Goal: Task Accomplishment & Management: Manage account settings

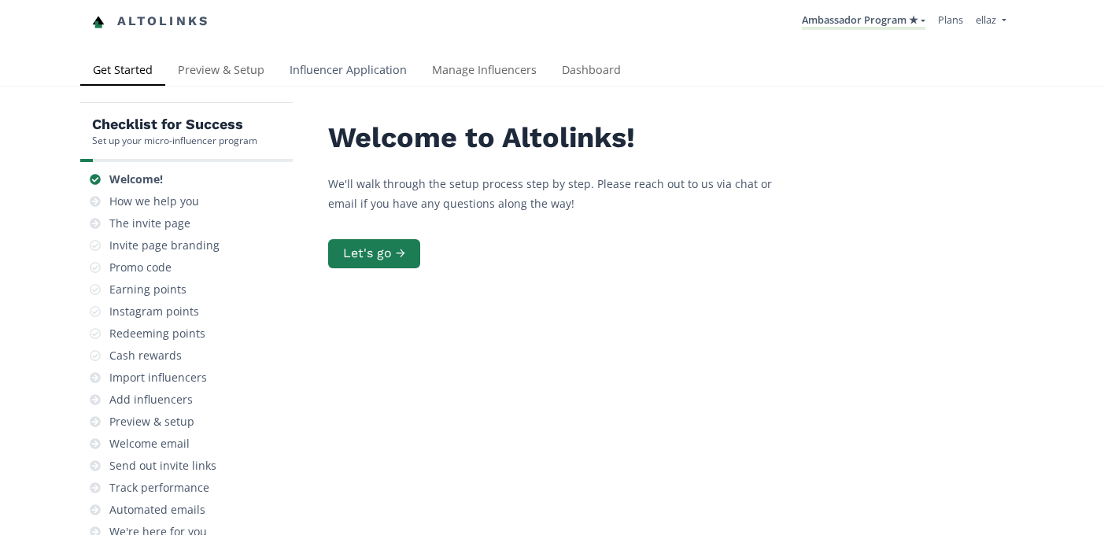
click at [338, 84] on link "Influencer Application" at bounding box center [348, 71] width 142 height 31
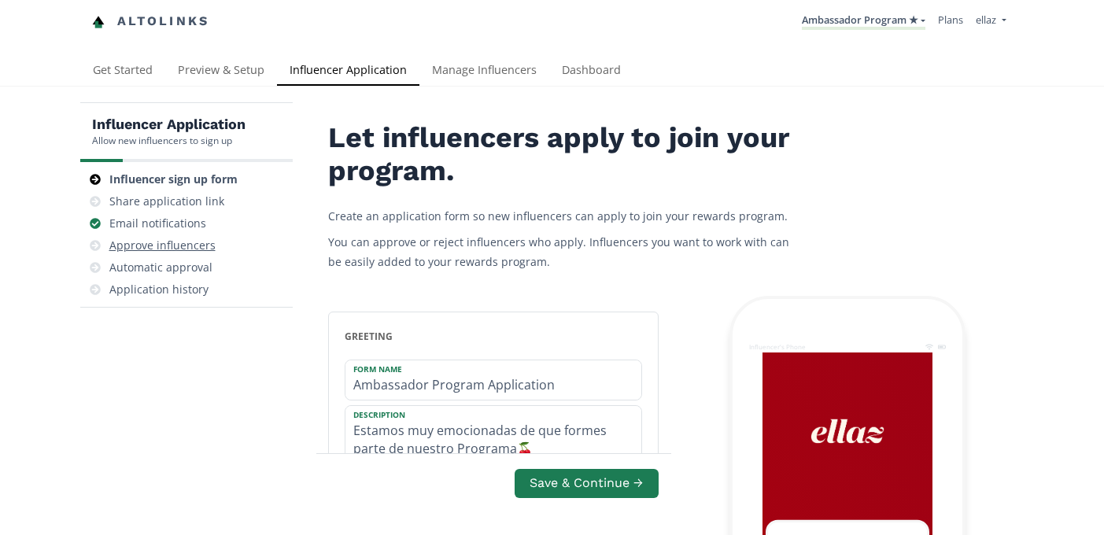
click at [193, 244] on div "Approve influencers" at bounding box center [162, 246] width 106 height 16
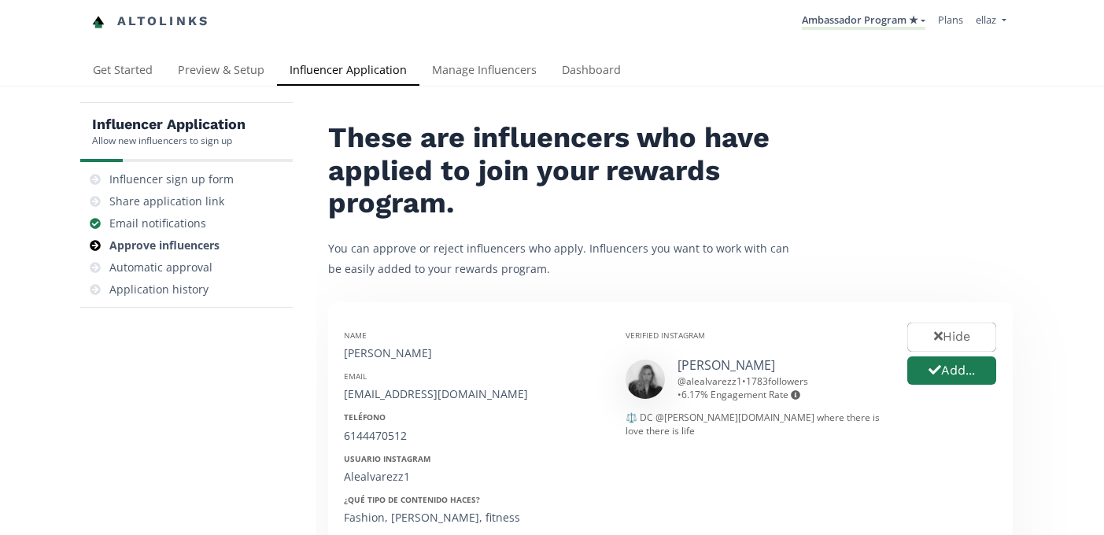
click at [445, 84] on link "Manage Influencers" at bounding box center [484, 71] width 130 height 31
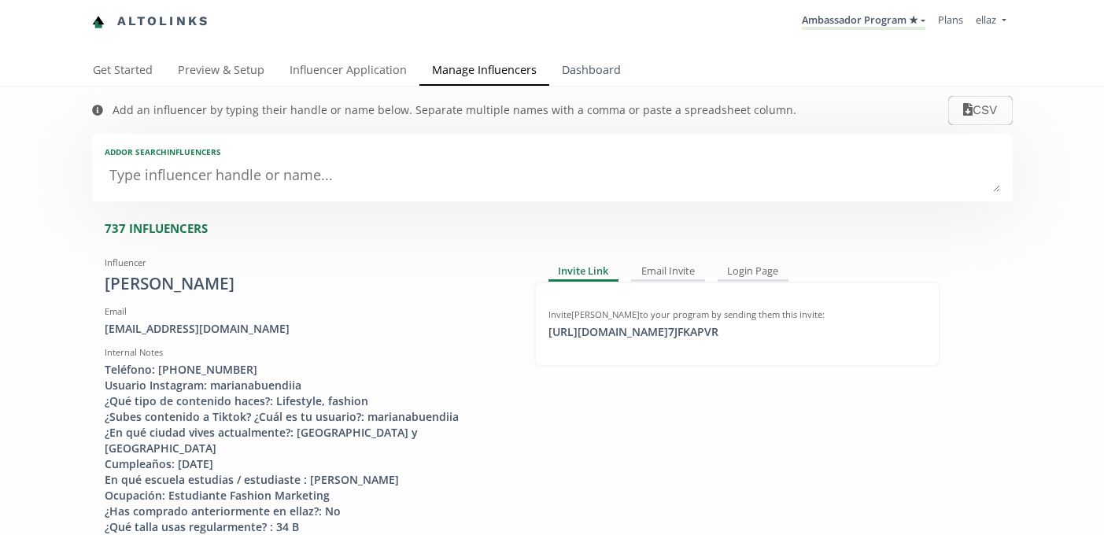
click at [583, 76] on link "Dashboard" at bounding box center [591, 71] width 84 height 31
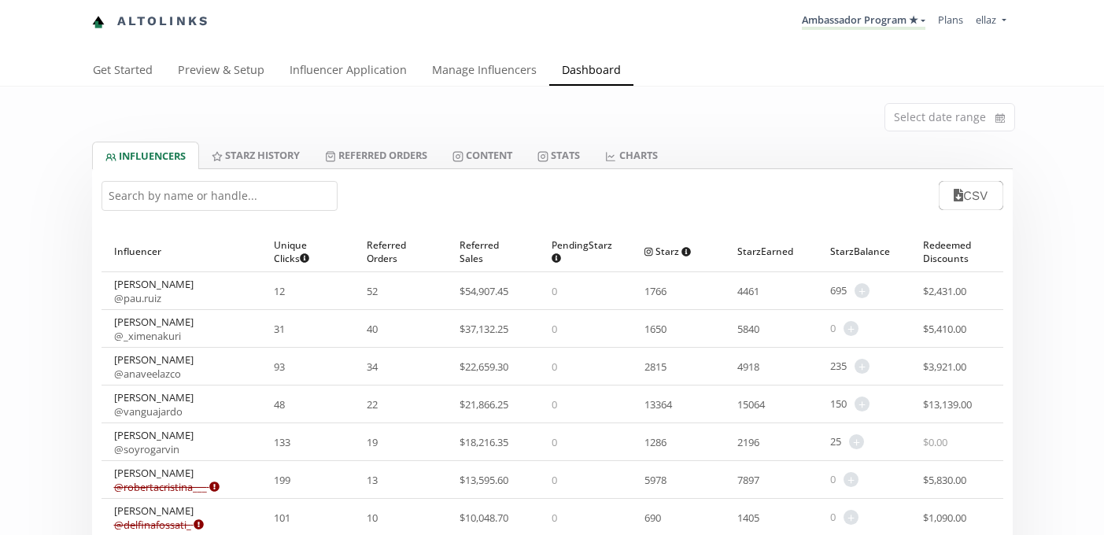
click at [204, 198] on input "text" at bounding box center [220, 196] width 236 height 30
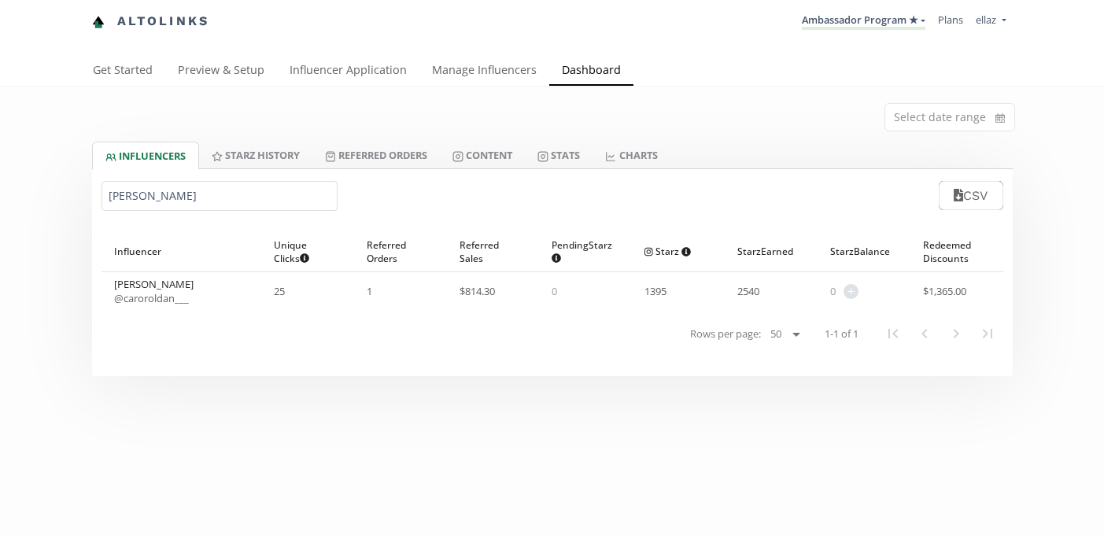
click at [142, 201] on input "carolina ro" at bounding box center [220, 196] width 236 height 30
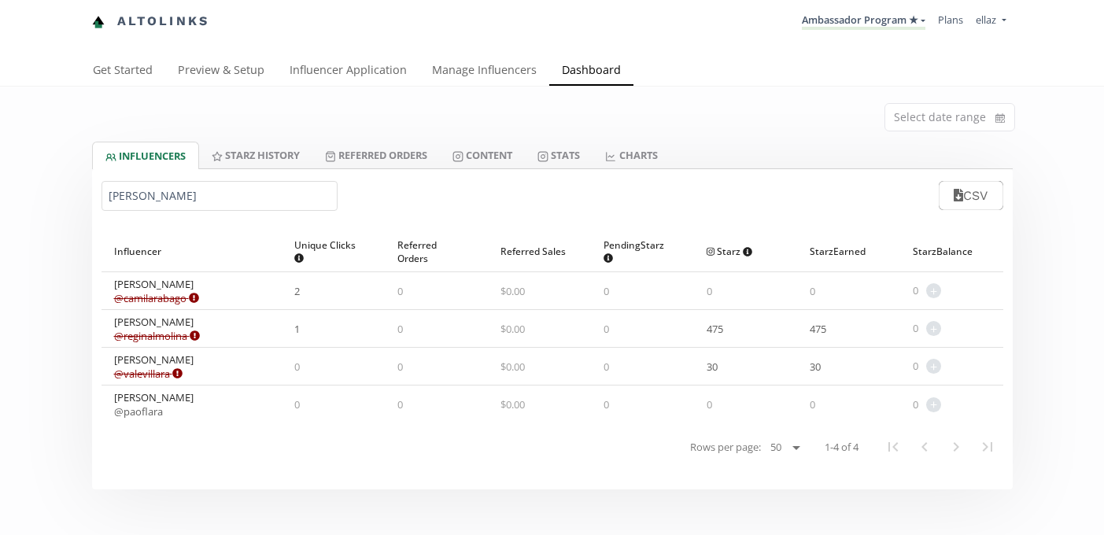
type input "lara"
click at [393, 139] on div "Select date range" at bounding box center [552, 114] width 944 height 55
click at [501, 58] on link "Manage Influencers" at bounding box center [484, 71] width 130 height 31
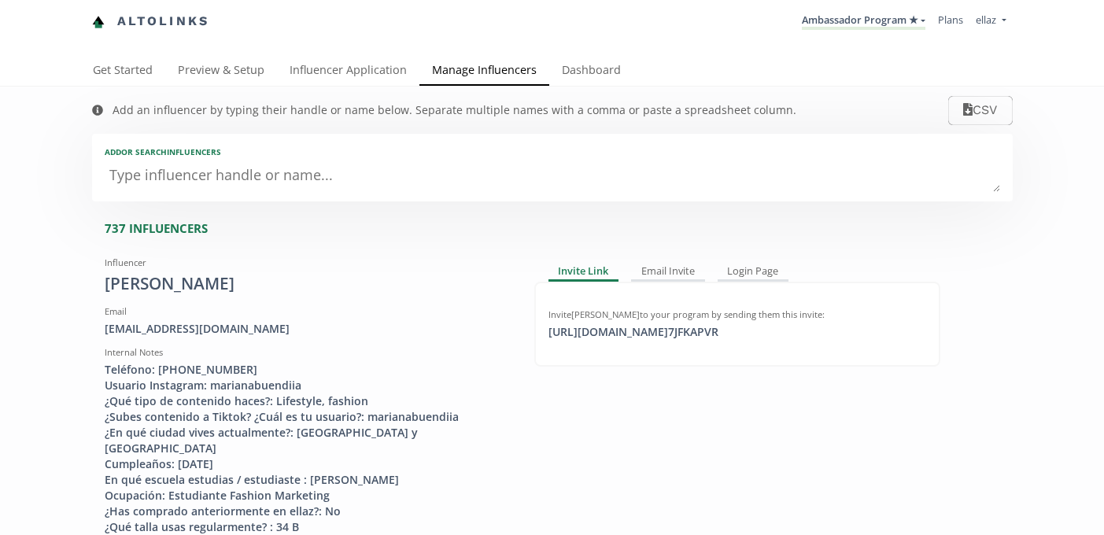
click at [302, 172] on textarea at bounding box center [552, 176] width 895 height 31
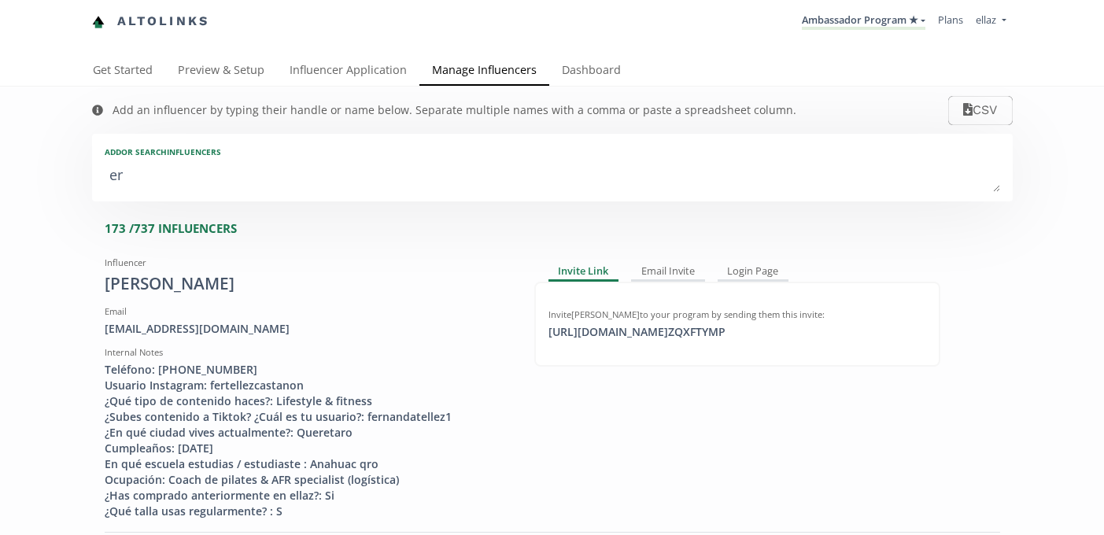
type textarea "e"
type input "e"
type input "E"
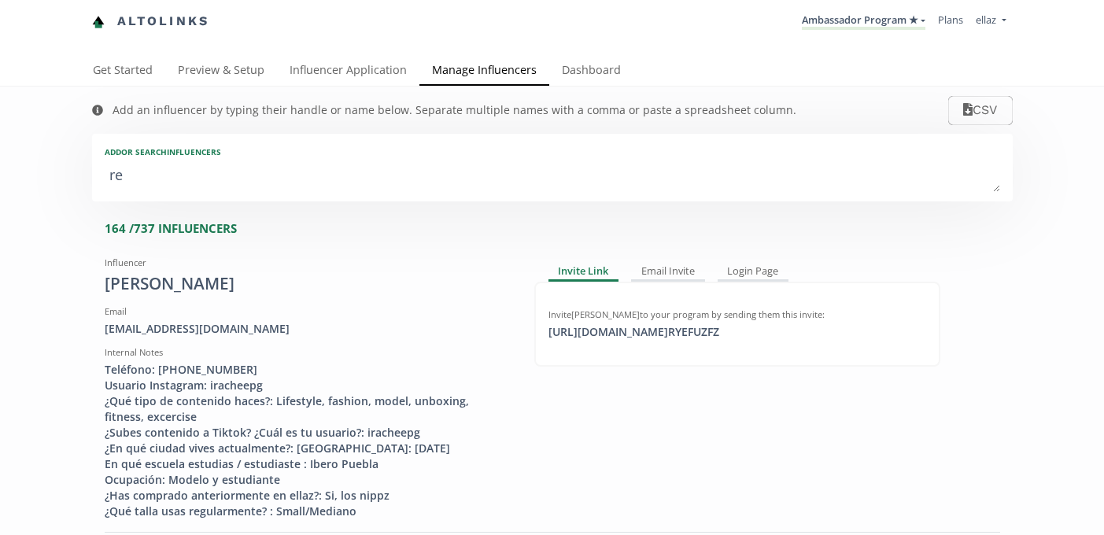
type textarea "reg"
type input "reg"
type input "REG"
type textarea "regi"
type input "regi"
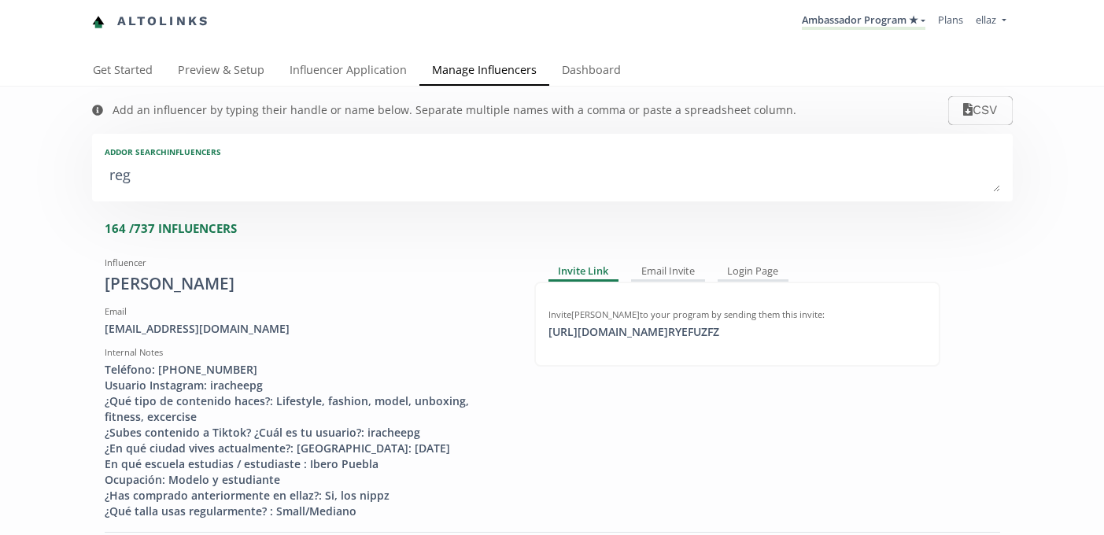
type input "REGI"
type textarea "regin"
type input "regin"
type input "REGIN"
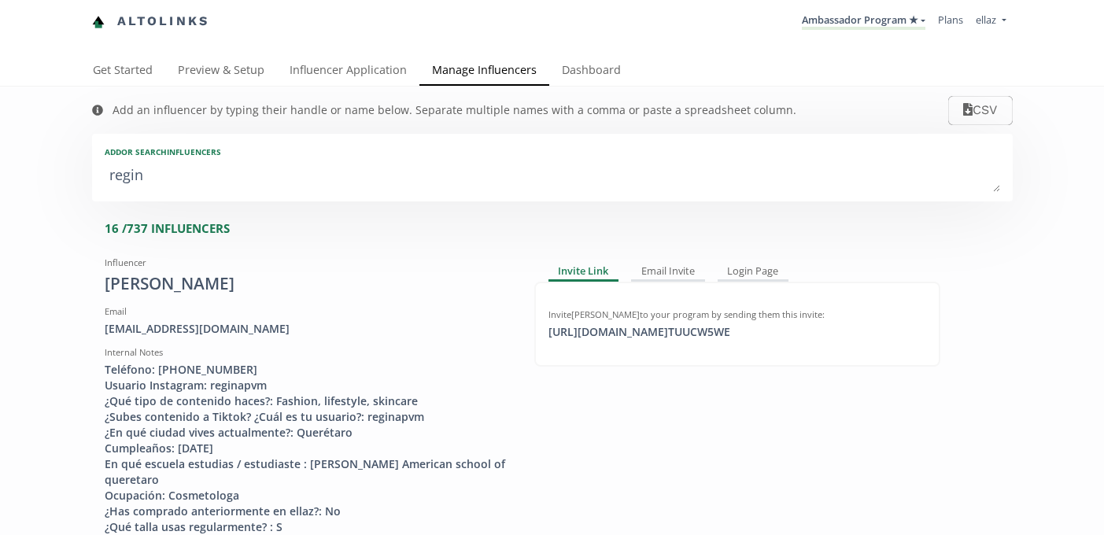
type textarea "regina"
type input "regina"
type input "REGINA"
type textarea "regina l"
type input "regina l"
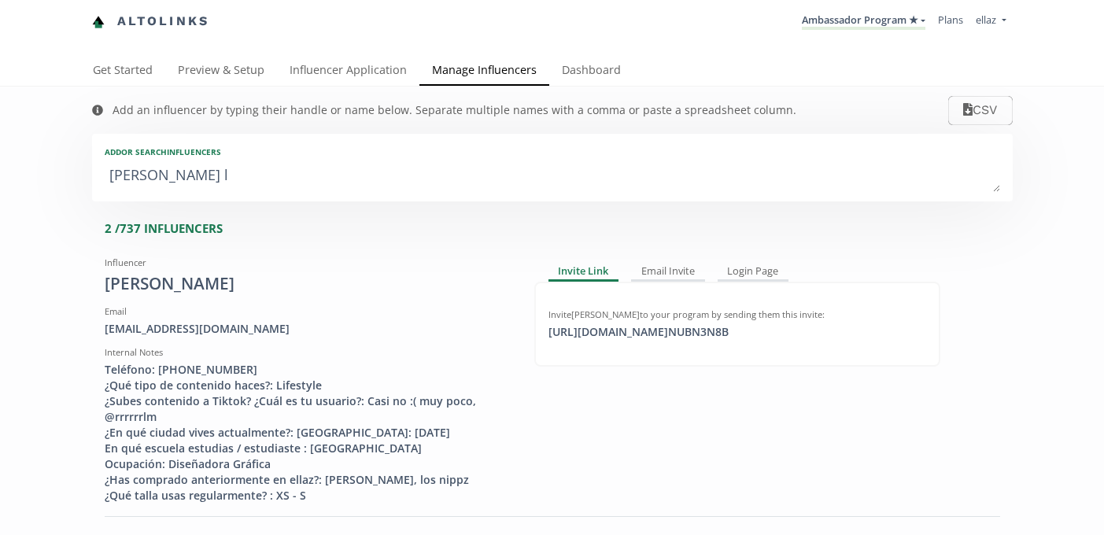
type textarea "regina la"
type input "regina la"
type textarea "regina la"
click at [663, 329] on div "https://app.altolinks.com/invite/ NUBN3N8B copied" at bounding box center [638, 332] width 199 height 16
copy div "https://app.altolinks.c"
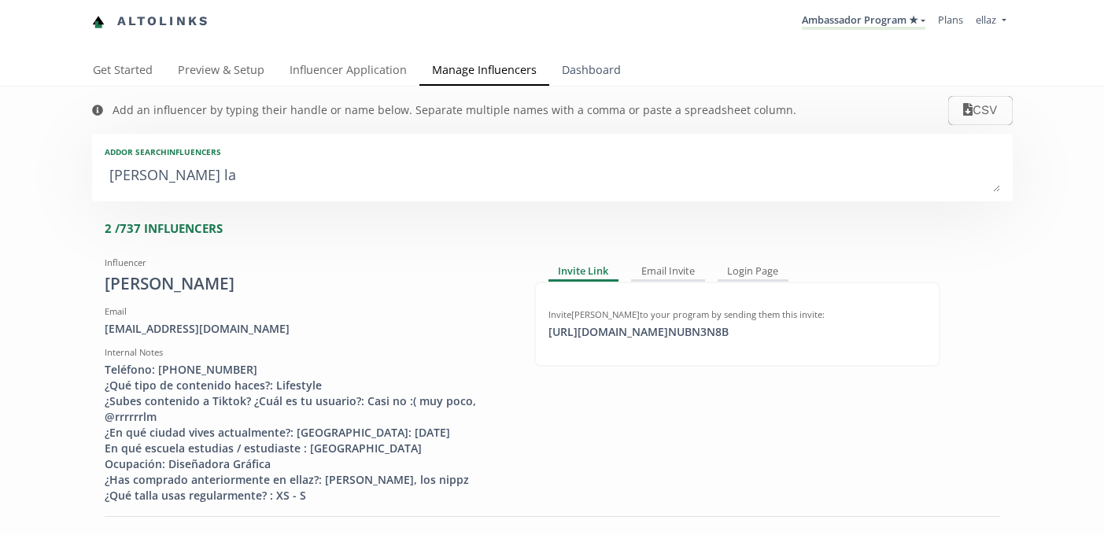
click at [589, 63] on link "Dashboard" at bounding box center [591, 71] width 84 height 31
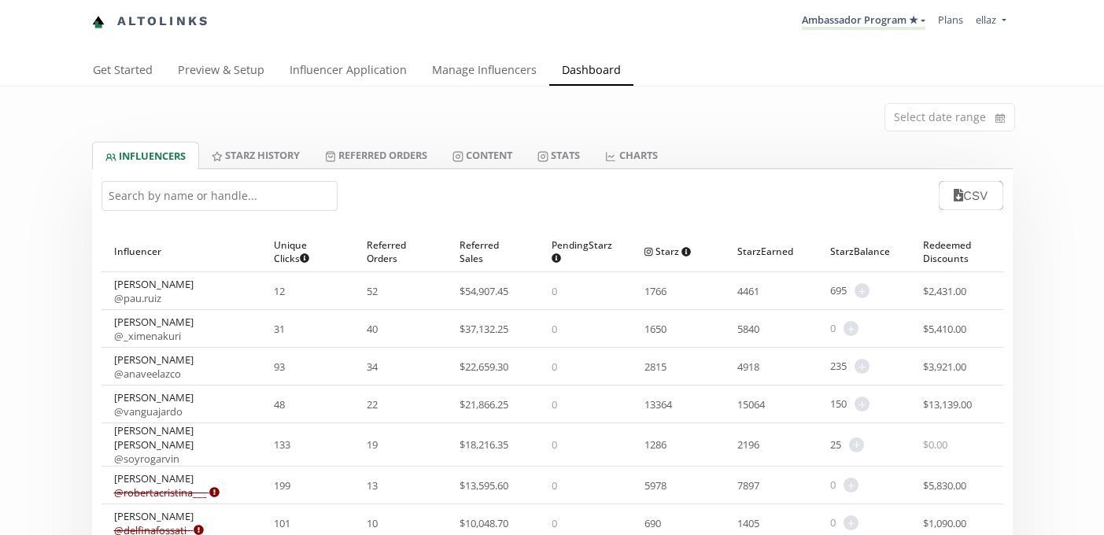
click at [185, 213] on div "CSV" at bounding box center [552, 195] width 921 height 53
click at [184, 200] on input "text" at bounding box center [220, 196] width 236 height 30
type input "e"
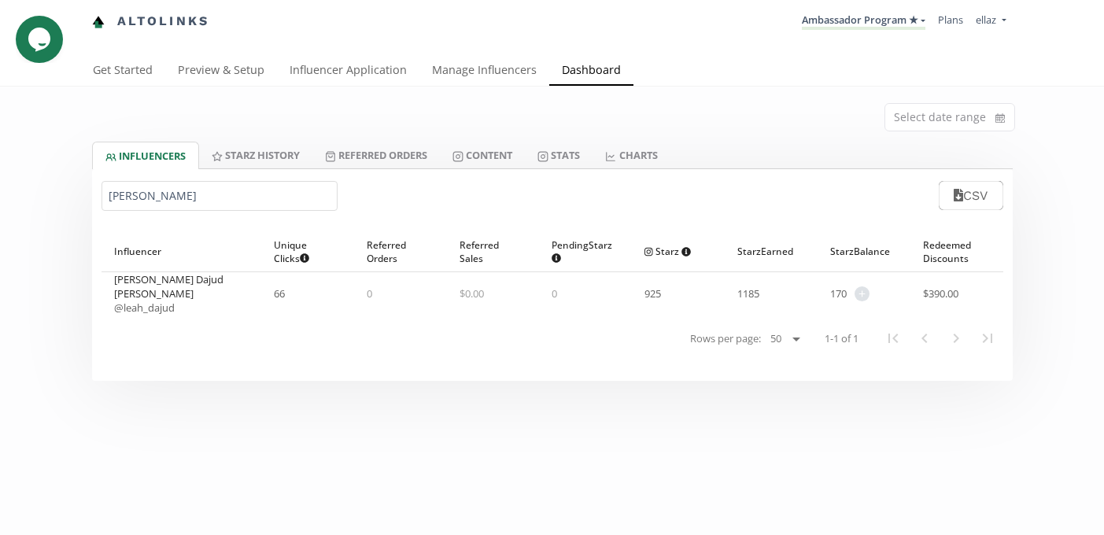
click at [130, 197] on input "leah" at bounding box center [220, 196] width 236 height 30
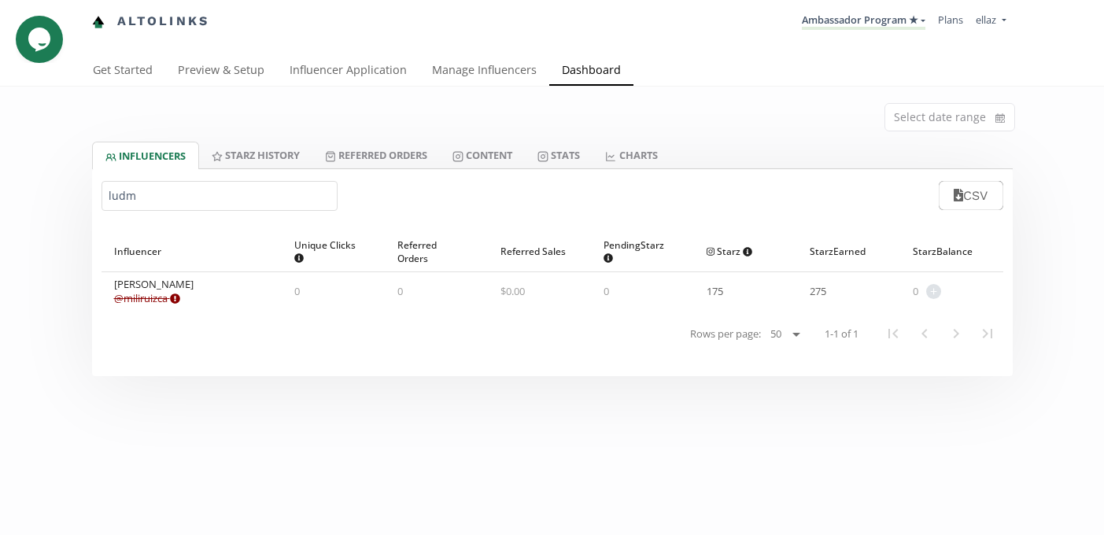
click at [117, 193] on input "ludm" at bounding box center [220, 196] width 236 height 30
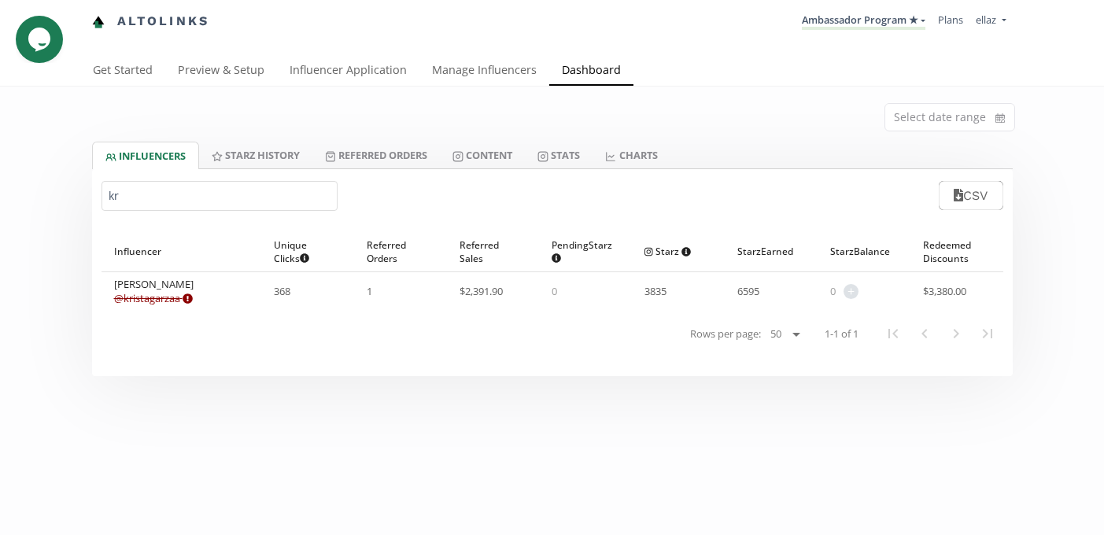
type input "k"
click at [198, 204] on input "helg" at bounding box center [220, 196] width 236 height 30
click at [129, 197] on input "maria and" at bounding box center [220, 196] width 236 height 30
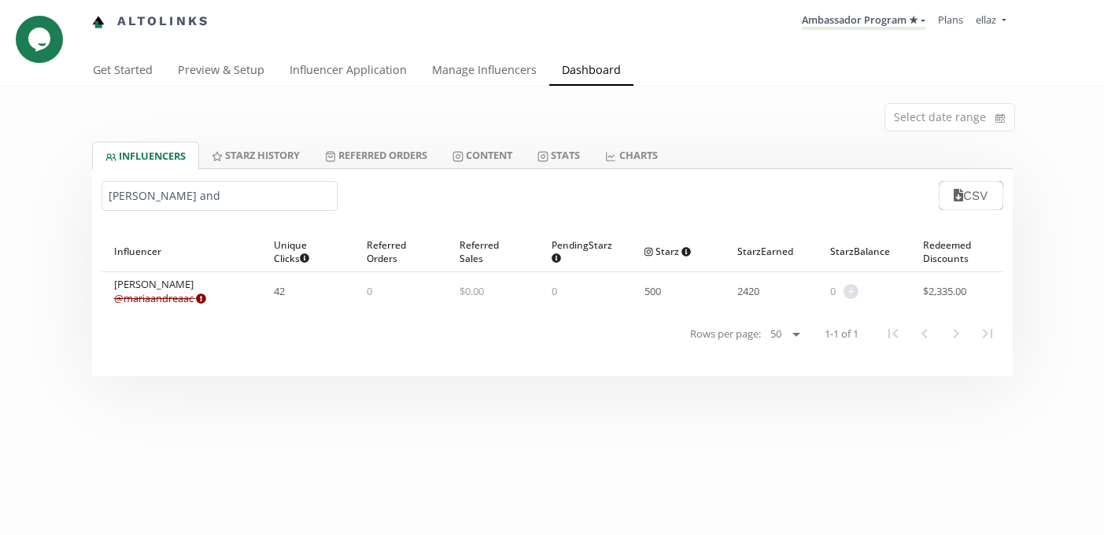
click at [129, 197] on input "maria and" at bounding box center [220, 196] width 236 height 30
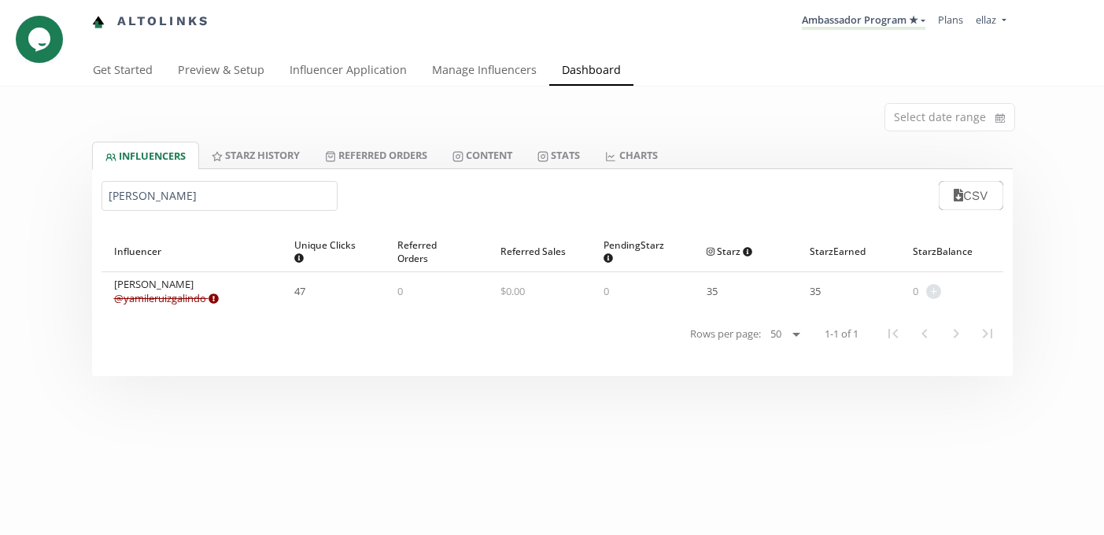
click at [129, 189] on input "yamil" at bounding box center [220, 196] width 236 height 30
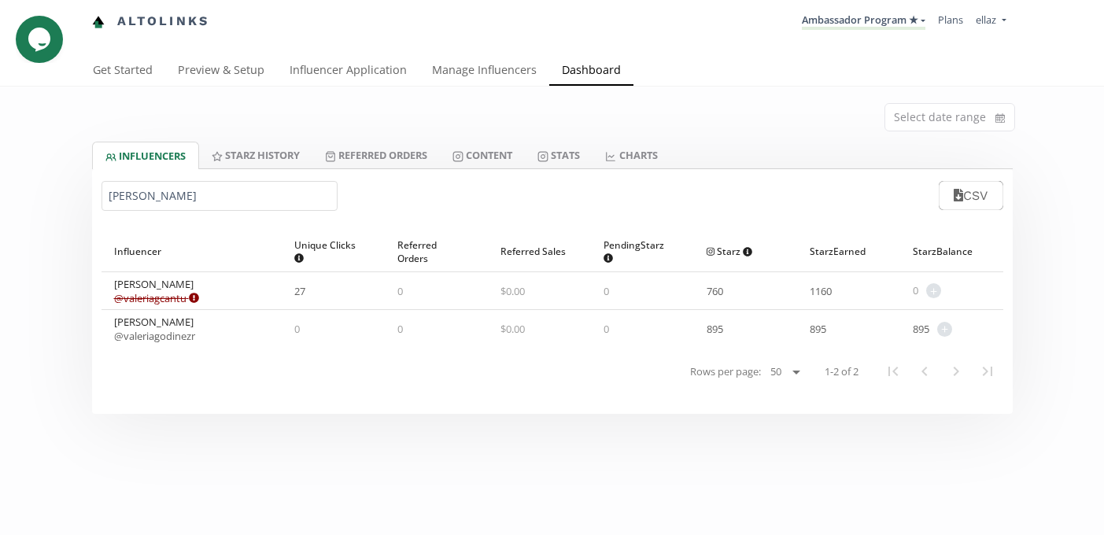
click at [116, 195] on input "valeria g" at bounding box center [220, 196] width 236 height 30
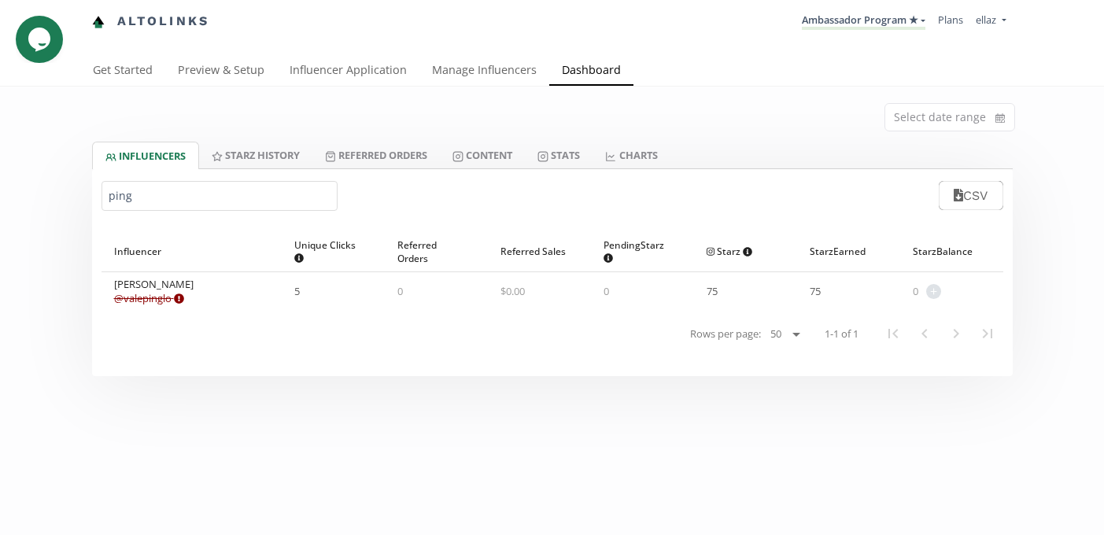
click at [130, 191] on input "ping" at bounding box center [220, 196] width 236 height 30
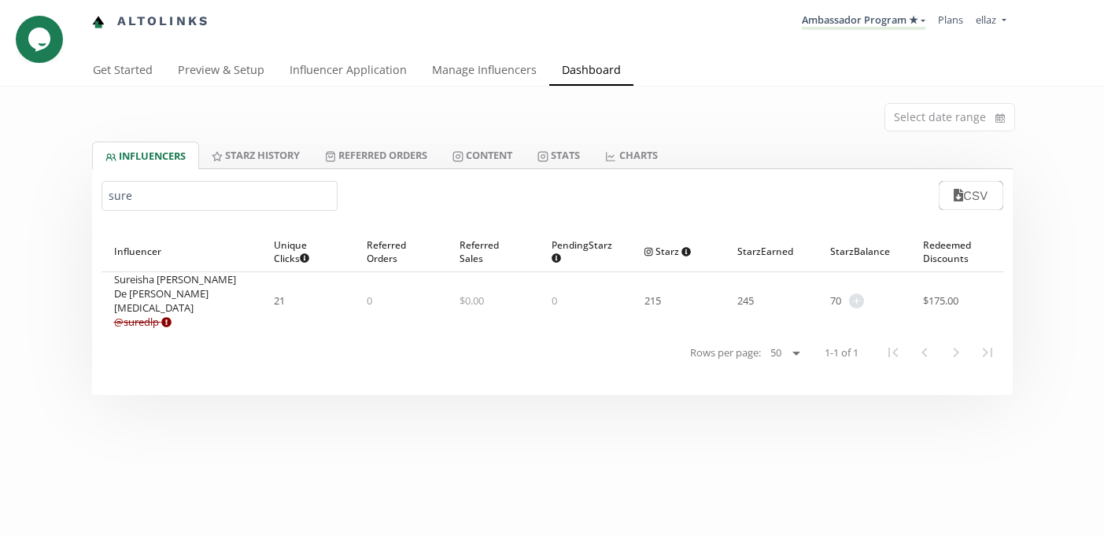
click at [151, 201] on input "sure" at bounding box center [220, 196] width 236 height 30
type input "a"
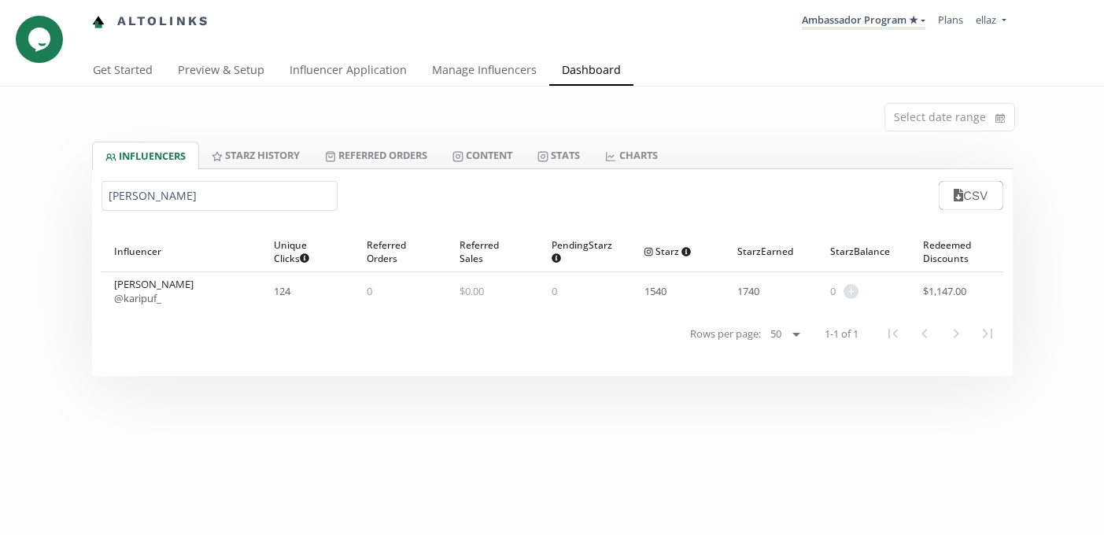
click at [151, 192] on input "karina p" at bounding box center [220, 196] width 236 height 30
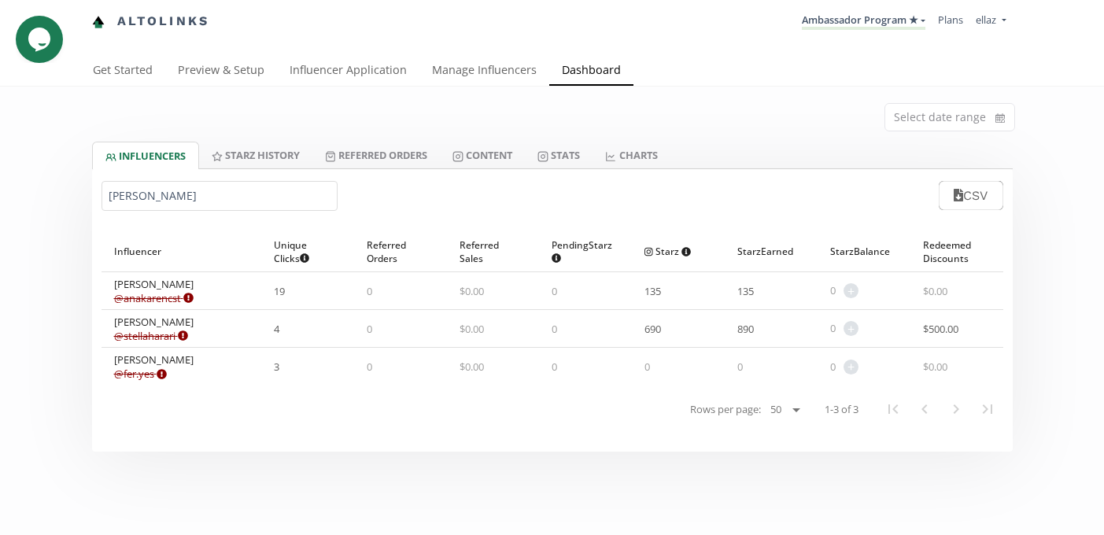
click at [124, 197] on input "stell" at bounding box center [220, 196] width 236 height 30
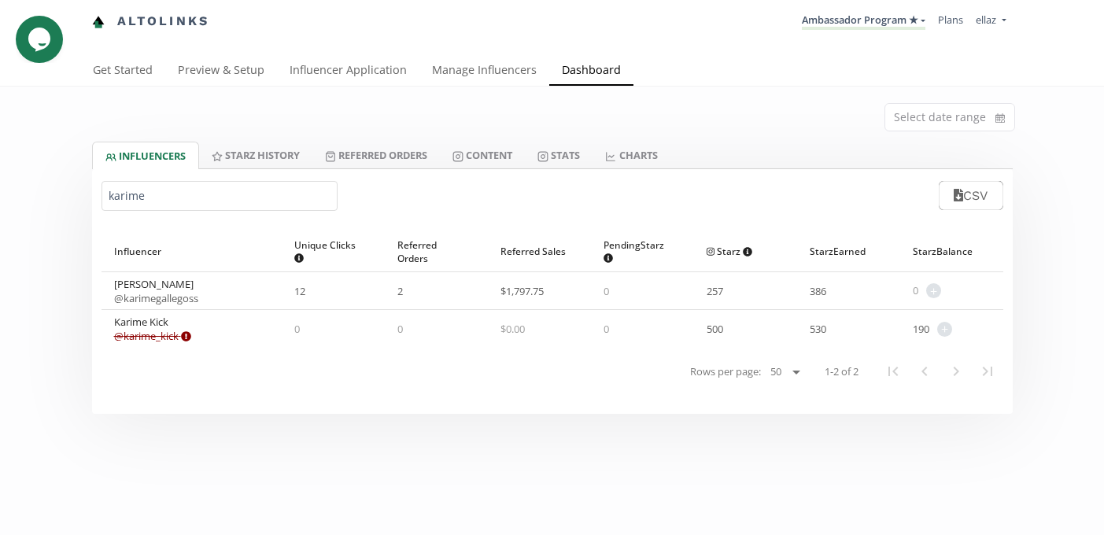
click at [124, 205] on input "karime" at bounding box center [220, 196] width 236 height 30
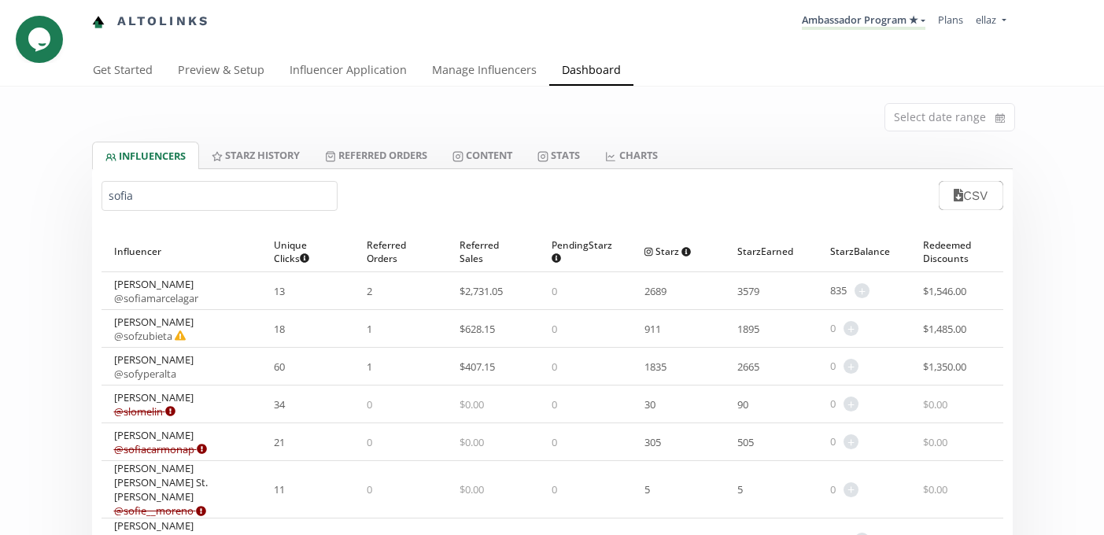
click at [171, 205] on input "sofia" at bounding box center [220, 196] width 236 height 30
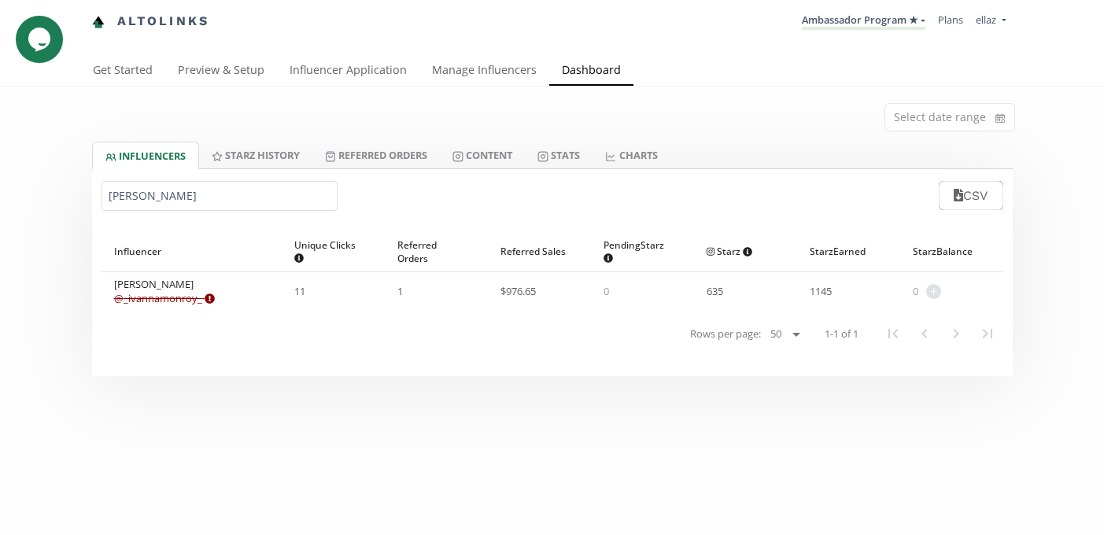
click at [137, 202] on input "ivanna mo" at bounding box center [220, 196] width 236 height 30
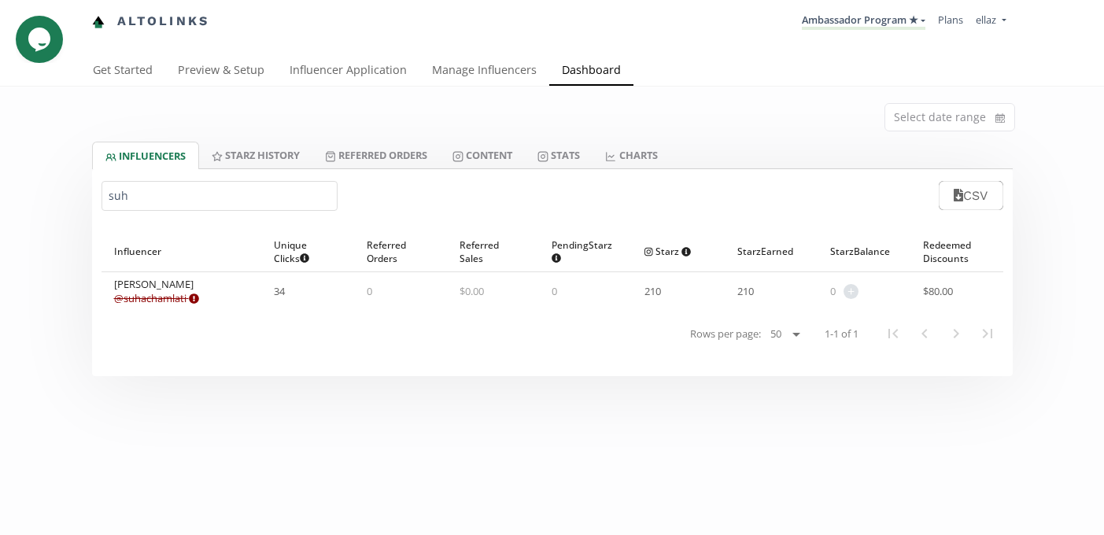
click at [138, 192] on input "suh" at bounding box center [220, 196] width 236 height 30
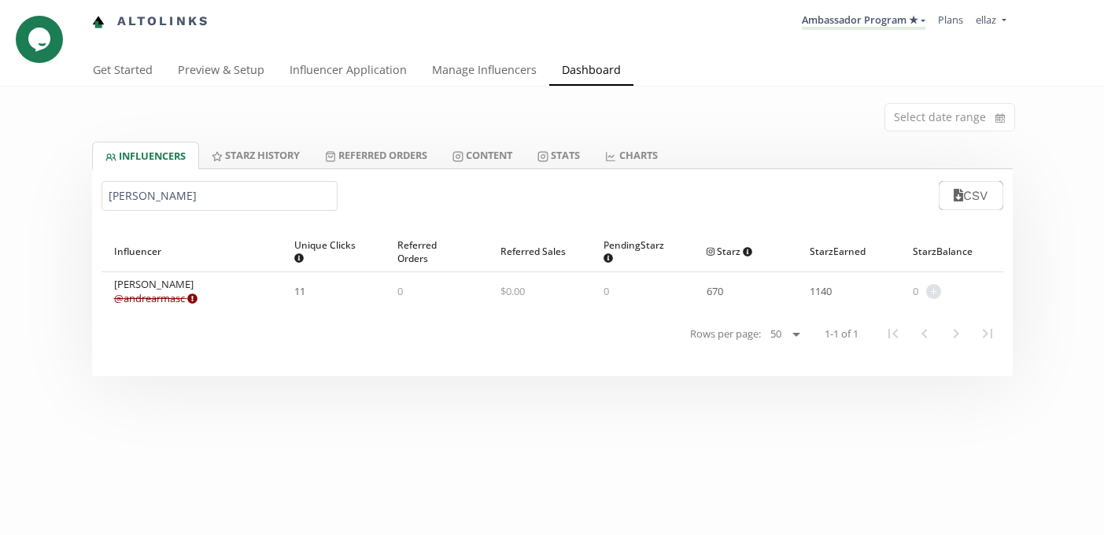
click at [138, 186] on input "andrea a" at bounding box center [220, 196] width 236 height 30
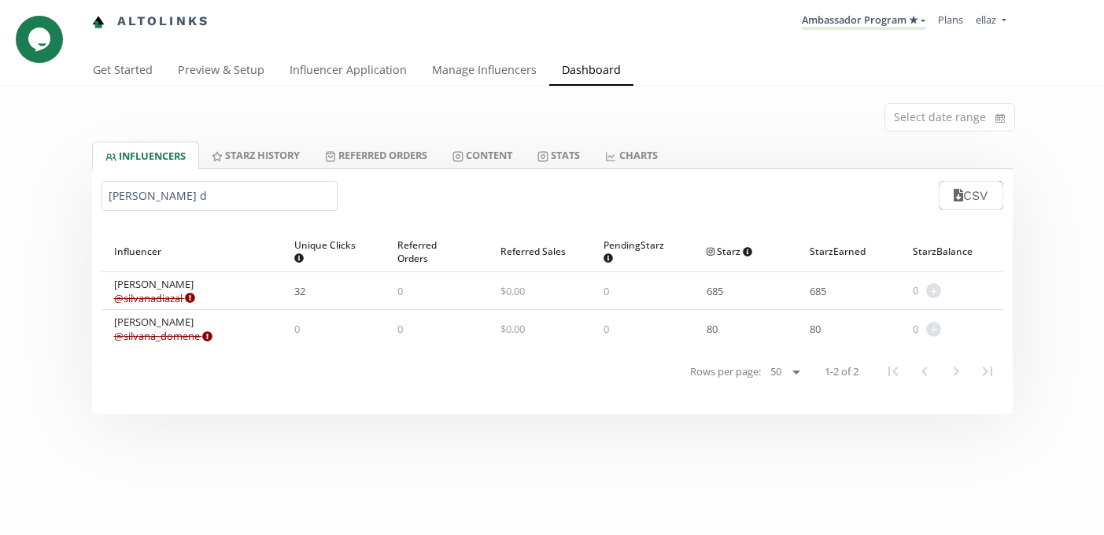
click at [143, 186] on input "silvana d" at bounding box center [220, 196] width 236 height 30
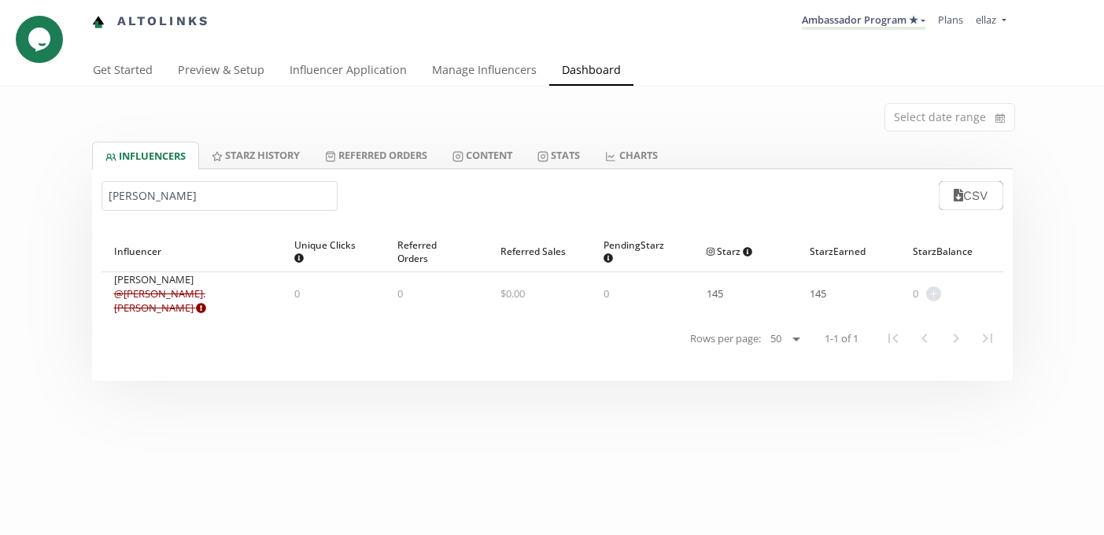
click at [148, 205] on input "roberta v" at bounding box center [220, 196] width 236 height 30
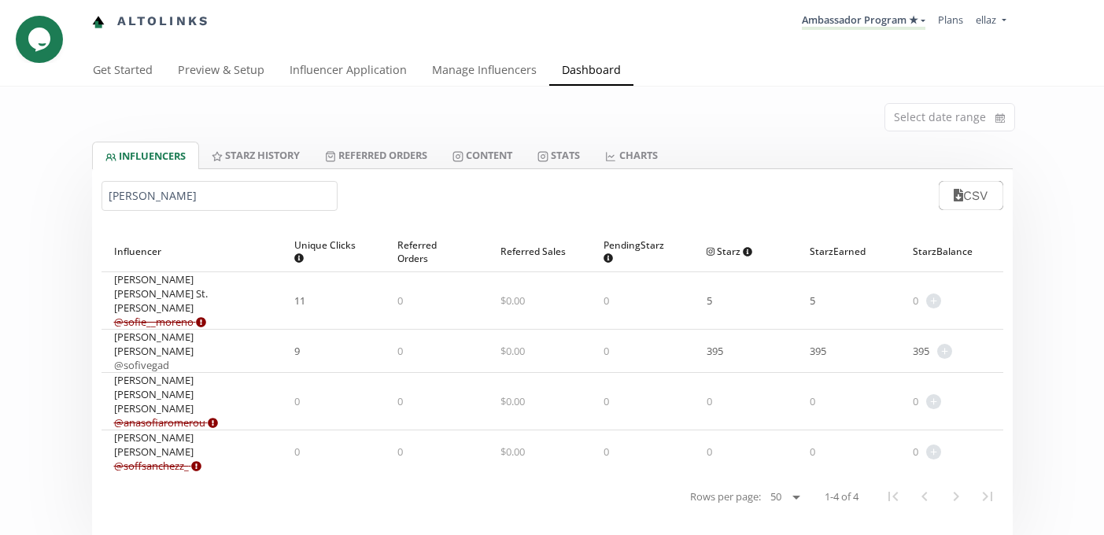
click at [119, 189] on input "ana sofi" at bounding box center [220, 196] width 236 height 30
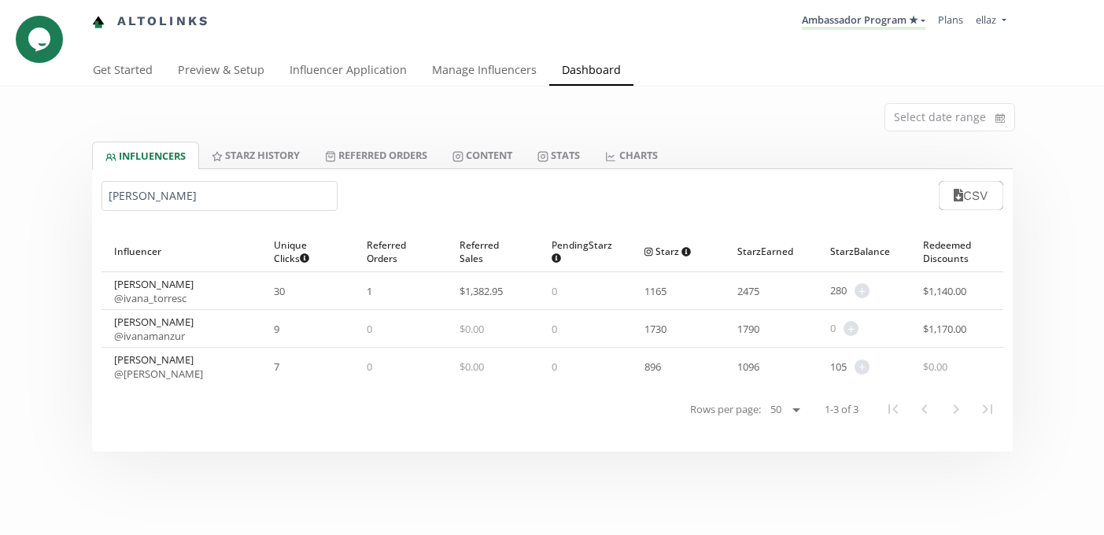
type input "ivana"
click at [458, 79] on link "Manage Influencers" at bounding box center [484, 71] width 130 height 31
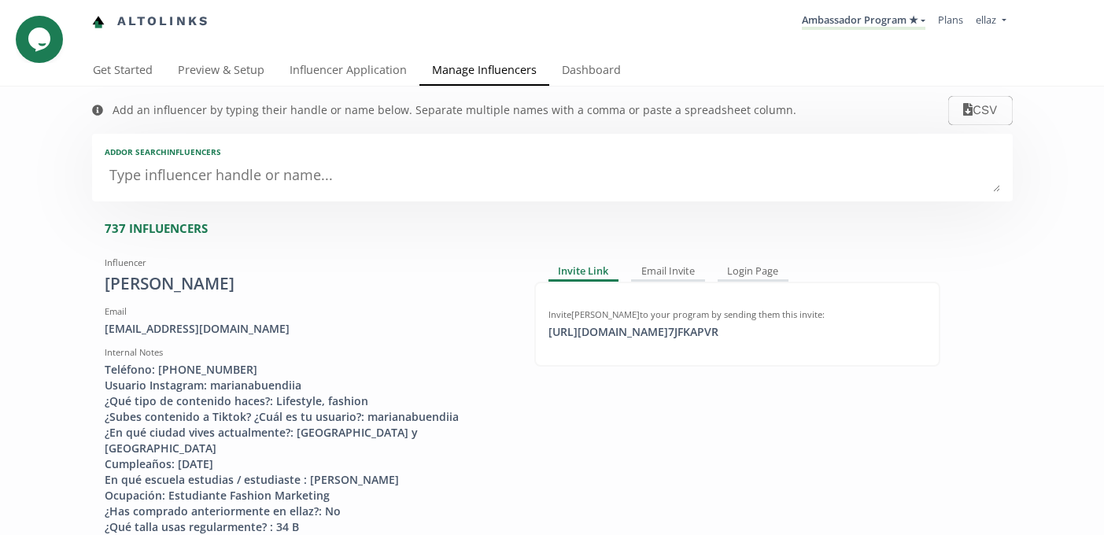
click at [236, 186] on textarea at bounding box center [552, 176] width 895 height 31
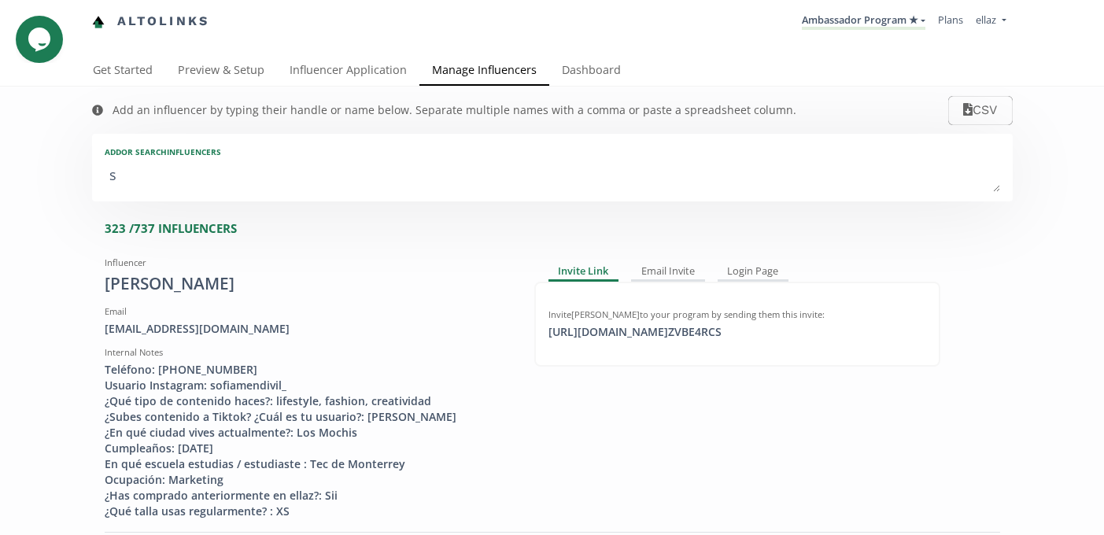
type textarea "si"
type input "si"
type input "SI"
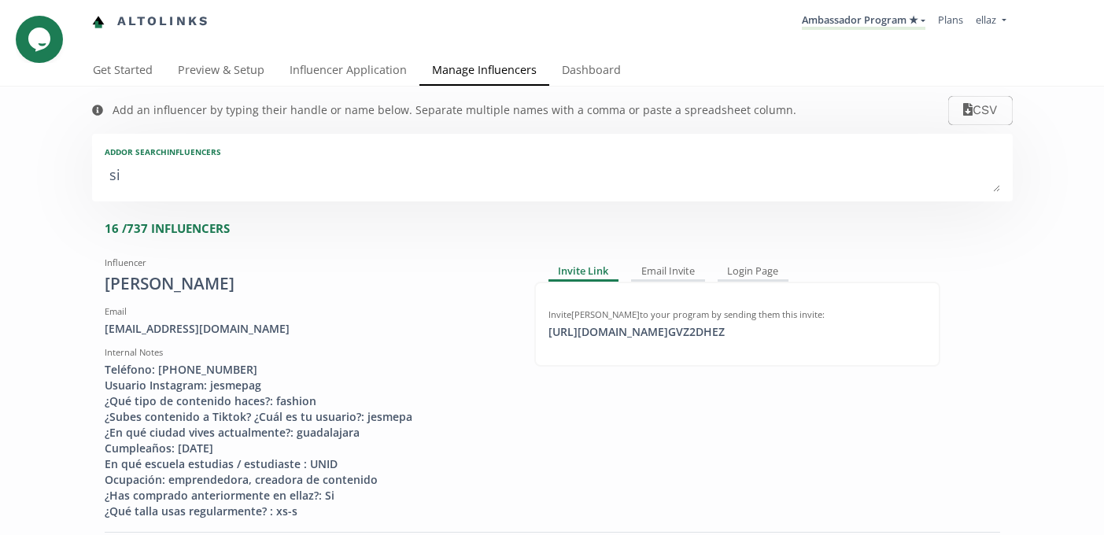
type textarea "sil"
type input "sil"
type input "SIL"
type textarea "silv"
type input "silv"
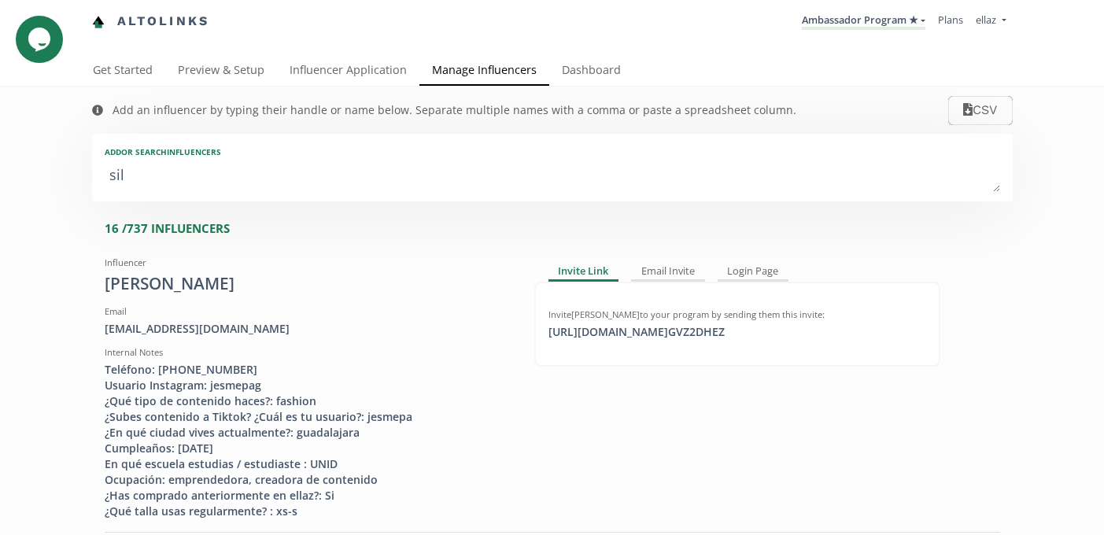
type input "SILV"
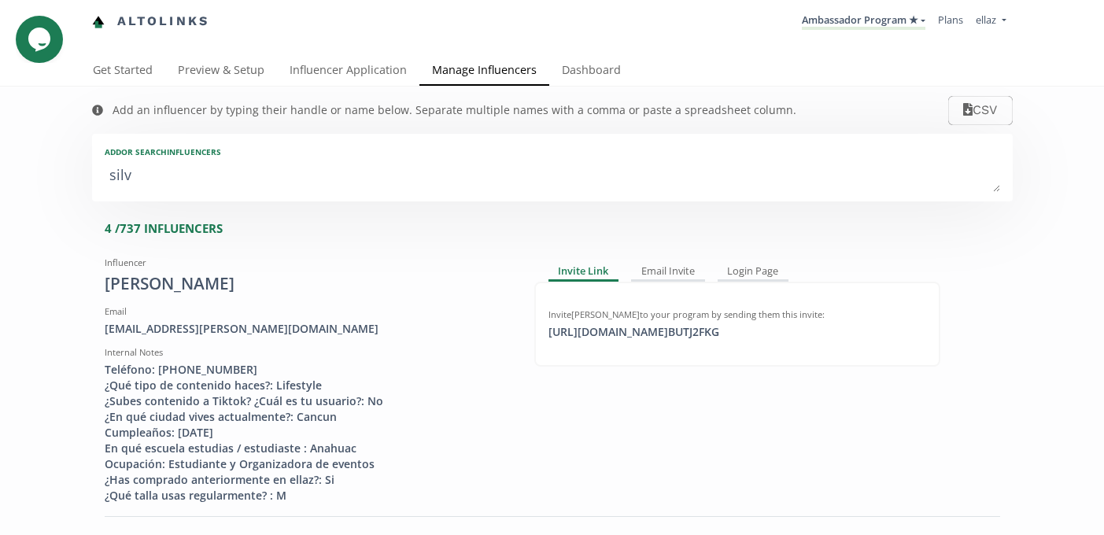
type textarea "[PERSON_NAME]"
type input "[PERSON_NAME]"
type textarea "silvan"
type input "silvan"
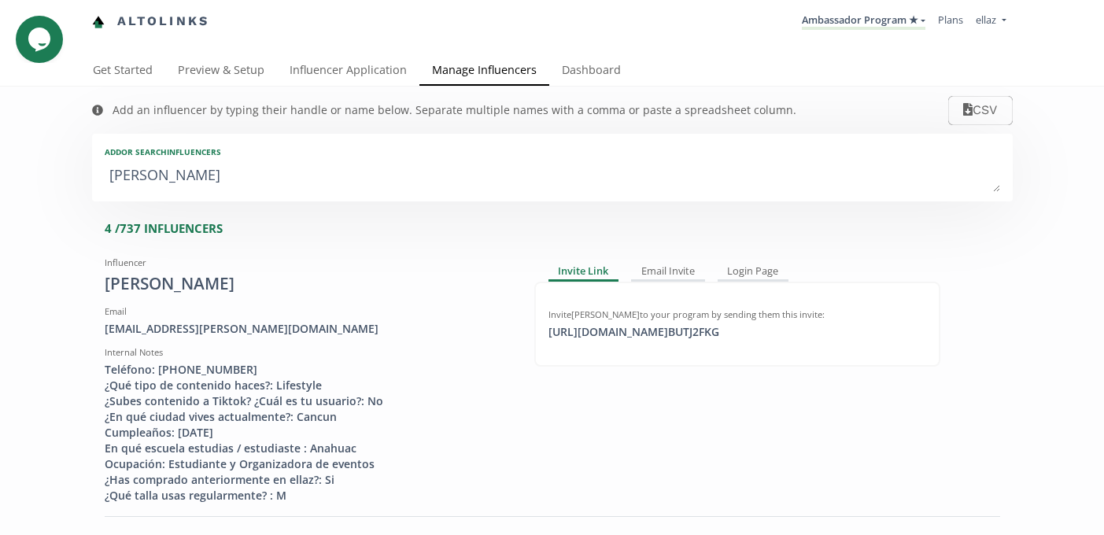
type input "[PERSON_NAME]"
type textarea "[PERSON_NAME]"
type input "[PERSON_NAME]"
type textarea "[PERSON_NAME] d"
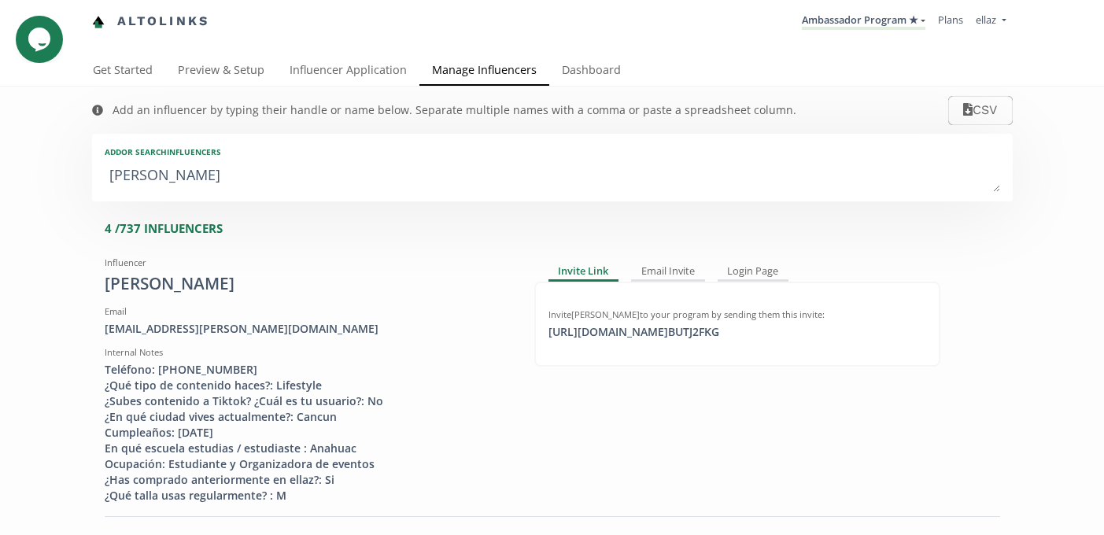
type input "[PERSON_NAME] d"
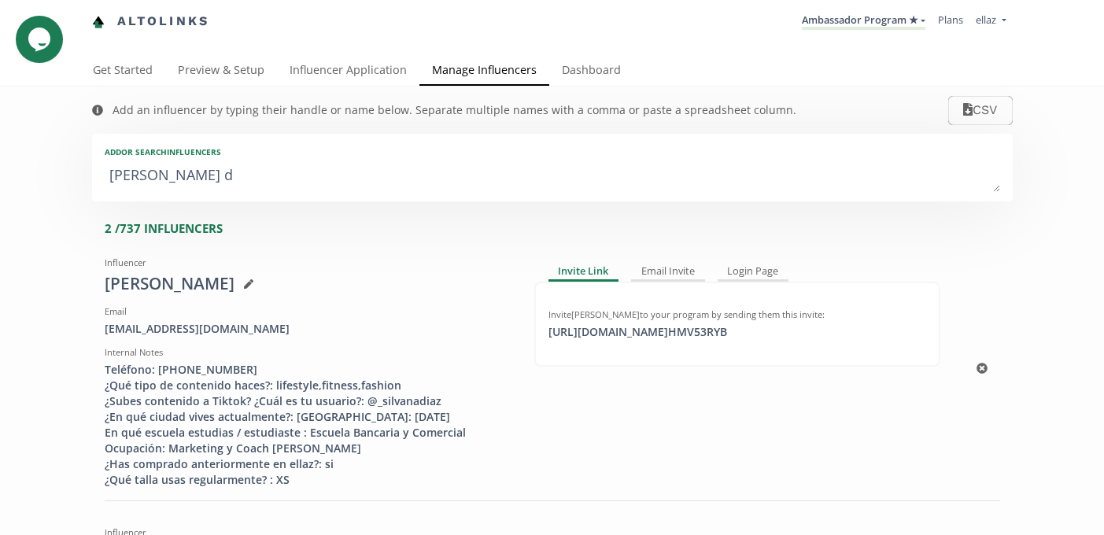
type textarea "[PERSON_NAME] d"
click at [631, 327] on div "[URL][DOMAIN_NAME] HMV53RYB click to copy" at bounding box center [638, 332] width 198 height 16
copy div "[URL][DOMAIN_NAME] HMV53RYB"
click at [578, 70] on link "Dashboard" at bounding box center [591, 71] width 84 height 31
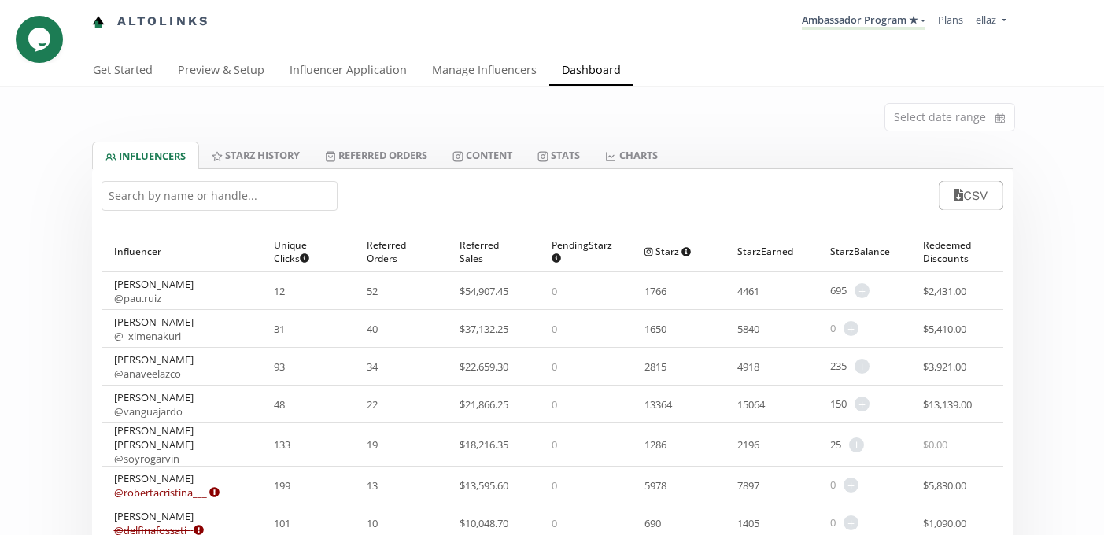
click at [198, 204] on input "text" at bounding box center [220, 196] width 236 height 30
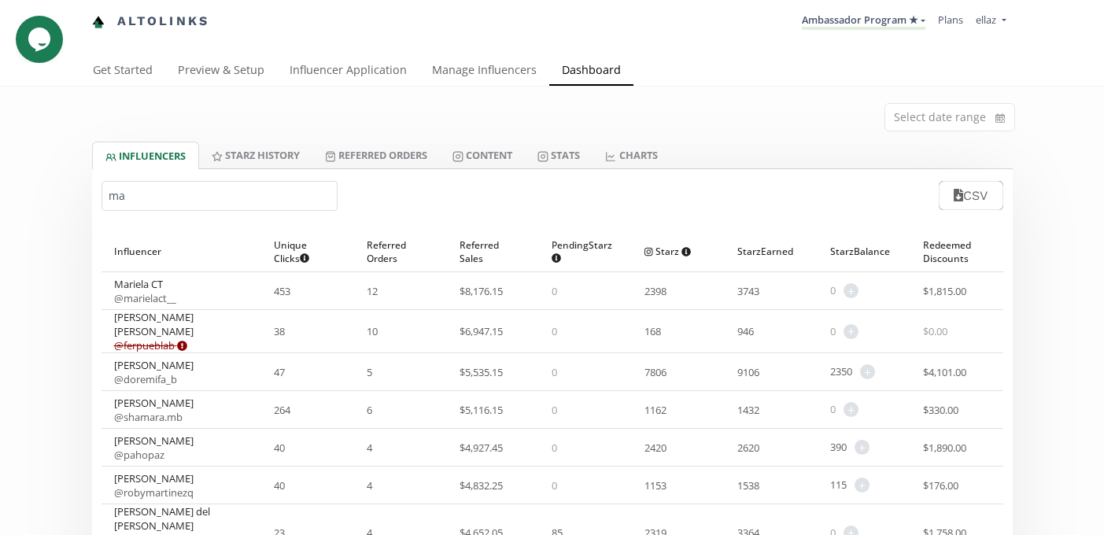
type input "m"
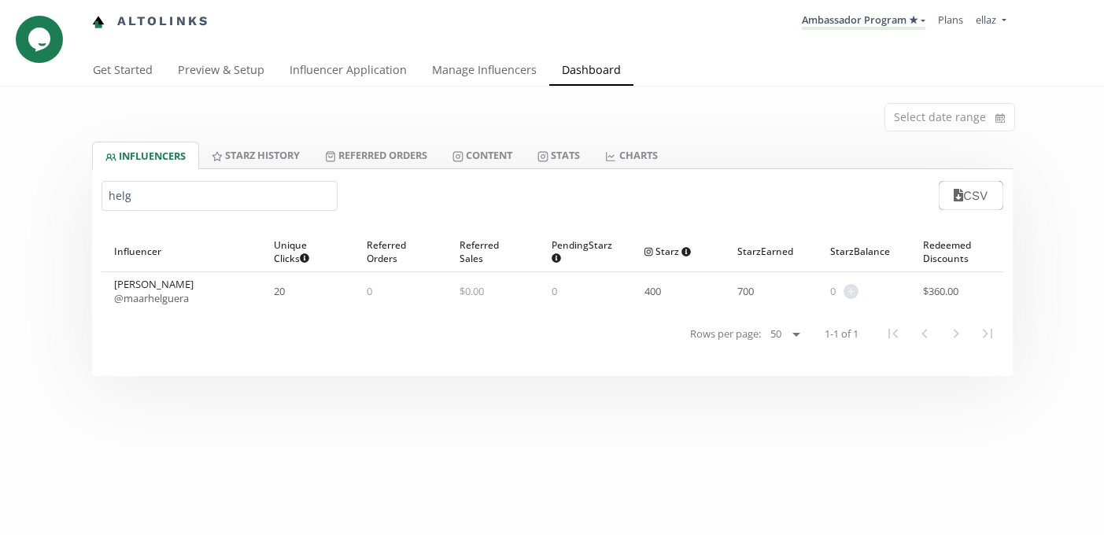
click at [179, 198] on input "helg" at bounding box center [220, 196] width 236 height 30
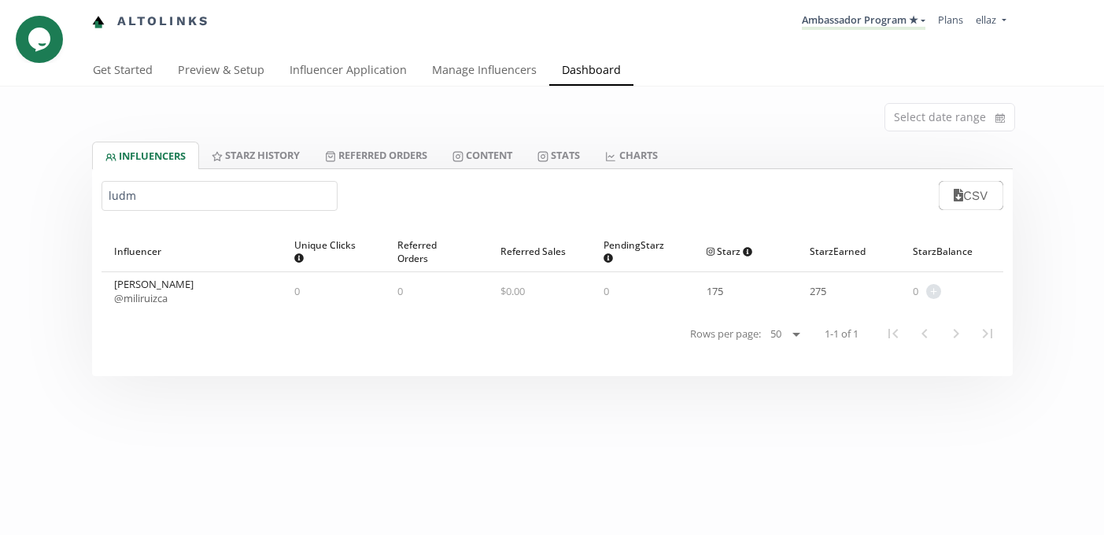
type input "ludm"
click at [331, 96] on div "Select date range" at bounding box center [552, 114] width 944 height 55
click at [320, 75] on link "Influencer Application" at bounding box center [348, 71] width 142 height 31
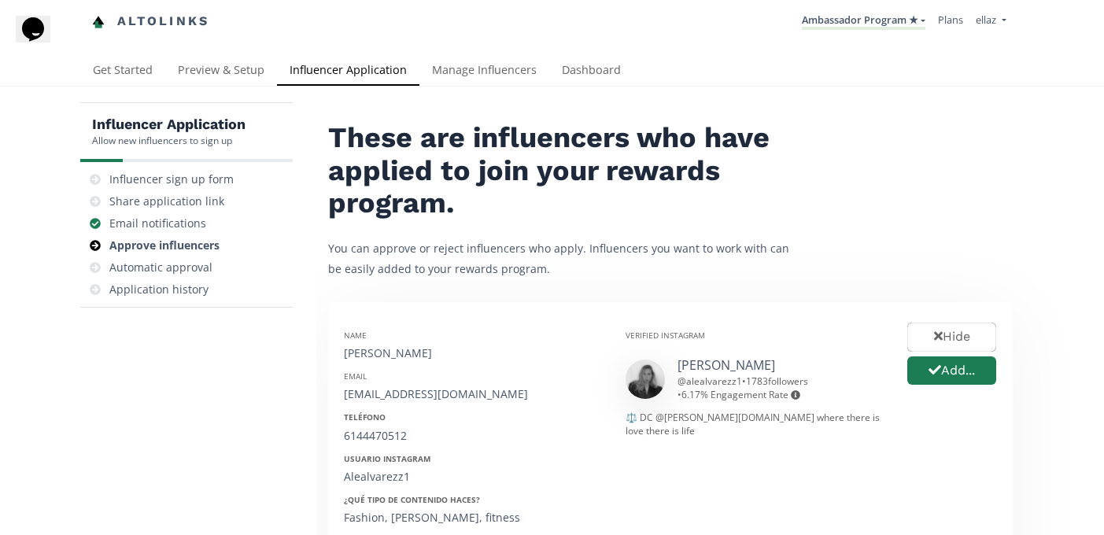
drag, startPoint x: 486, startPoint y: 353, endPoint x: 342, endPoint y: 353, distance: 144.0
copy div "[PERSON_NAME]"
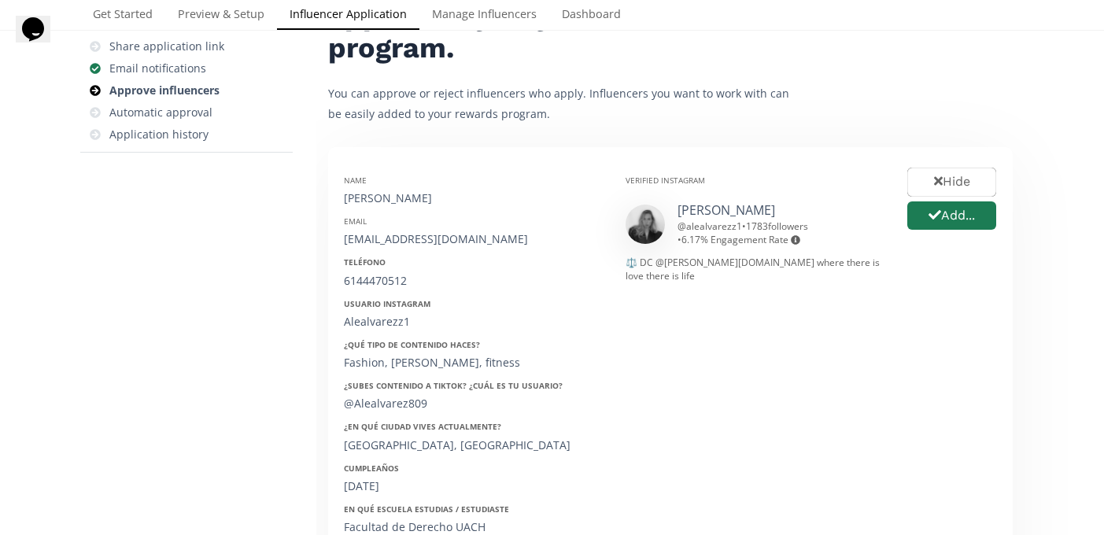
scroll to position [244, 0]
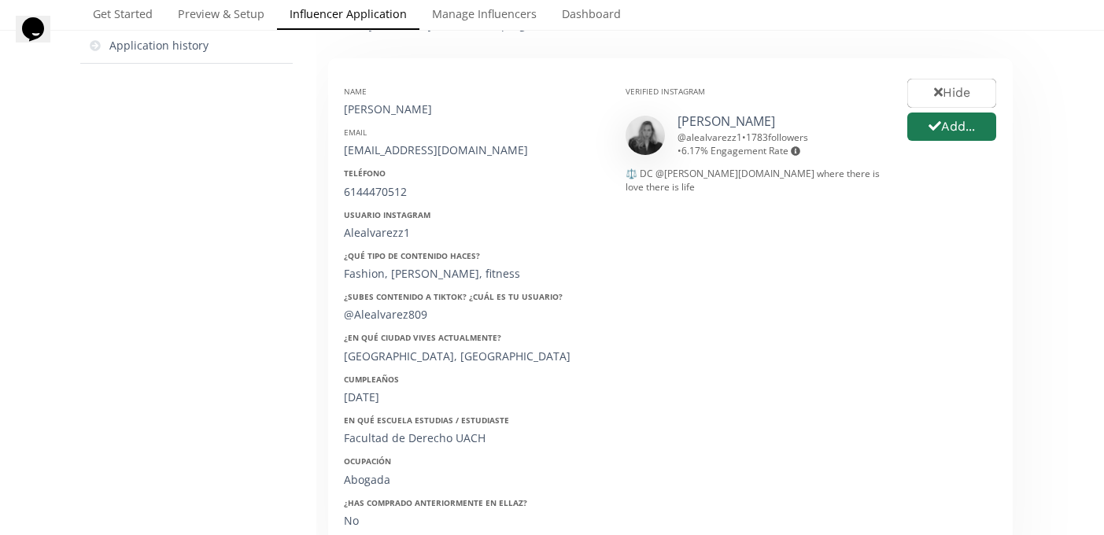
click at [443, 152] on div "[EMAIL_ADDRESS][DOMAIN_NAME]" at bounding box center [473, 150] width 258 height 16
copy div "[EMAIL_ADDRESS][DOMAIN_NAME]"
click at [379, 195] on div "6144470512" at bounding box center [473, 192] width 258 height 16
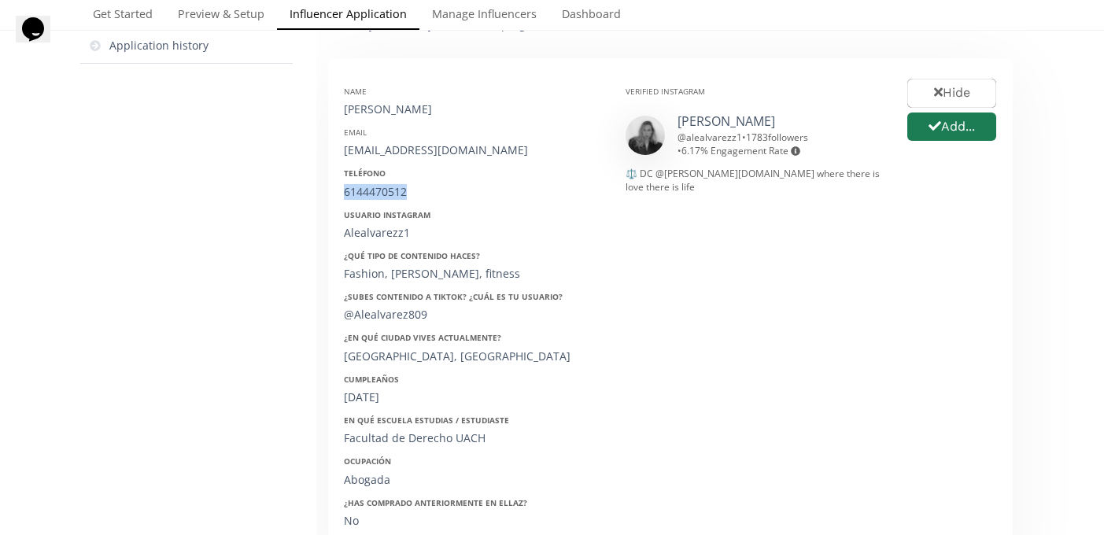
click at [379, 195] on div "6144470512" at bounding box center [473, 192] width 258 height 16
copy div "6144470512"
click at [431, 149] on div "[EMAIL_ADDRESS][DOMAIN_NAME]" at bounding box center [473, 150] width 258 height 16
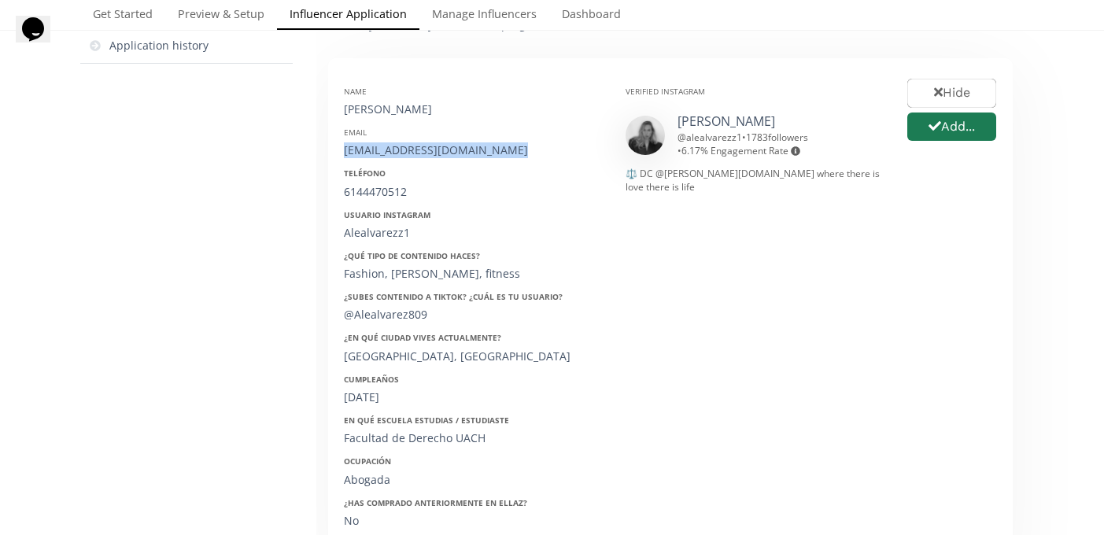
copy div "[EMAIL_ADDRESS][DOMAIN_NAME]"
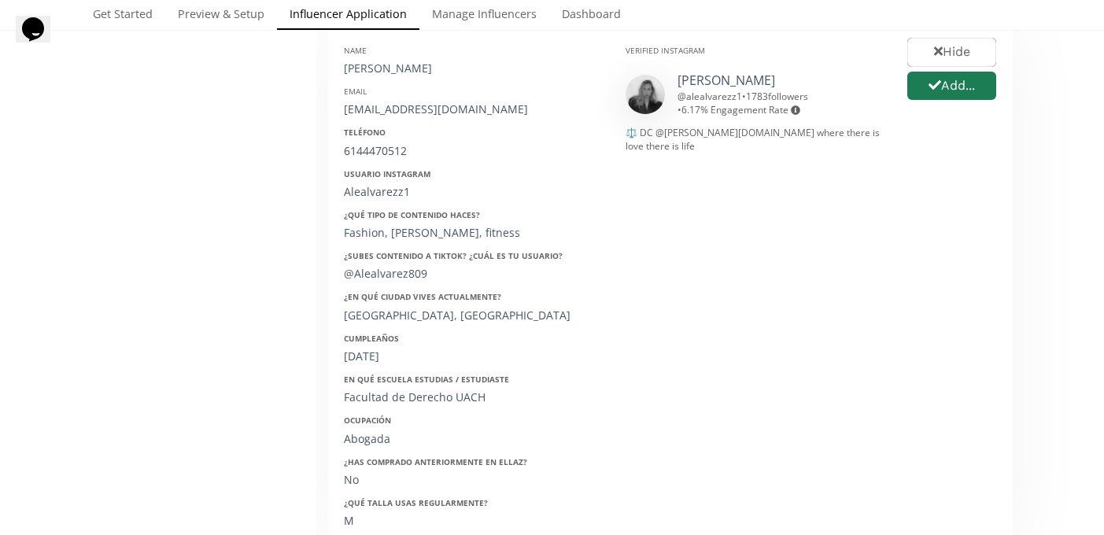
click at [370, 364] on div "[DATE]" at bounding box center [473, 357] width 258 height 16
copy div "[DATE]"
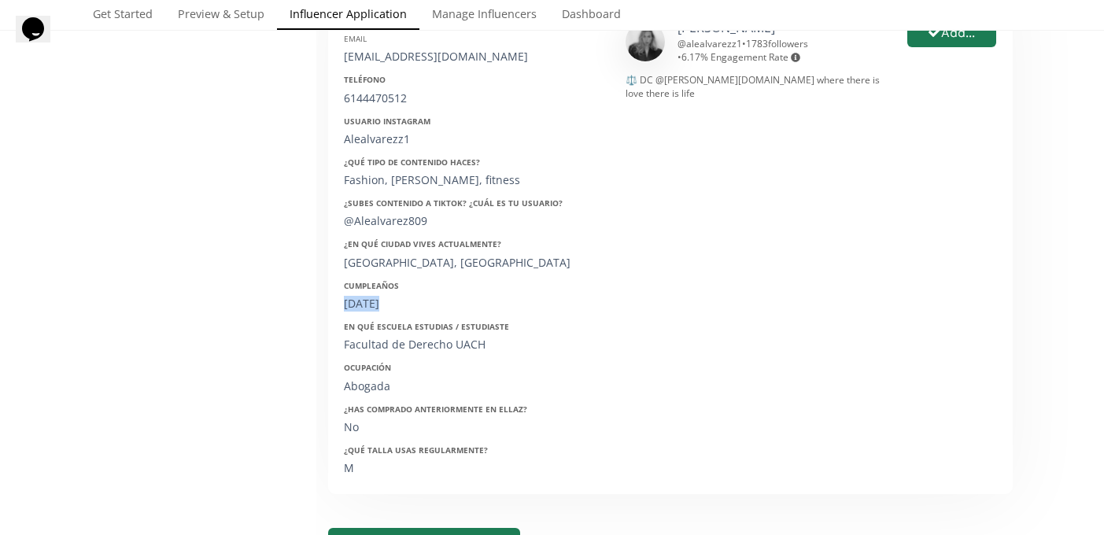
scroll to position [336, 0]
click at [378, 261] on div "[GEOGRAPHIC_DATA], [GEOGRAPHIC_DATA]" at bounding box center [473, 265] width 258 height 16
copy div "[GEOGRAPHIC_DATA]"
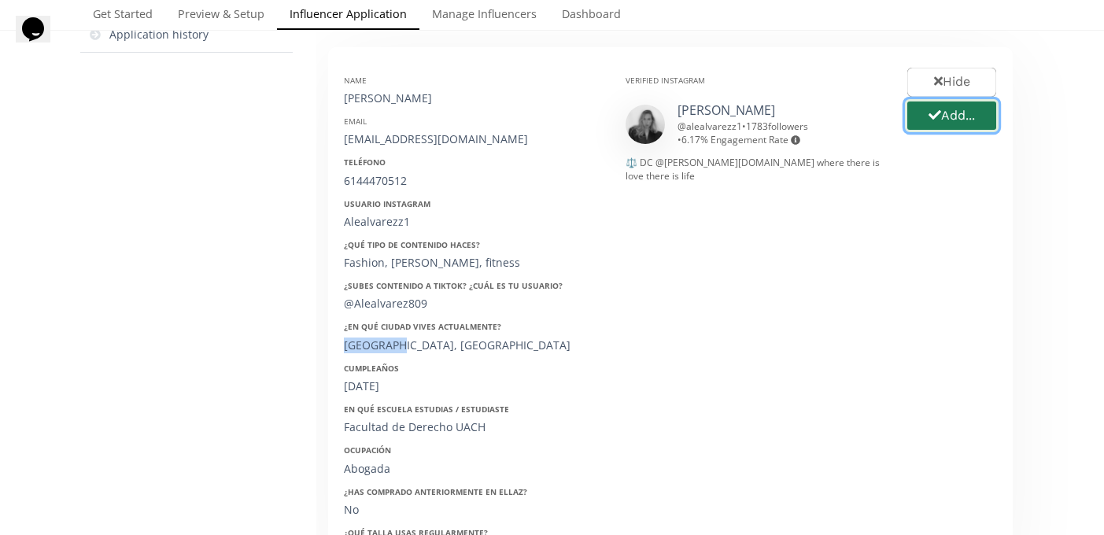
click at [969, 116] on button "Add..." at bounding box center [952, 116] width 94 height 34
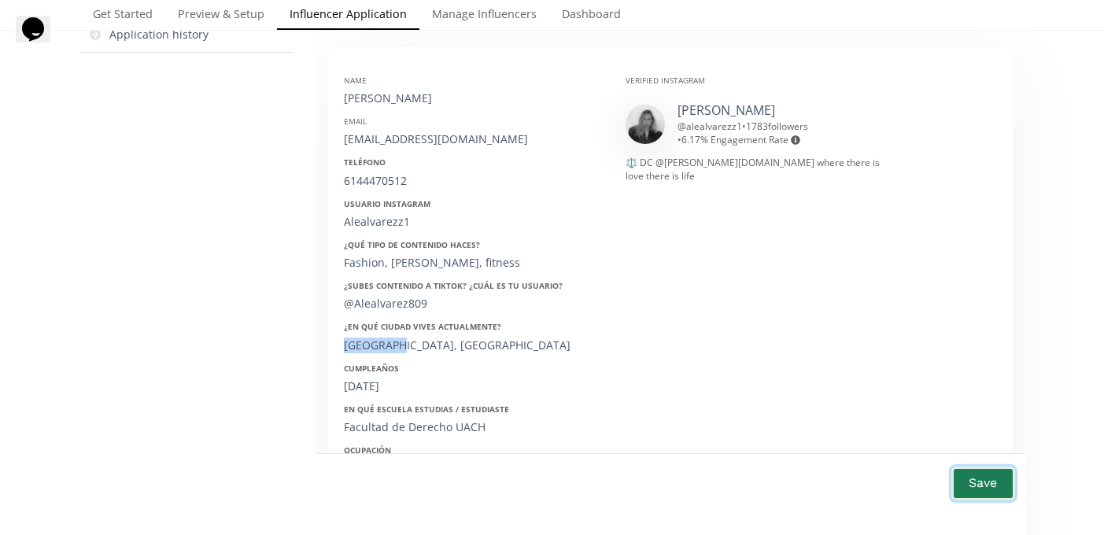
click at [983, 487] on button "Save" at bounding box center [982, 484] width 63 height 34
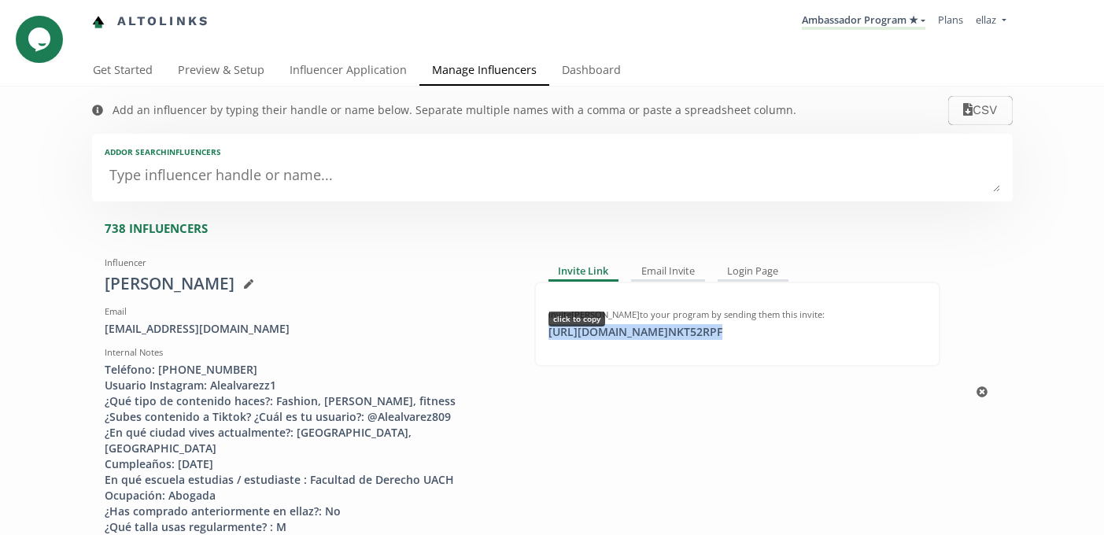
click at [662, 334] on div "https://app.altolinks.com/invite/ NKT52RPF click to copy" at bounding box center [635, 332] width 193 height 16
click at [343, 71] on link "Influencer Application" at bounding box center [348, 71] width 142 height 31
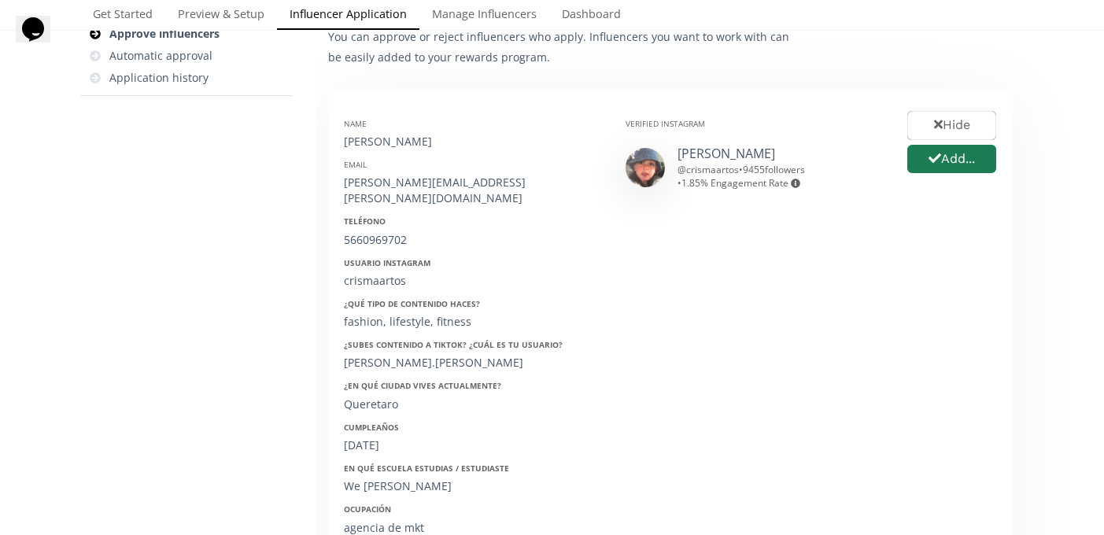
scroll to position [213, 0]
click at [947, 164] on button "Add..." at bounding box center [952, 158] width 94 height 34
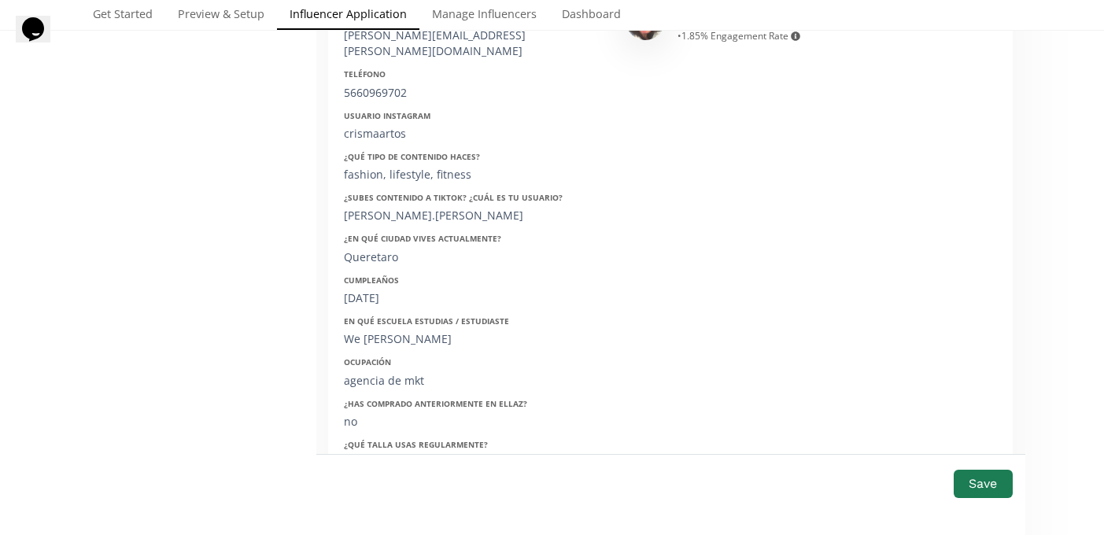
scroll to position [592, 0]
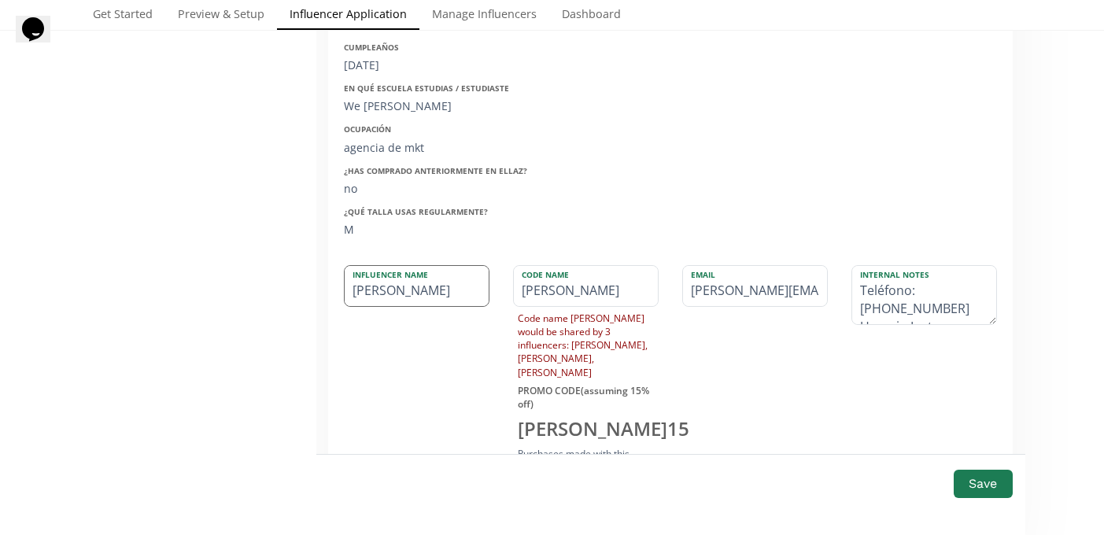
click at [359, 272] on input "[PERSON_NAME]" at bounding box center [417, 286] width 144 height 40
type input "[PERSON_NAME]"
type input "RISTINA"
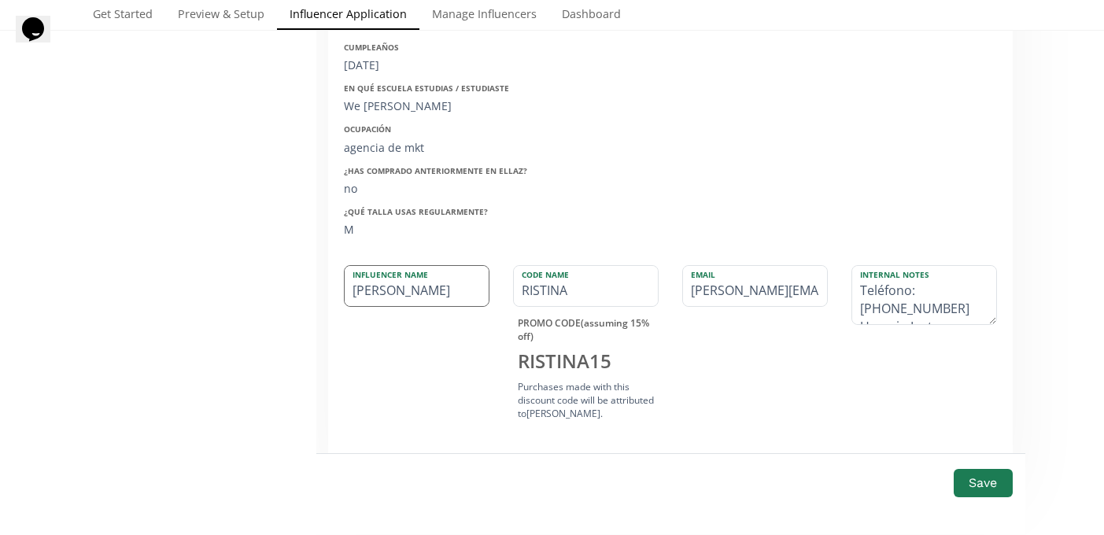
type input "[PERSON_NAME]"
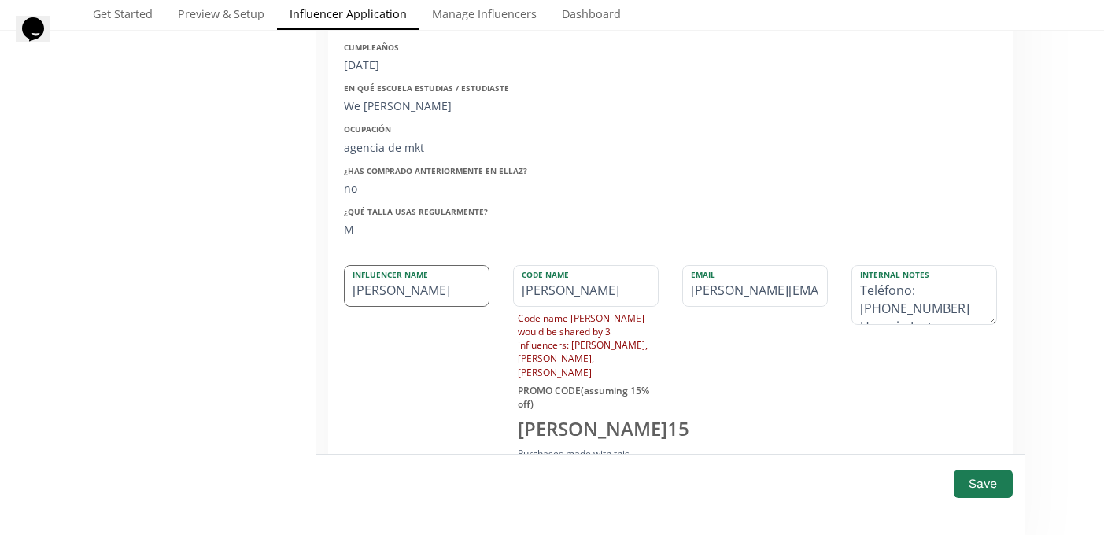
click at [413, 277] on input "[PERSON_NAME]" at bounding box center [417, 286] width 144 height 40
click at [415, 273] on input "[PERSON_NAME]" at bounding box center [417, 286] width 144 height 40
click at [415, 273] on input "Cristina Martos" at bounding box center [417, 286] width 144 height 40
type input "Cristina Martos"
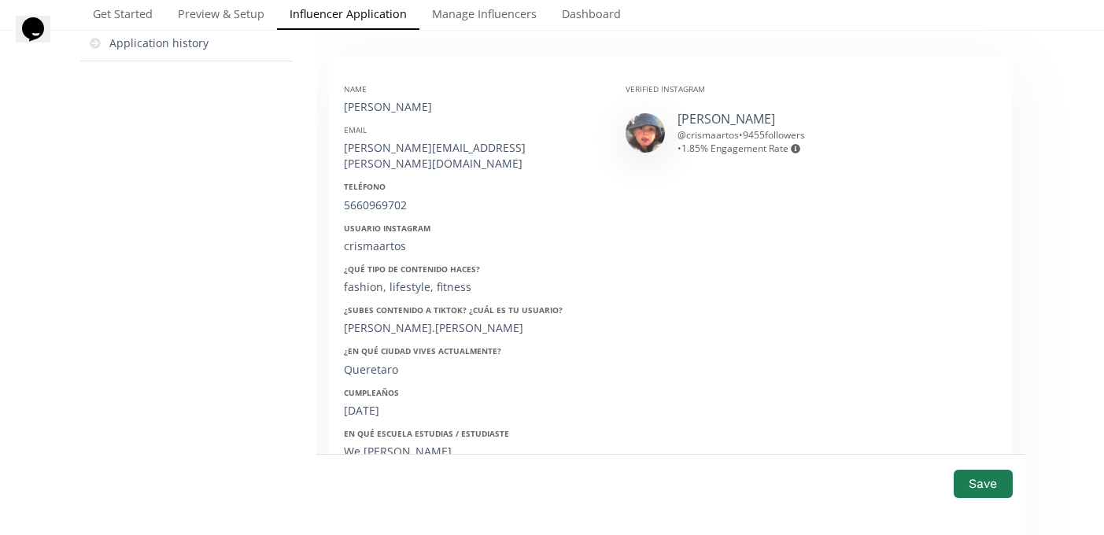
scroll to position [242, 0]
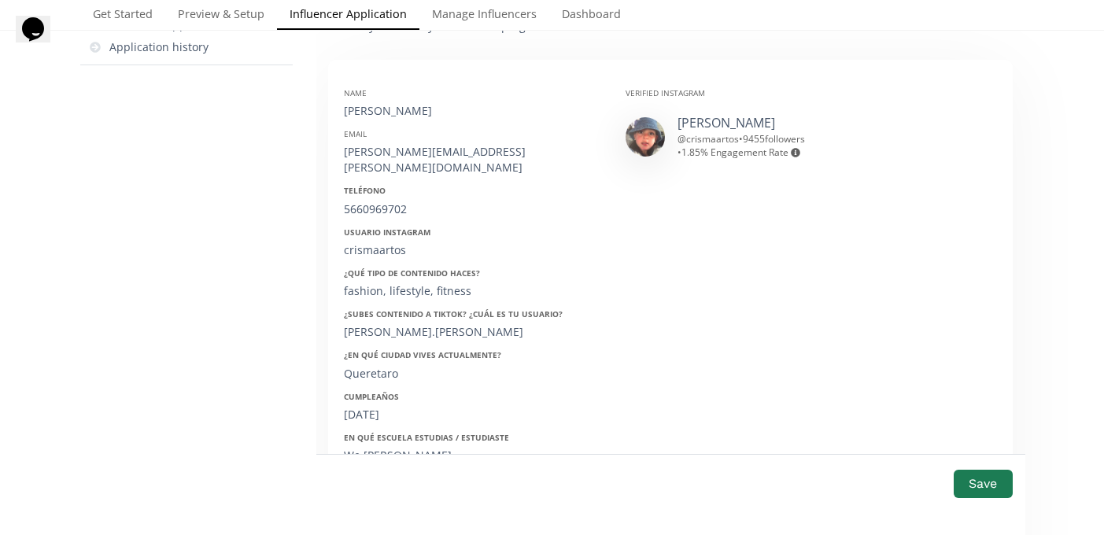
click at [400, 157] on div "cristina.maartos@gmail.com" at bounding box center [473, 159] width 258 height 31
copy div "cristina.maartos@gmail.com"
click at [382, 201] on div "5660969702" at bounding box center [473, 209] width 258 height 16
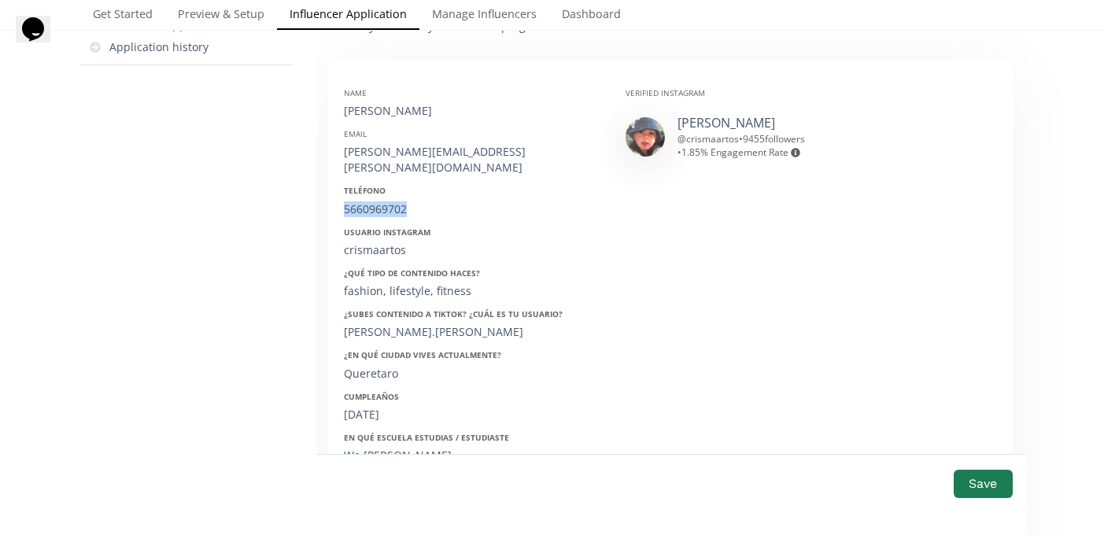
click at [382, 201] on div "5660969702" at bounding box center [473, 209] width 258 height 16
copy div "5660969702"
click at [411, 150] on div "cristina.maartos@gmail.com" at bounding box center [473, 159] width 258 height 31
click at [411, 150] on div "[PERSON_NAME][EMAIL_ADDRESS][PERSON_NAME][DOMAIN_NAME]" at bounding box center [473, 159] width 258 height 31
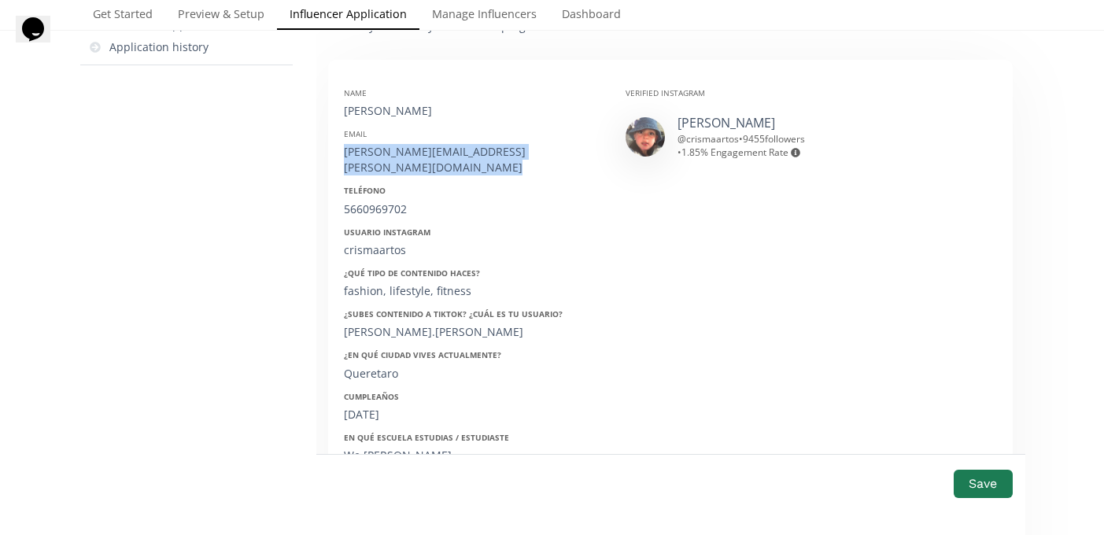
click at [411, 150] on div "[PERSON_NAME][EMAIL_ADDRESS][PERSON_NAME][DOMAIN_NAME]" at bounding box center [473, 159] width 258 height 31
copy div "[PERSON_NAME][EMAIL_ADDRESS][PERSON_NAME][DOMAIN_NAME]"
click at [386, 407] on div "12/16/2001" at bounding box center [473, 415] width 258 height 16
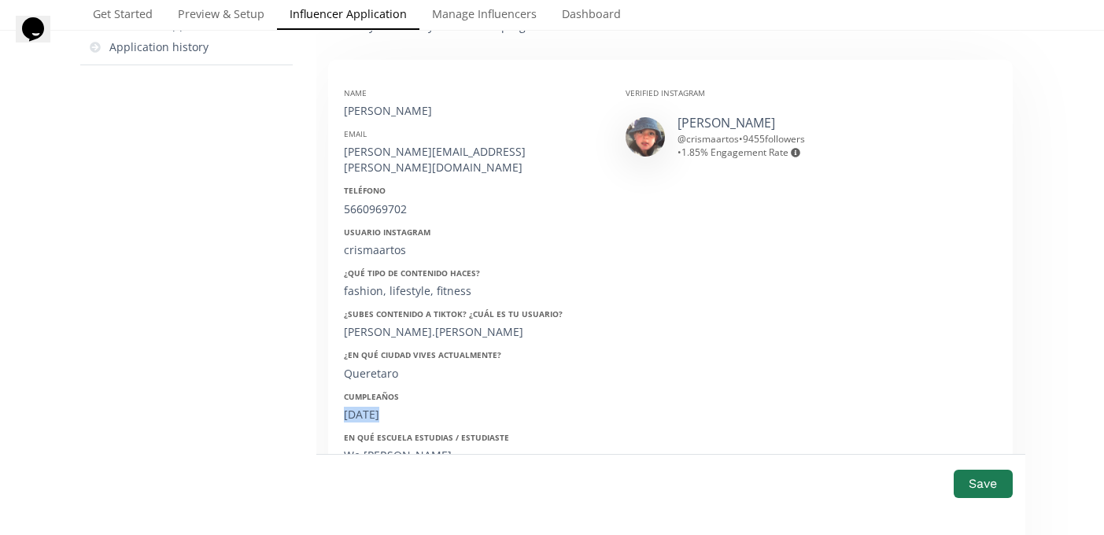
click at [386, 407] on div "12/16/2001" at bounding box center [473, 415] width 258 height 16
copy div "12/16/2001"
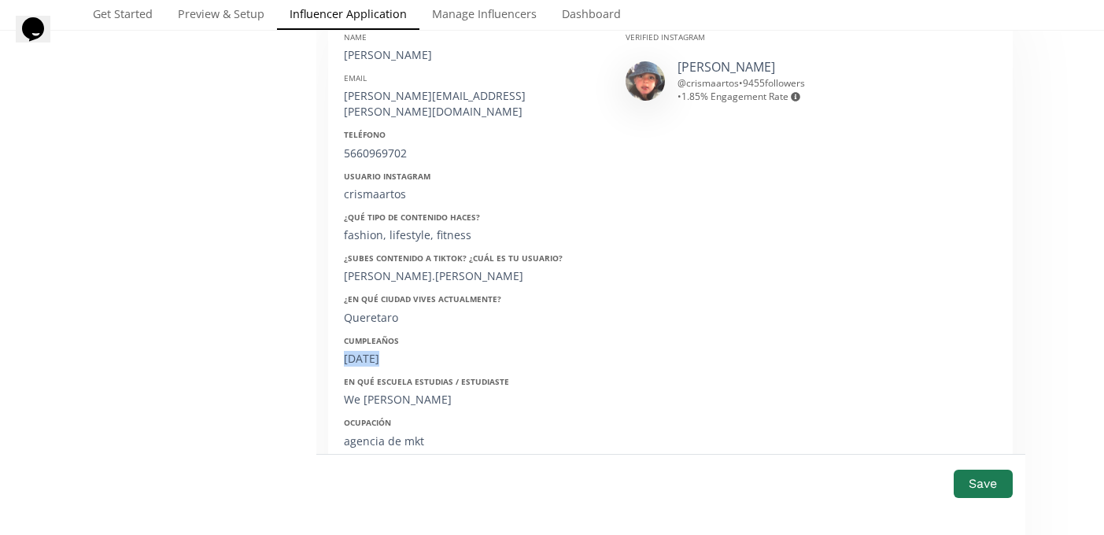
scroll to position [304, 0]
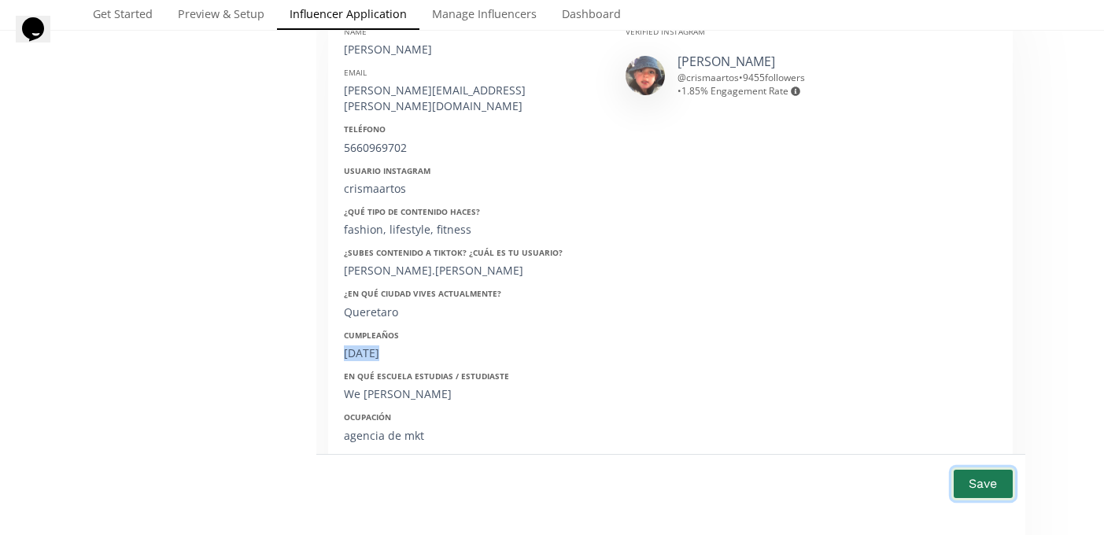
click at [987, 482] on button "Save" at bounding box center [982, 484] width 63 height 34
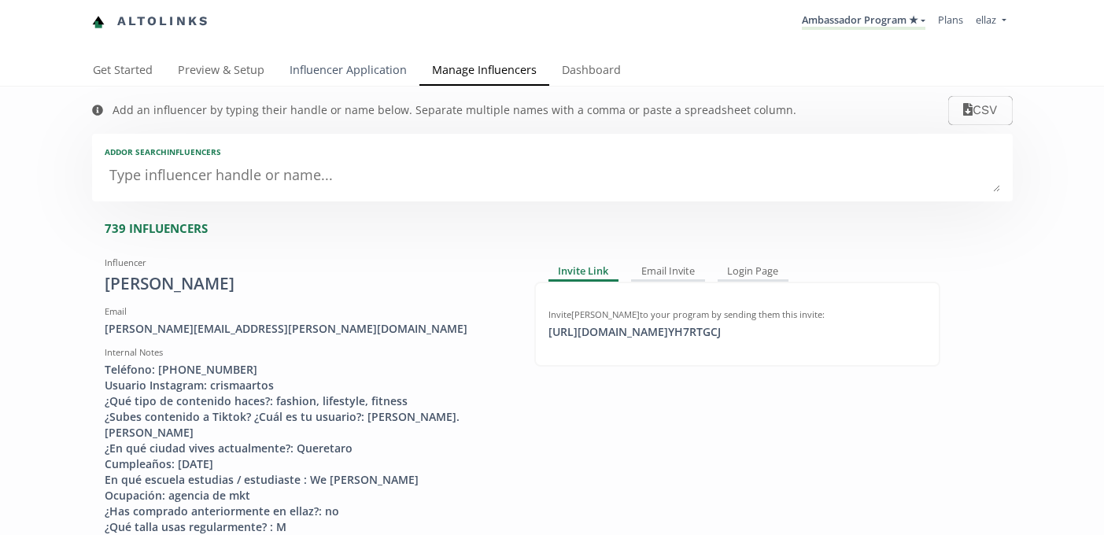
click at [331, 79] on link "Influencer Application" at bounding box center [348, 71] width 142 height 31
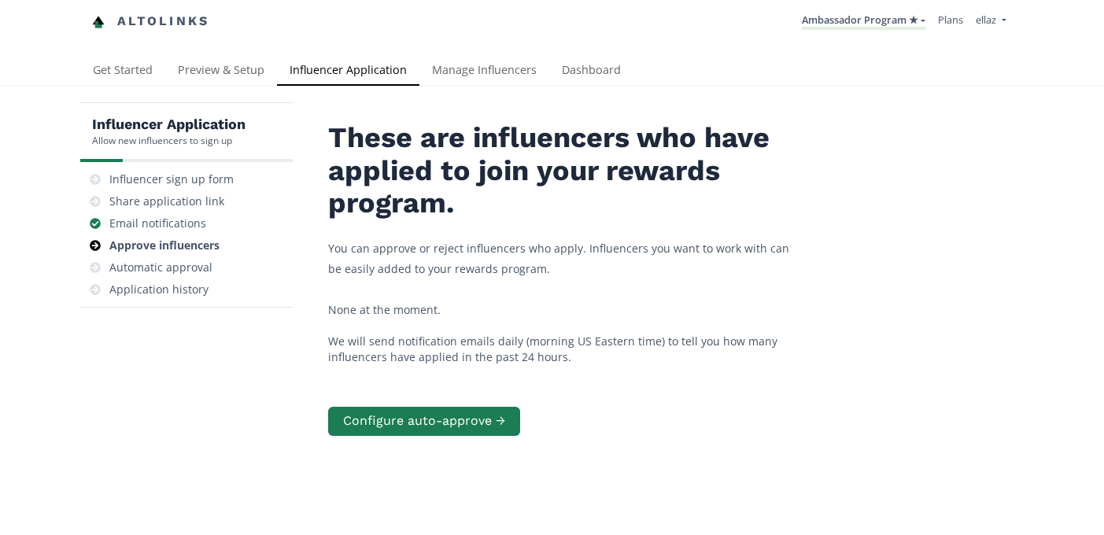
click at [835, 32] on li "Ambassador Program ★ [GEOGRAPHIC_DATA] MACRO INFLUENCERS (prog ventas) Ambassad…" at bounding box center [864, 21] width 136 height 31
click at [847, 24] on link "Ambassador Program ★" at bounding box center [864, 21] width 124 height 17
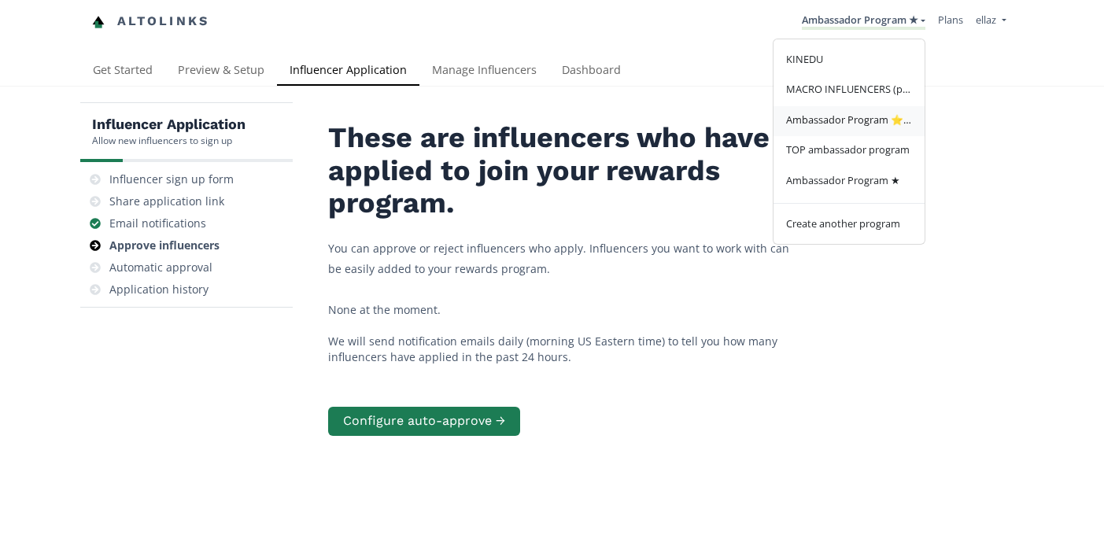
click at [813, 124] on span "Ambassador Program ⭐️⭐️" at bounding box center [849, 120] width 126 height 14
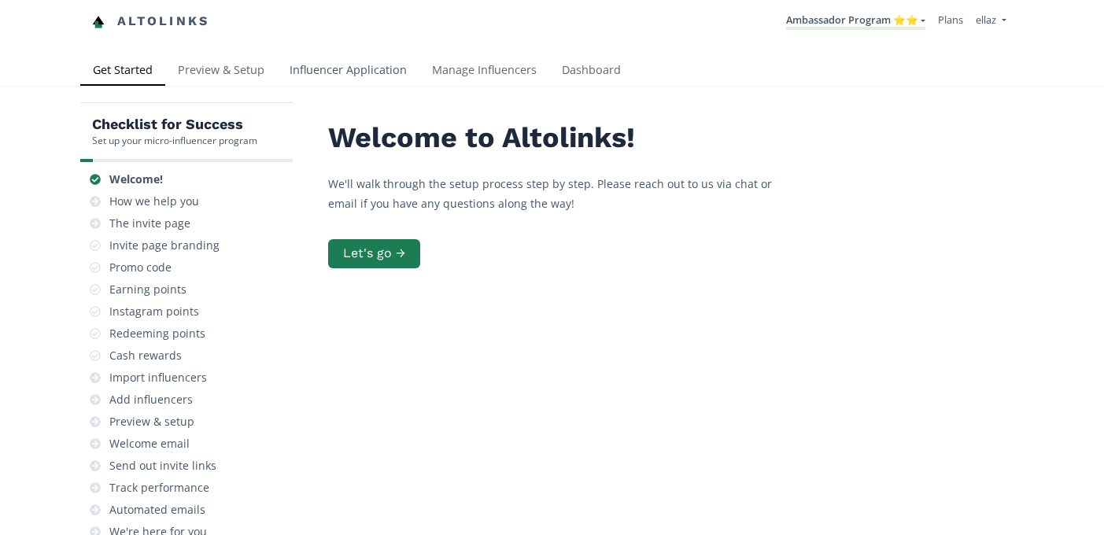
click at [330, 78] on link "Influencer Application" at bounding box center [348, 71] width 142 height 31
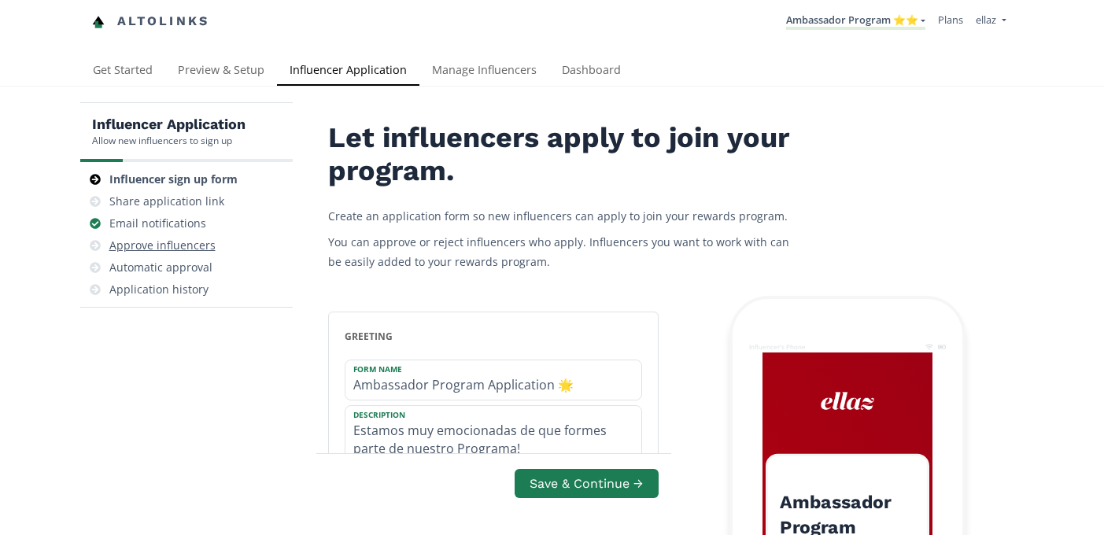
click at [203, 244] on div "Approve influencers" at bounding box center [162, 246] width 106 height 16
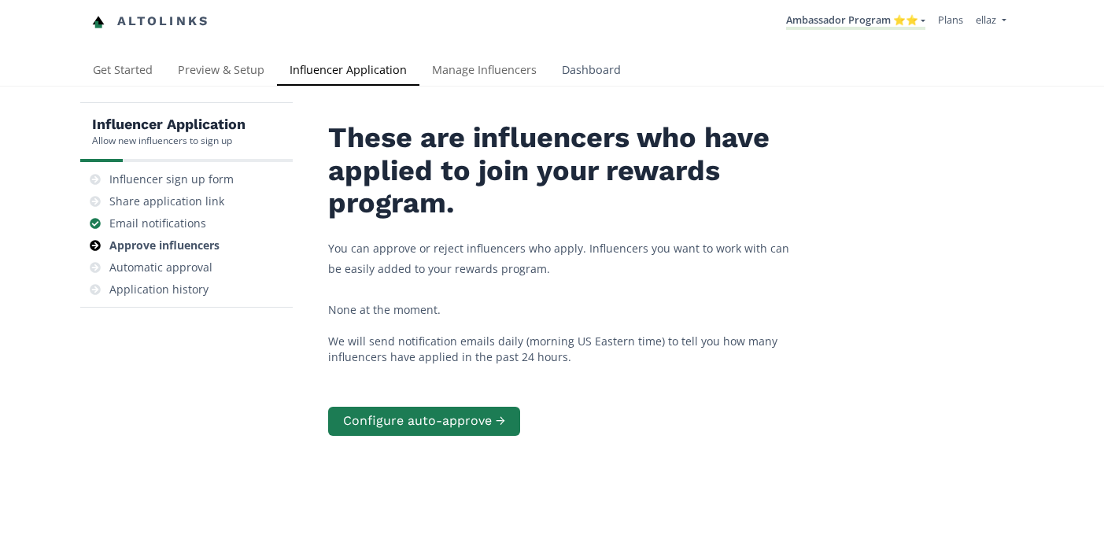
click at [589, 59] on link "Dashboard" at bounding box center [591, 71] width 84 height 31
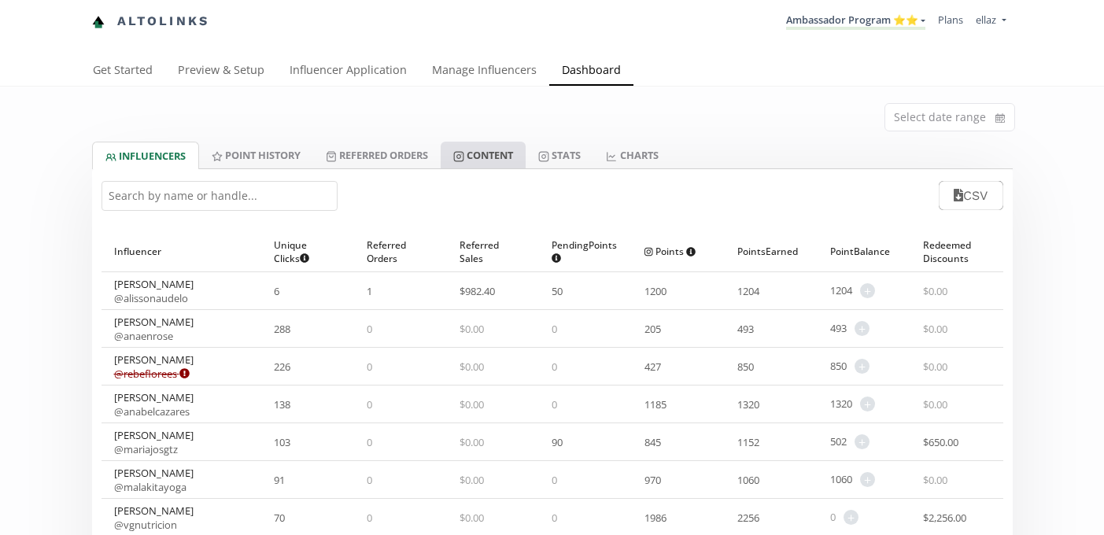
click at [506, 161] on link "Content" at bounding box center [483, 155] width 85 height 27
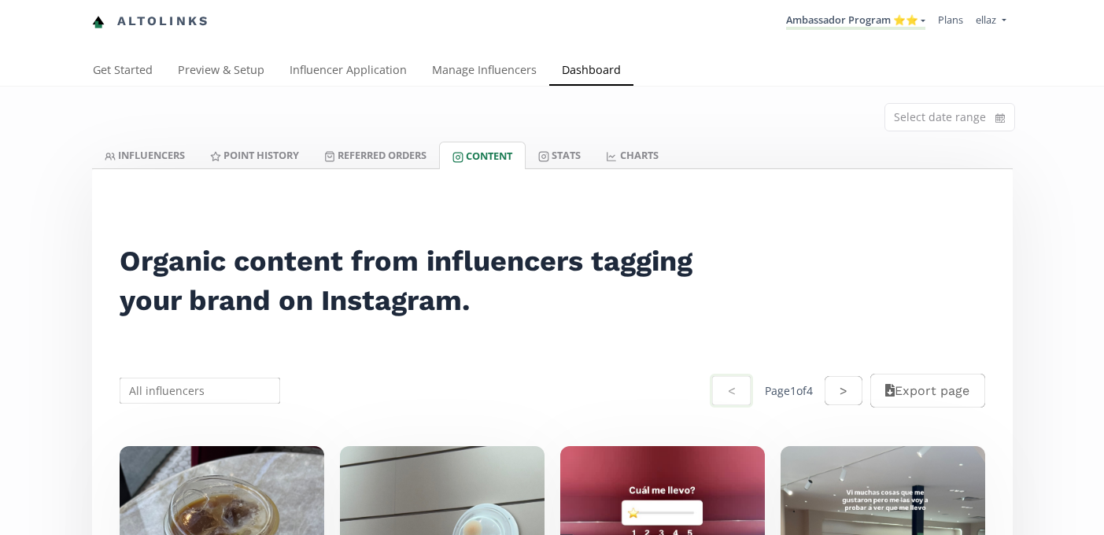
click at [882, 12] on li "Ambassador Program ⭐️⭐️ KINEDU MACRO INFLUENCERS (prog ventas) Ambassador Progr…" at bounding box center [856, 21] width 152 height 31
click at [885, 17] on link "Ambassador Program ⭐️⭐️" at bounding box center [855, 21] width 139 height 17
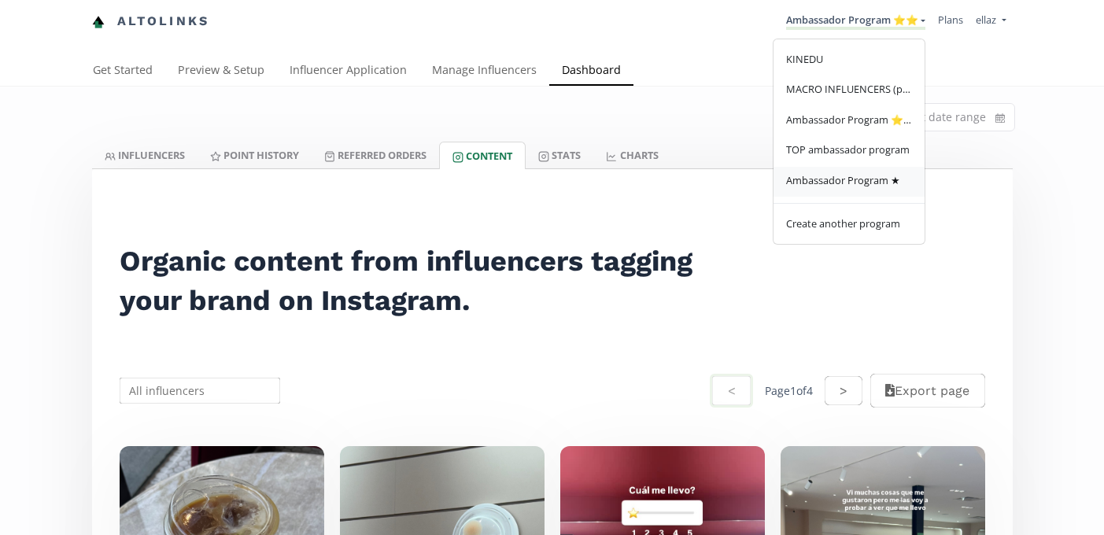
click at [884, 194] on link "Ambassador Program ★" at bounding box center [848, 182] width 151 height 31
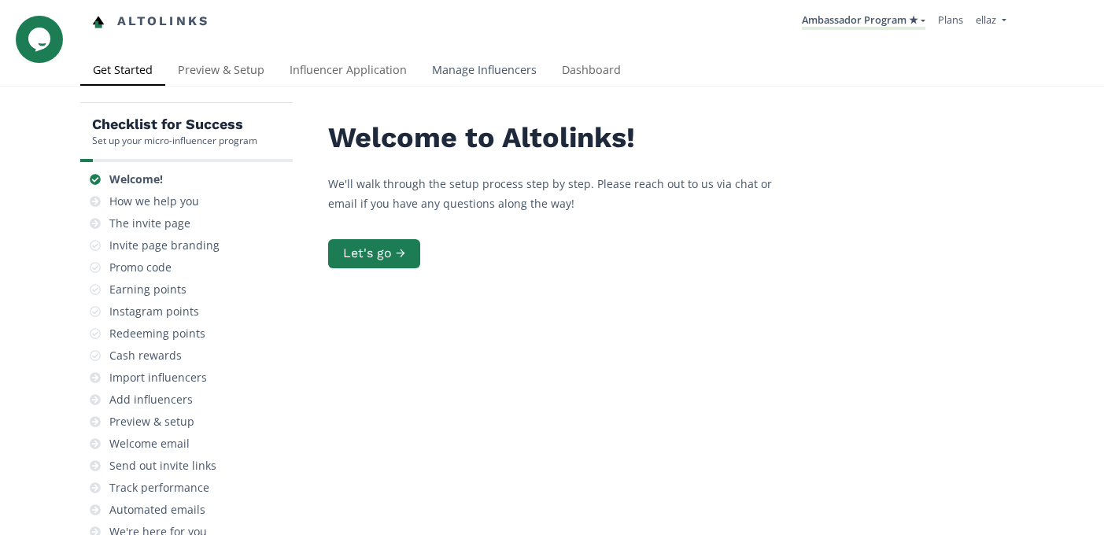
click at [503, 68] on link "Manage Influencers" at bounding box center [484, 71] width 130 height 31
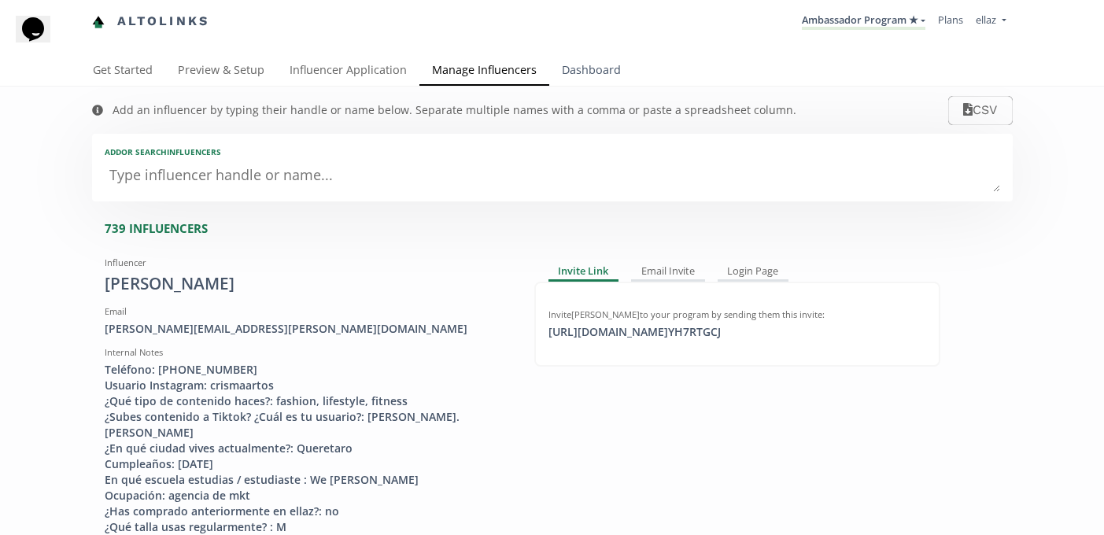
click at [577, 68] on link "Dashboard" at bounding box center [591, 71] width 84 height 31
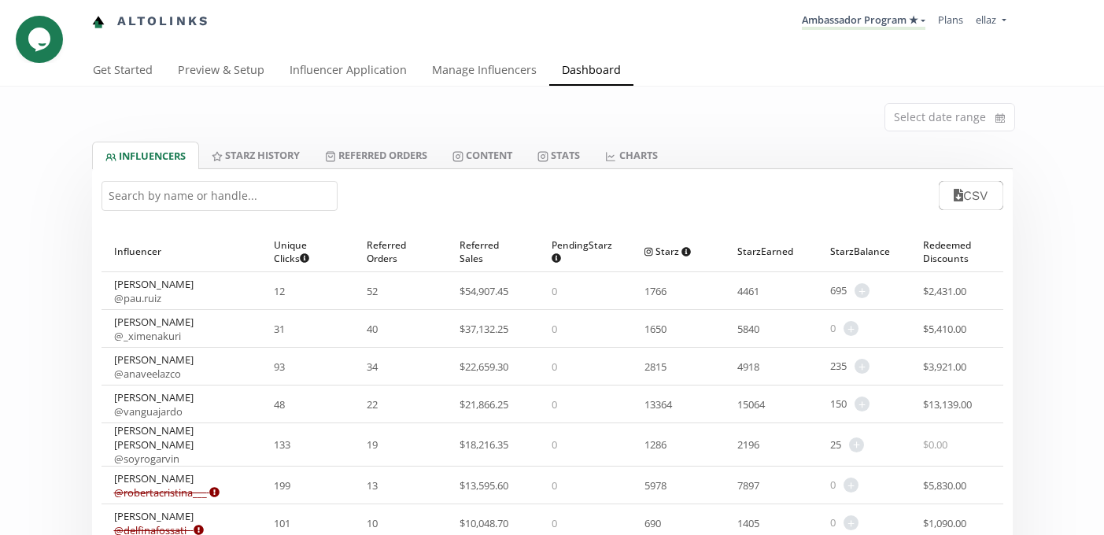
click at [386, 87] on div "Select date range" at bounding box center [552, 114] width 944 height 55
click at [472, 73] on link "Manage Influencers" at bounding box center [484, 71] width 130 height 31
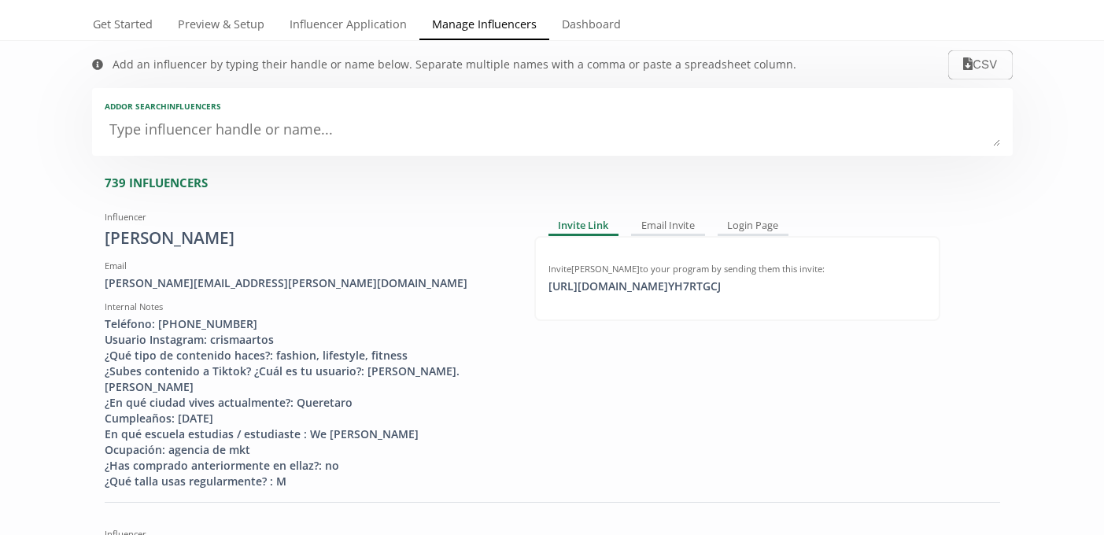
scroll to position [46, 0]
click at [626, 290] on div "https://app.altolinks.com/invite/ YH7RTGCJ click to copy" at bounding box center [634, 286] width 191 height 16
click at [305, 27] on link "Influencer Application" at bounding box center [348, 24] width 142 height 31
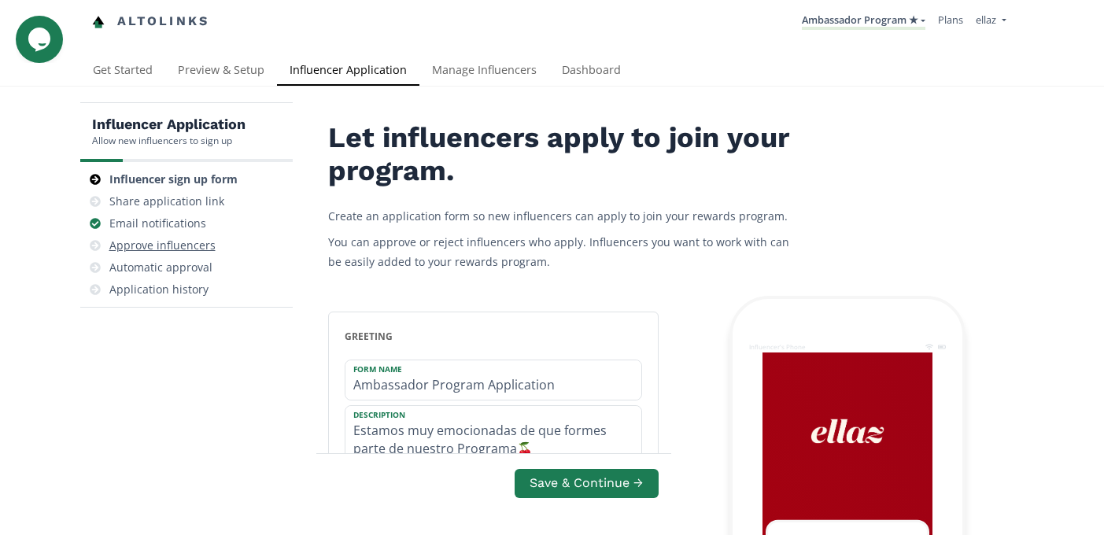
click at [212, 242] on div "Approve influencers" at bounding box center [187, 245] width 200 height 22
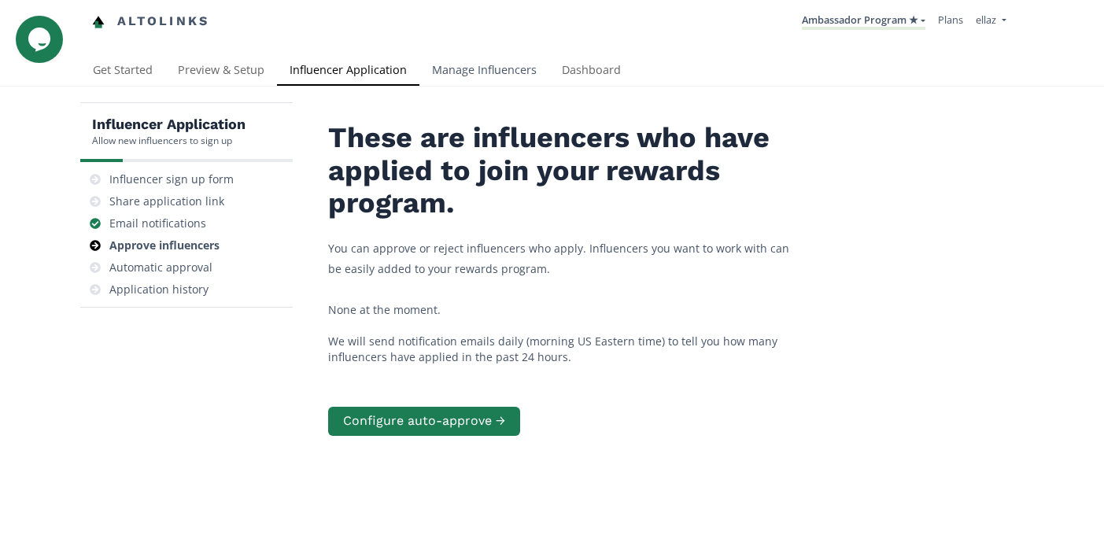
click at [469, 78] on link "Manage Influencers" at bounding box center [484, 71] width 130 height 31
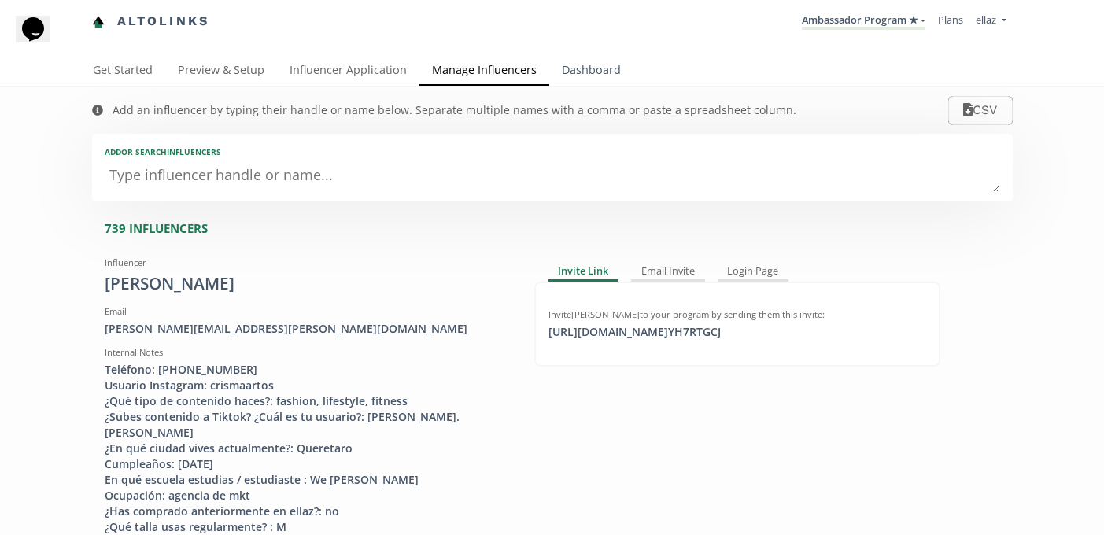
click at [583, 82] on link "Dashboard" at bounding box center [591, 71] width 84 height 31
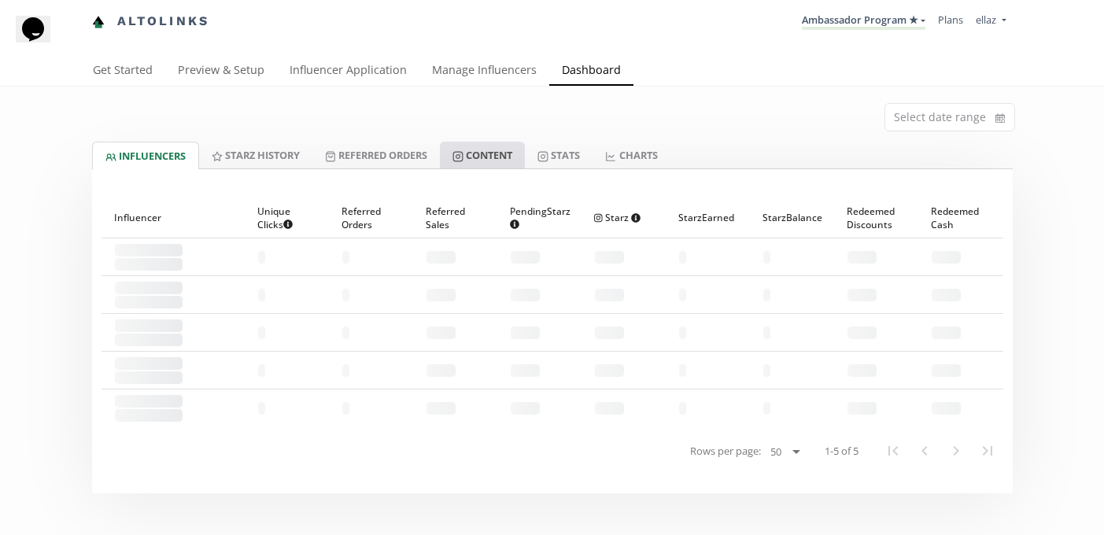
click at [501, 145] on link "Content" at bounding box center [482, 155] width 85 height 27
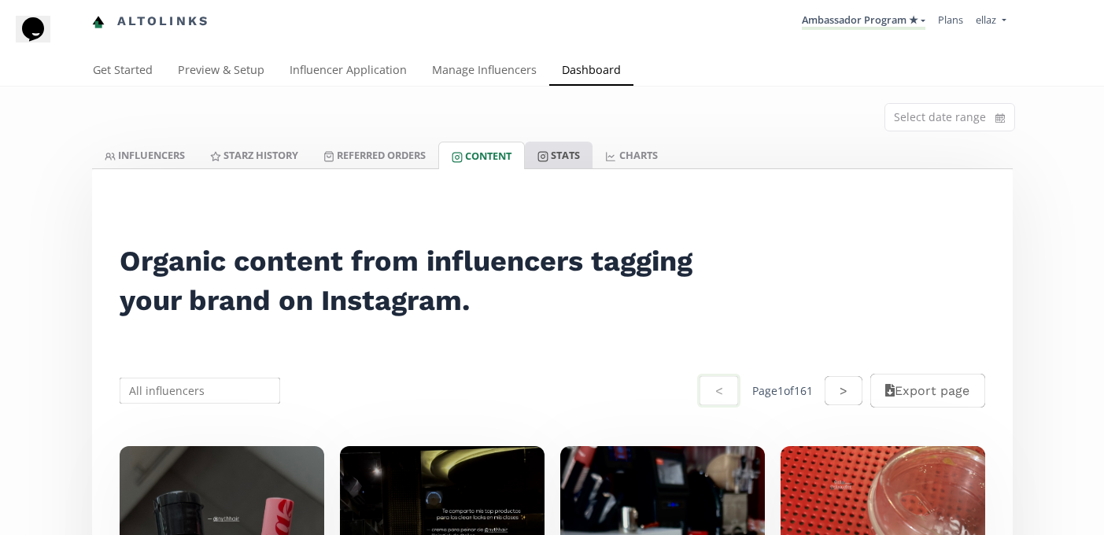
click at [563, 159] on link "Stats" at bounding box center [559, 155] width 68 height 27
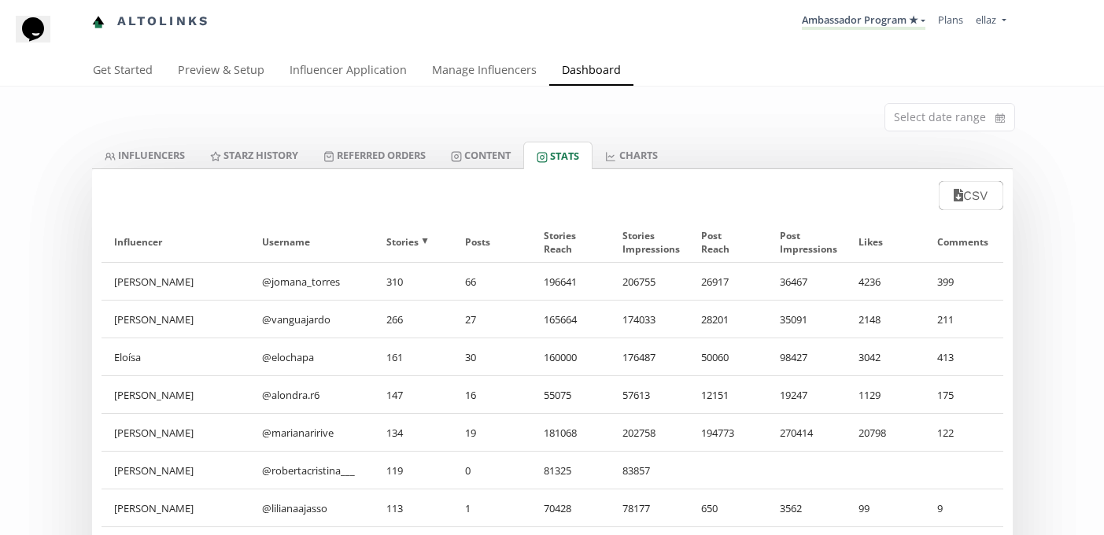
click at [515, 174] on div "CSV" at bounding box center [552, 190] width 921 height 43
click at [503, 159] on link "Content" at bounding box center [480, 155] width 85 height 27
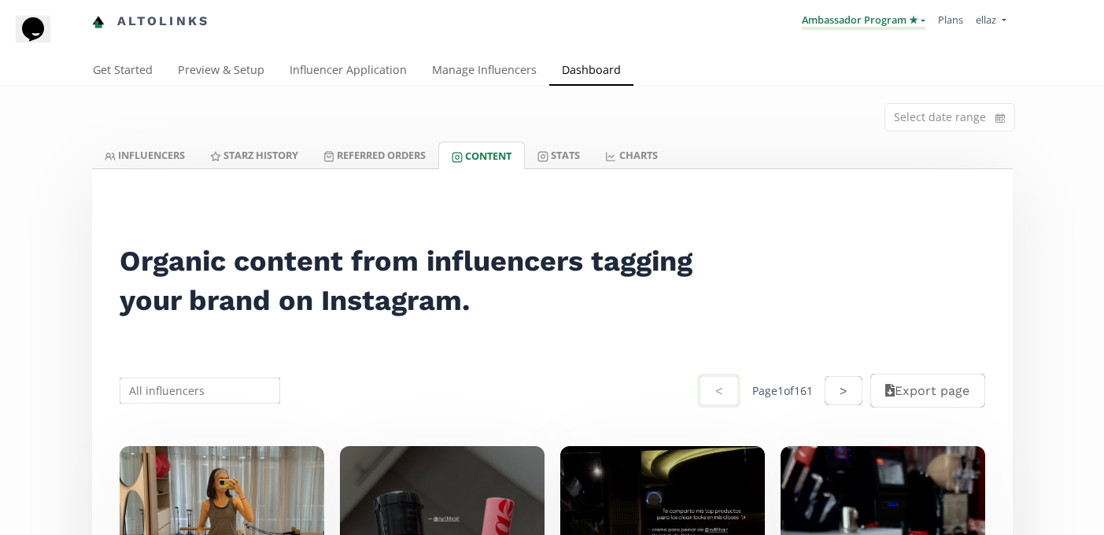
click at [885, 20] on link "Ambassador Program ★" at bounding box center [864, 21] width 124 height 17
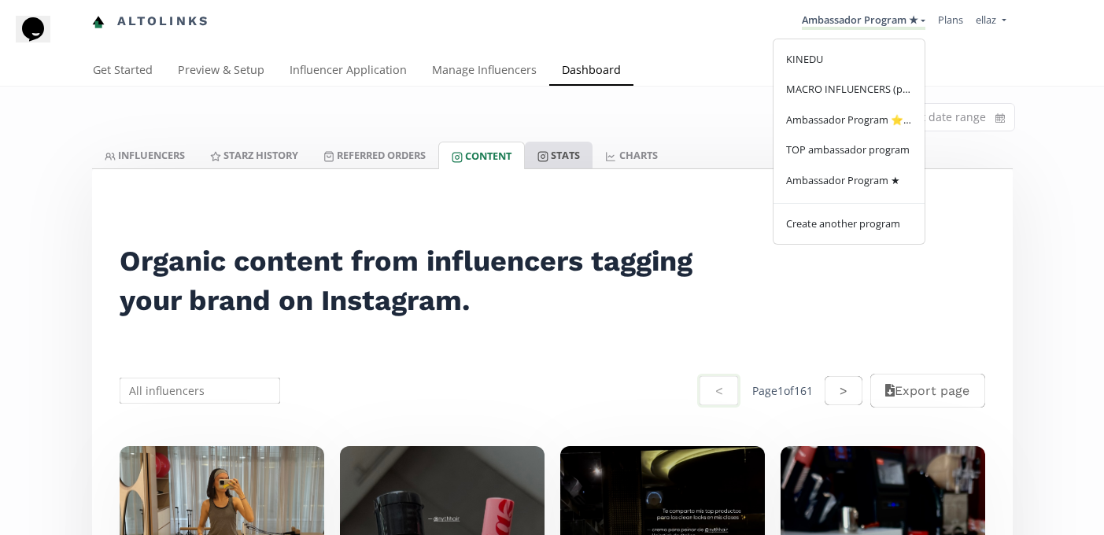
click at [578, 159] on link "Stats" at bounding box center [559, 155] width 68 height 27
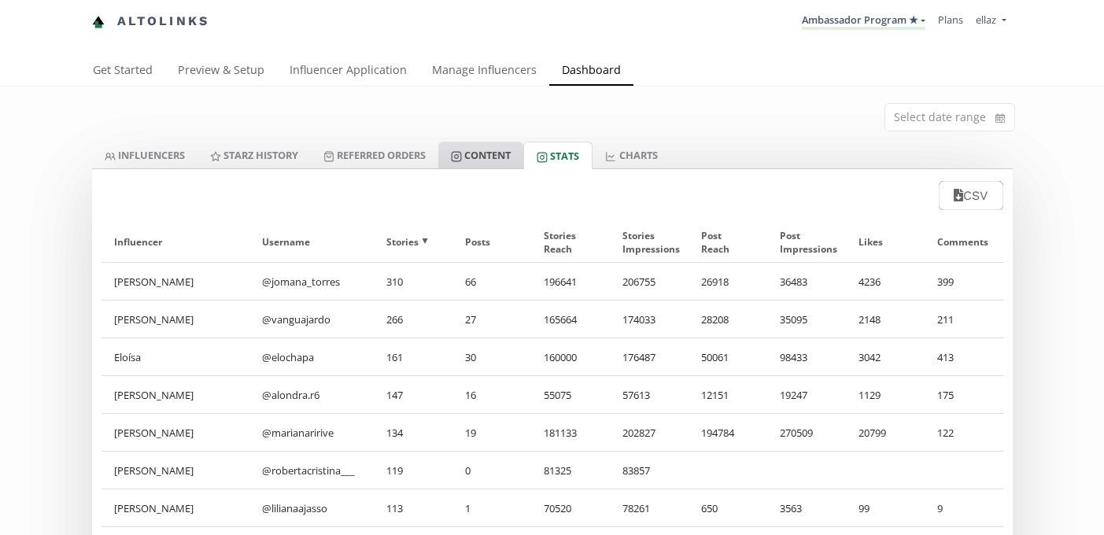
click at [476, 148] on link "Content" at bounding box center [480, 155] width 85 height 27
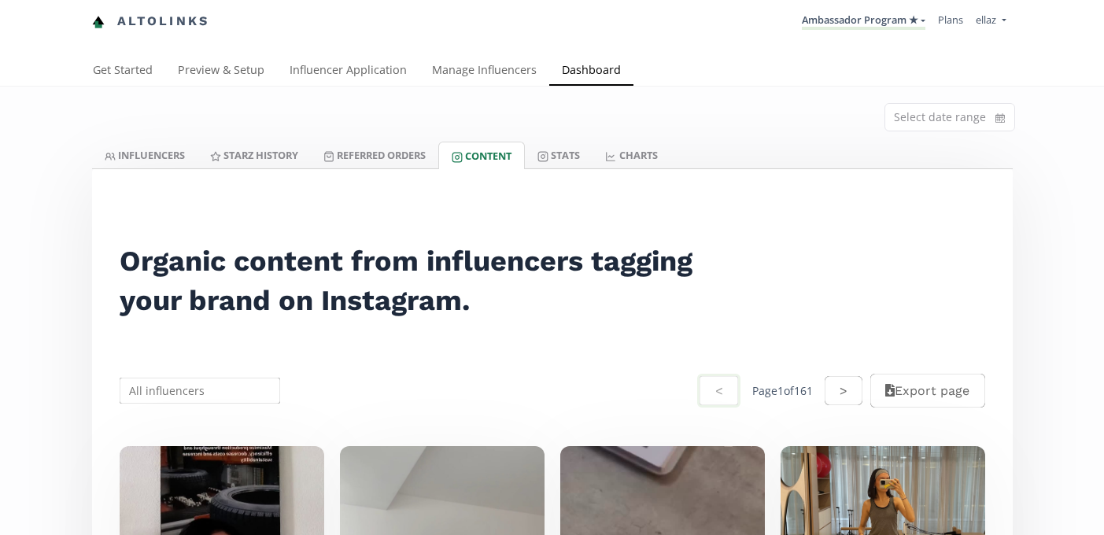
click at [887, 38] on nav "Altolinks Ambassador Program ★ KINEDU MACRO INFLUENCERS (prog ventas) Ambassado…" at bounding box center [552, 21] width 921 height 43
click at [887, 33] on li "Ambassador Program ★ KINEDU MACRO INFLUENCERS (prog ventas) Ambassador Program …" at bounding box center [864, 21] width 136 height 31
click at [887, 25] on link "Ambassador Program ★" at bounding box center [864, 21] width 124 height 17
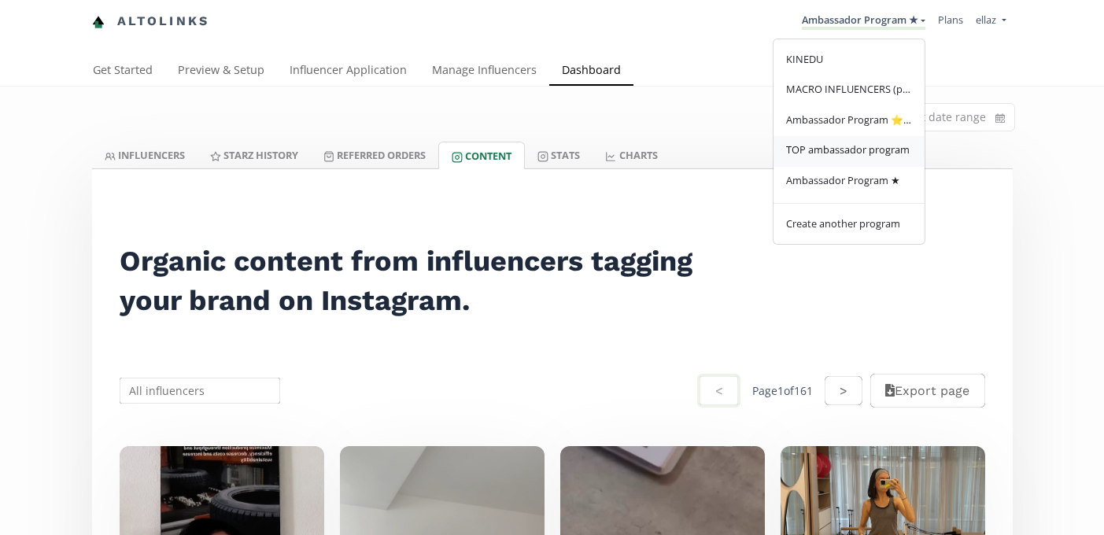
click at [853, 150] on span "TOP ambassador program" at bounding box center [848, 149] width 124 height 14
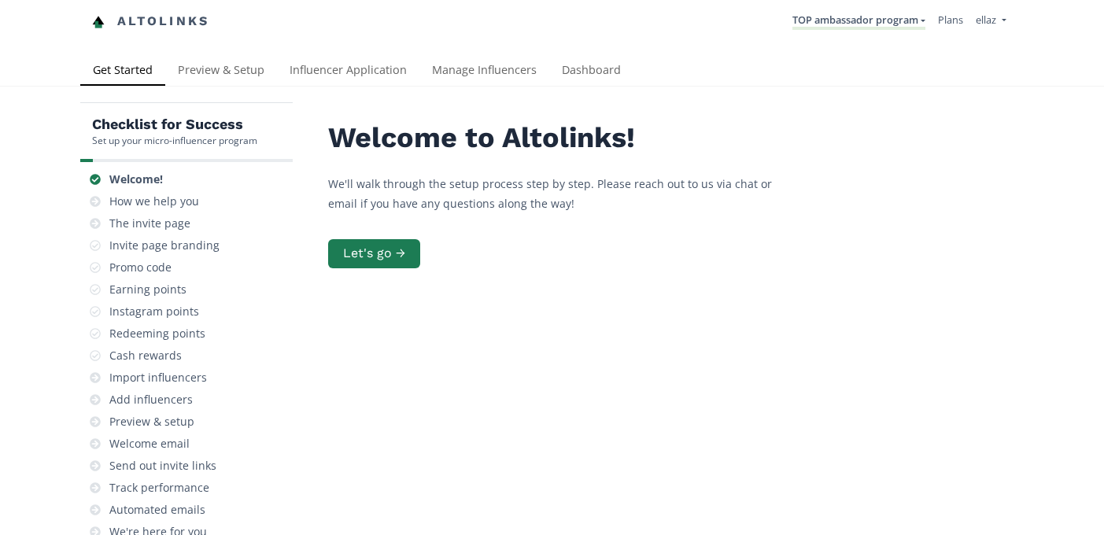
click at [588, 79] on link "Dashboard" at bounding box center [591, 71] width 84 height 31
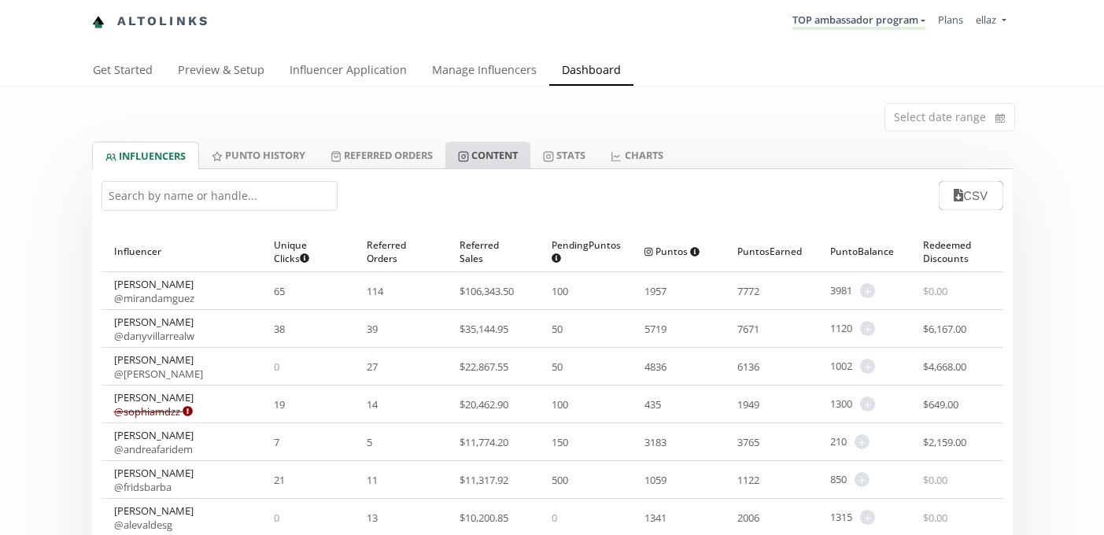
click at [530, 167] on link "Content" at bounding box center [487, 155] width 85 height 27
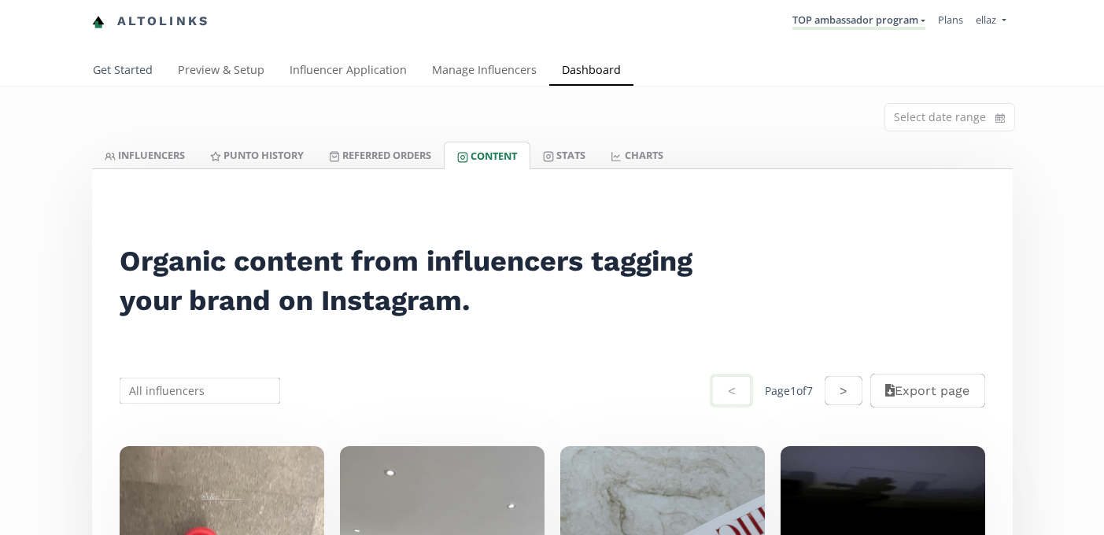
click at [114, 81] on link "Get Started" at bounding box center [122, 71] width 85 height 31
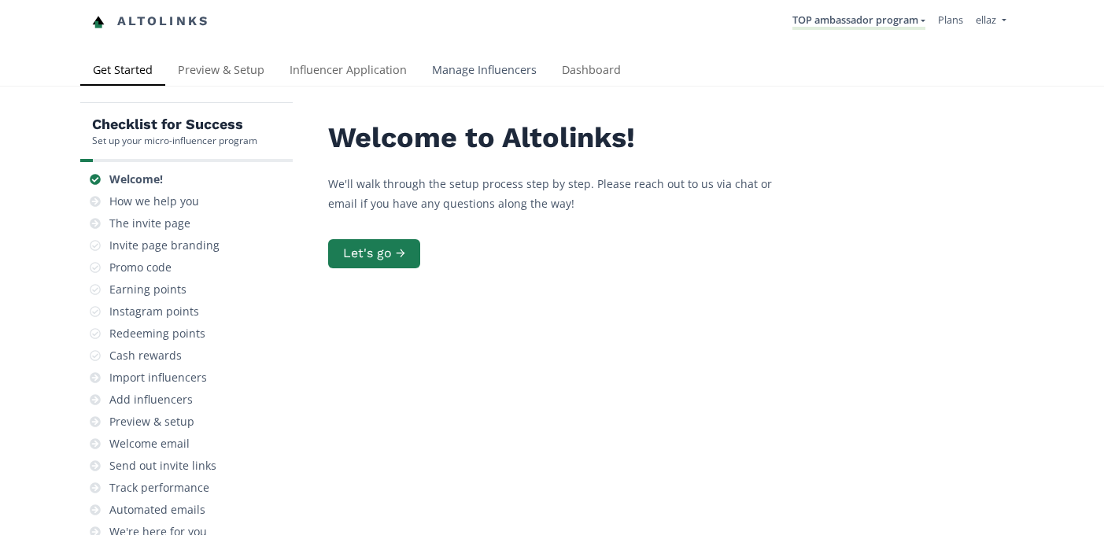
click at [510, 70] on link "Manage Influencers" at bounding box center [484, 71] width 130 height 31
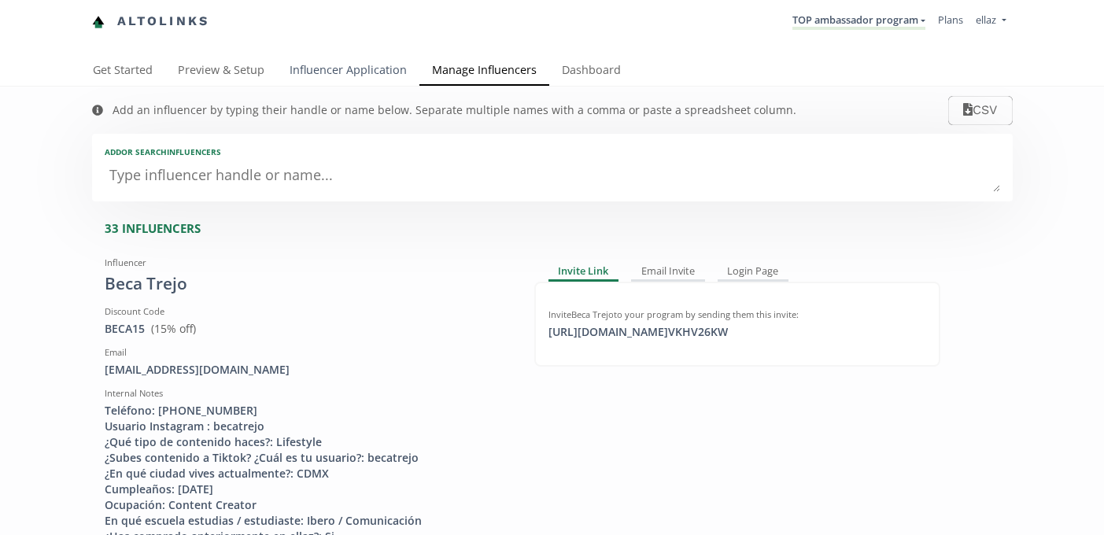
click at [371, 79] on link "Influencer Application" at bounding box center [348, 71] width 142 height 31
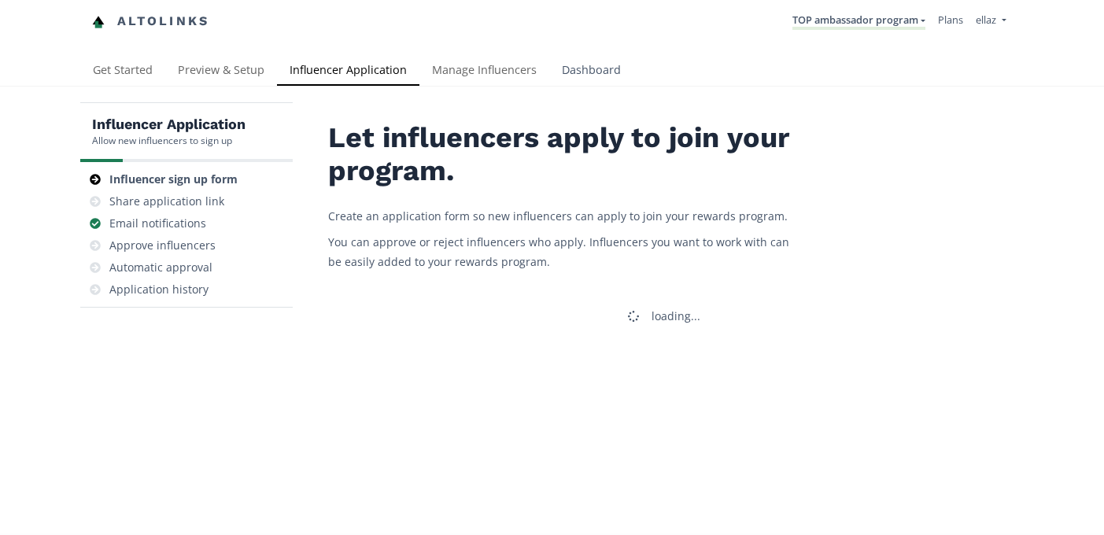
click at [609, 64] on link "Dashboard" at bounding box center [591, 71] width 84 height 31
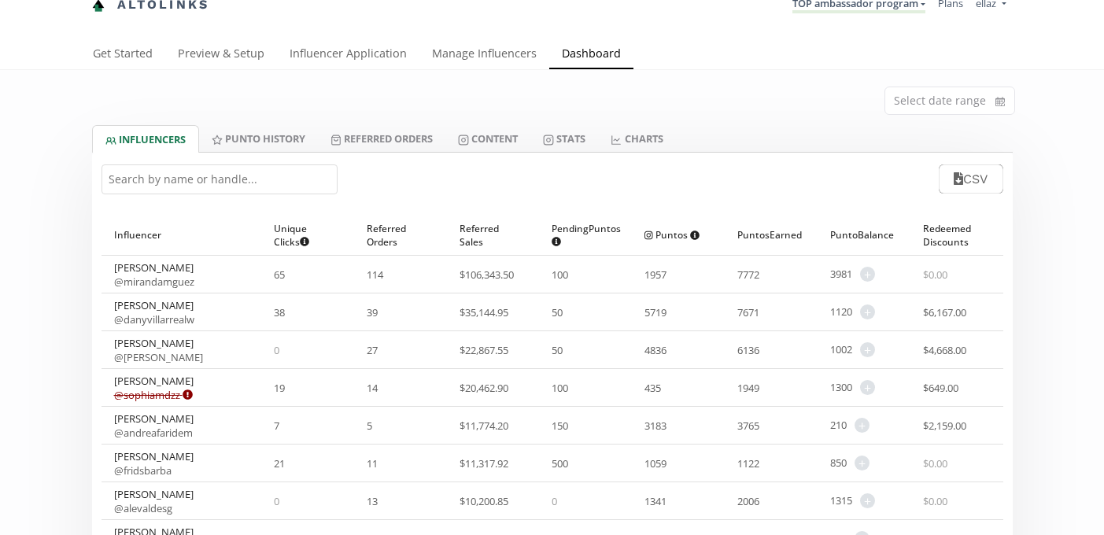
scroll to position [17, 0]
click at [480, 141] on link "Content" at bounding box center [487, 137] width 85 height 27
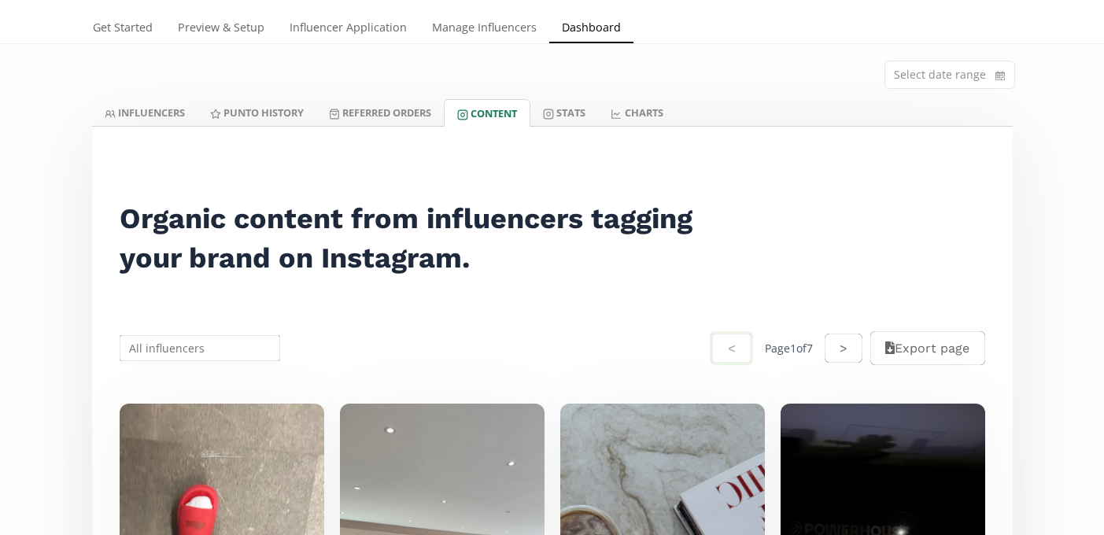
scroll to position [20, 0]
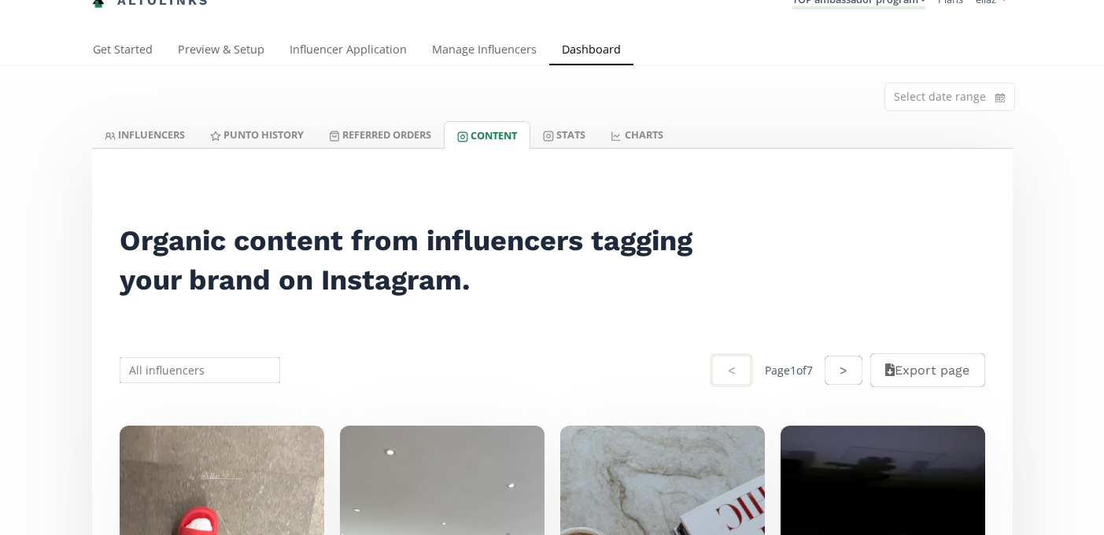
click at [393, 114] on div "Select date range" at bounding box center [552, 93] width 944 height 55
click at [394, 127] on link "Referred Orders" at bounding box center [379, 134] width 127 height 27
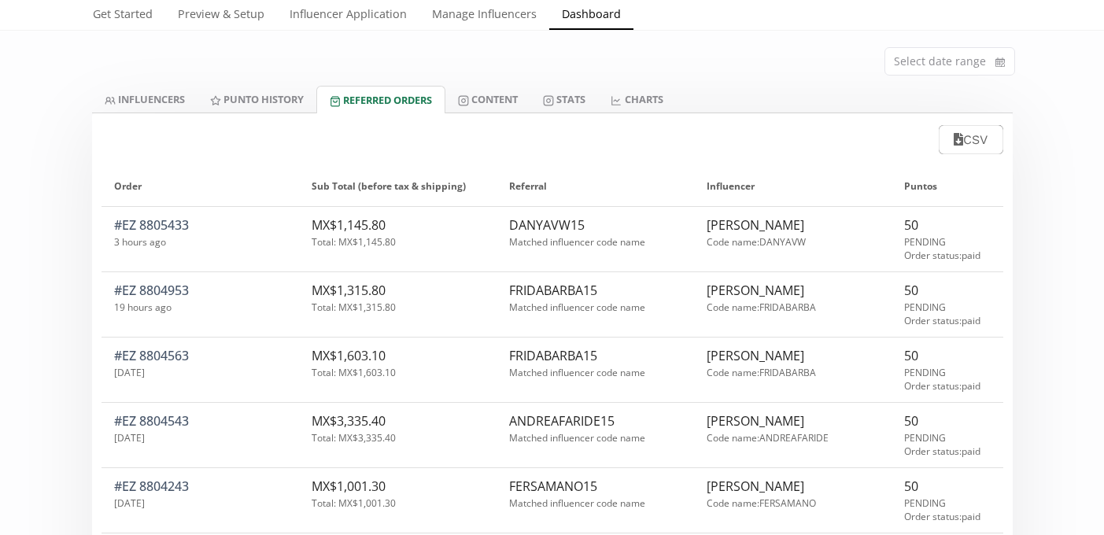
scroll to position [54, 0]
click at [176, 223] on link "#EZ 8805433" at bounding box center [151, 226] width 75 height 17
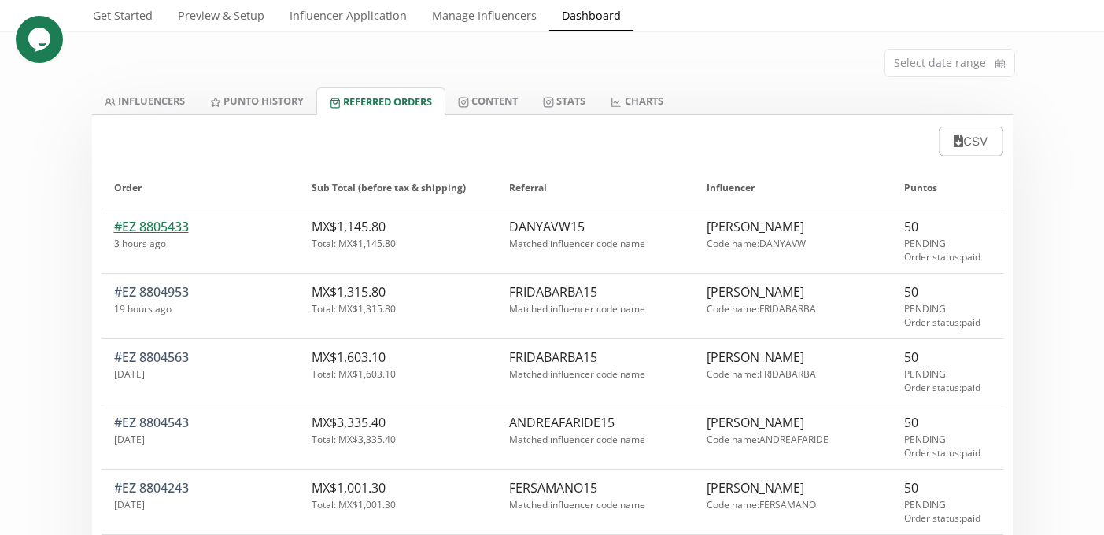
scroll to position [0, 0]
click at [89, 101] on div "INFLUENCERS Punto HISTORY Referred Orders Content Stats CHARTS INFLUENCERS Punt…" at bounding box center [552, 101] width 944 height 28
click at [105, 101] on icon at bounding box center [110, 102] width 11 height 11
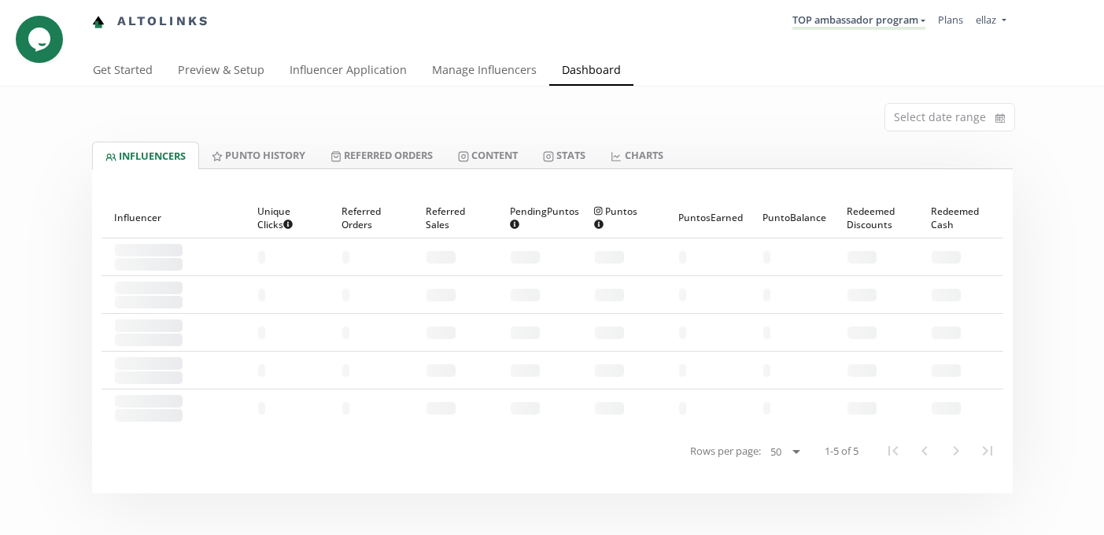
click at [848, 9] on li "TOP ambassador program KINEDU MACRO INFLUENCERS (prog ventas) Ambassador Progra…" at bounding box center [859, 21] width 146 height 31
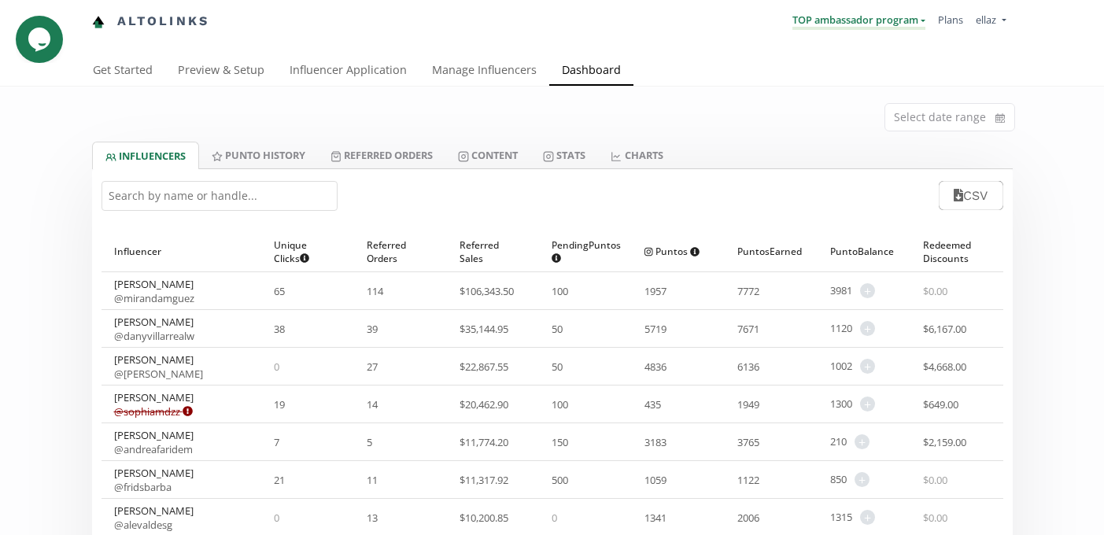
click at [848, 20] on link "TOP ambassador program" at bounding box center [858, 21] width 133 height 17
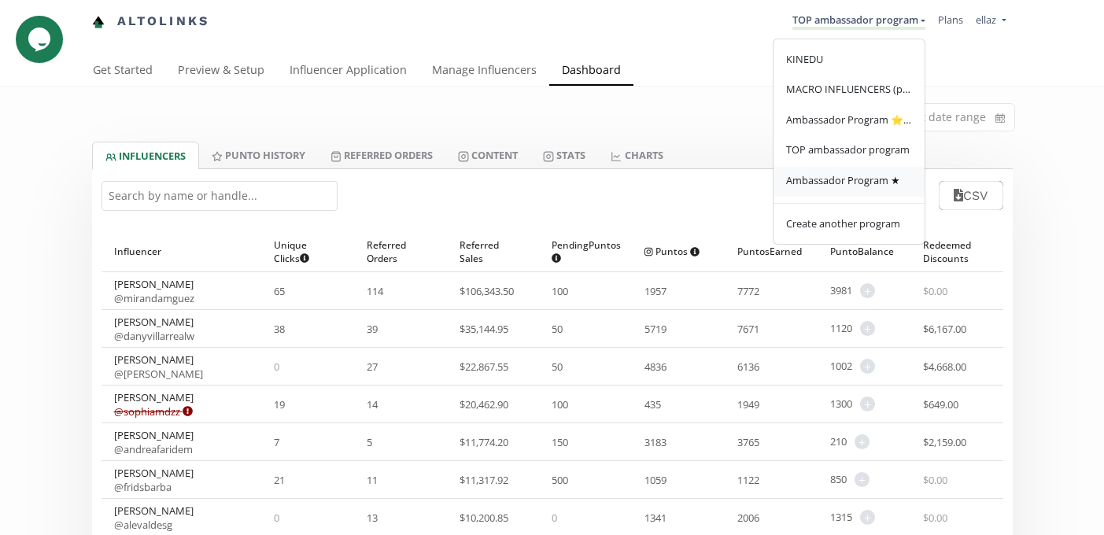
click at [863, 182] on span "Ambassador Program ★" at bounding box center [843, 180] width 114 height 14
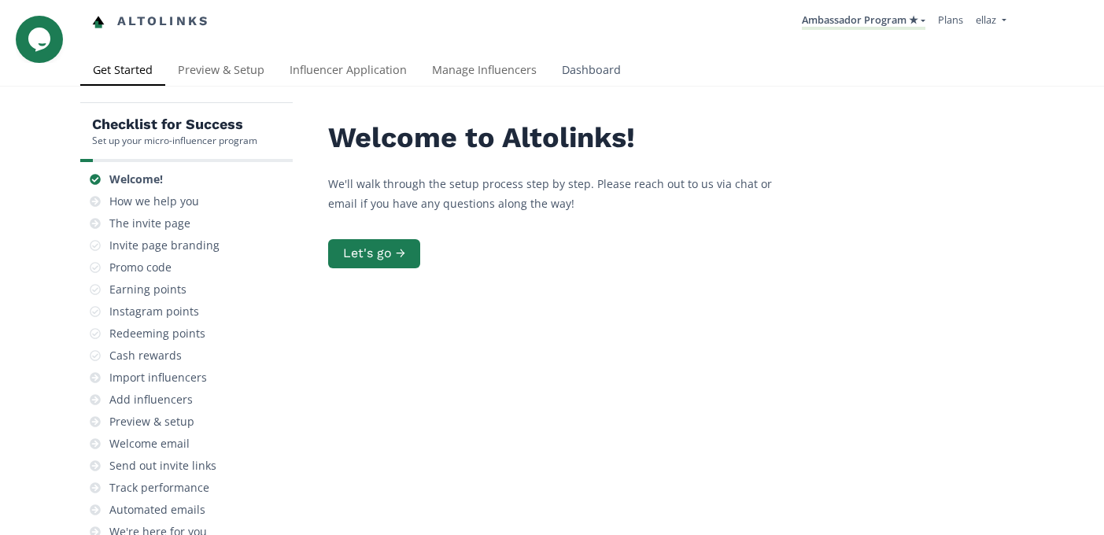
click at [600, 69] on link "Dashboard" at bounding box center [591, 71] width 84 height 31
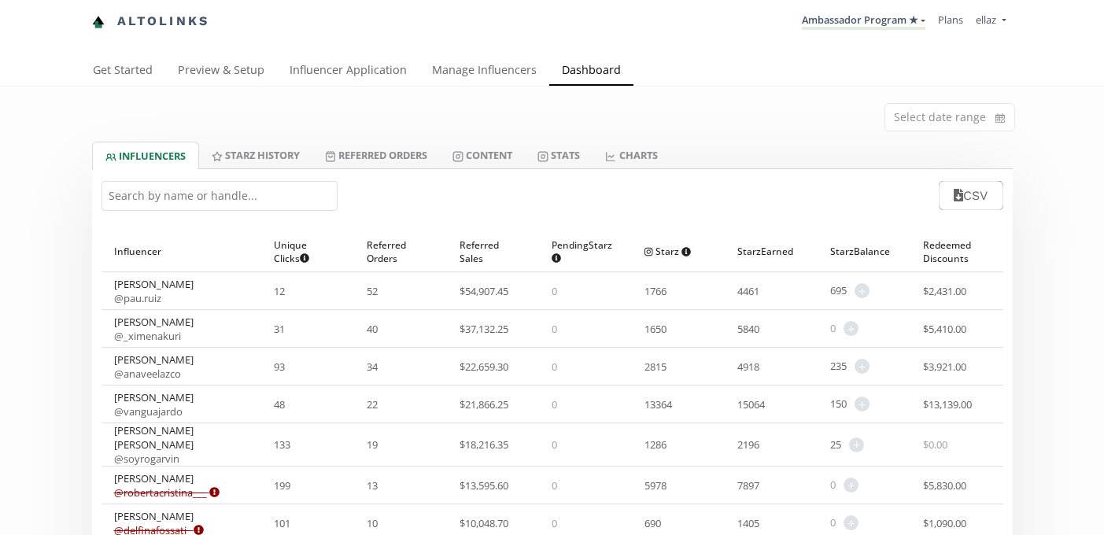
click at [194, 198] on input "text" at bounding box center [220, 196] width 236 height 30
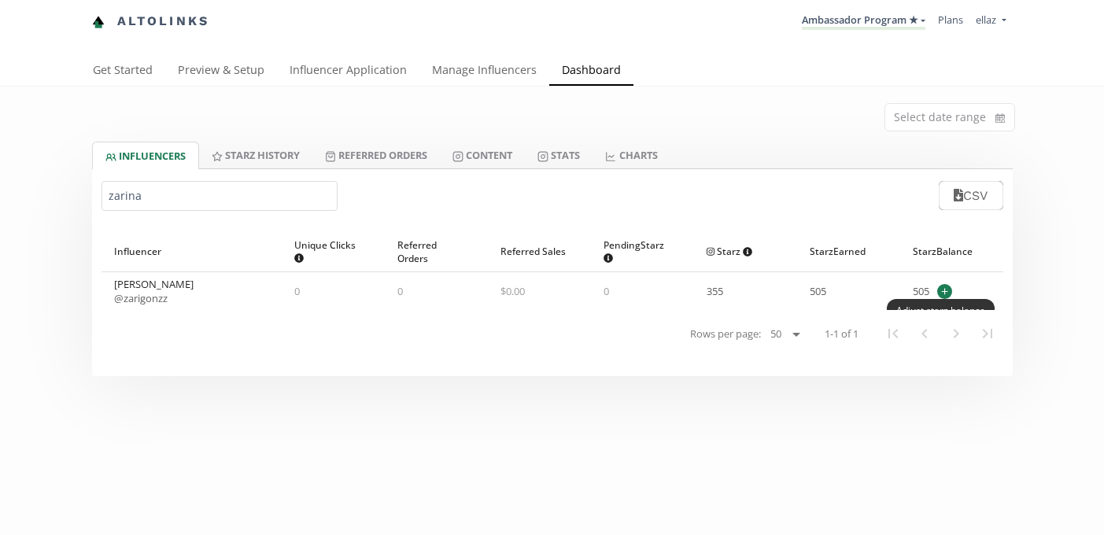
type input "zarina"
click at [941, 291] on span "+" at bounding box center [944, 291] width 15 height 15
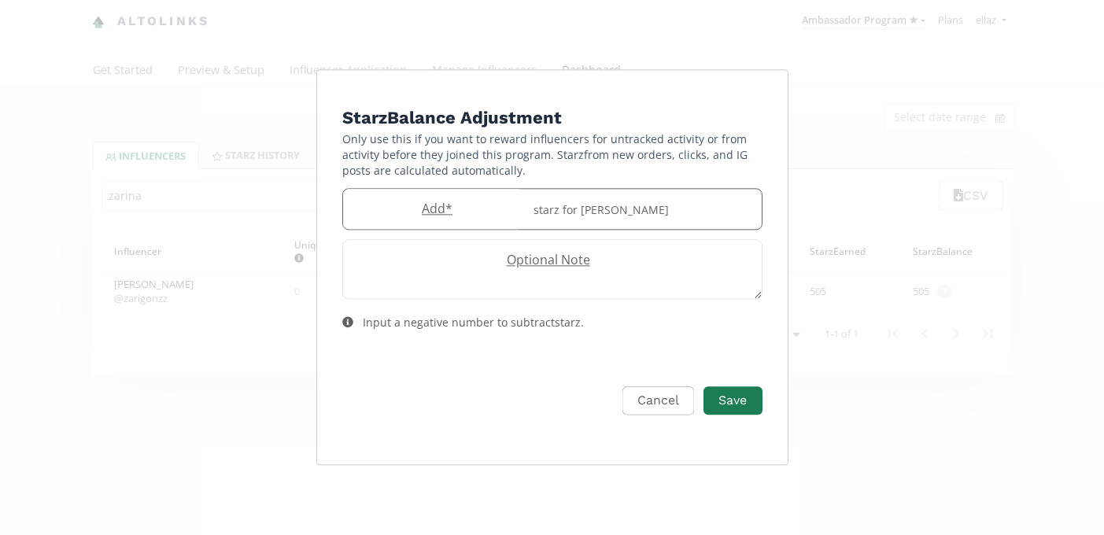
click at [422, 219] on input "Edit Program" at bounding box center [433, 209] width 181 height 40
type input "5"
type input "60"
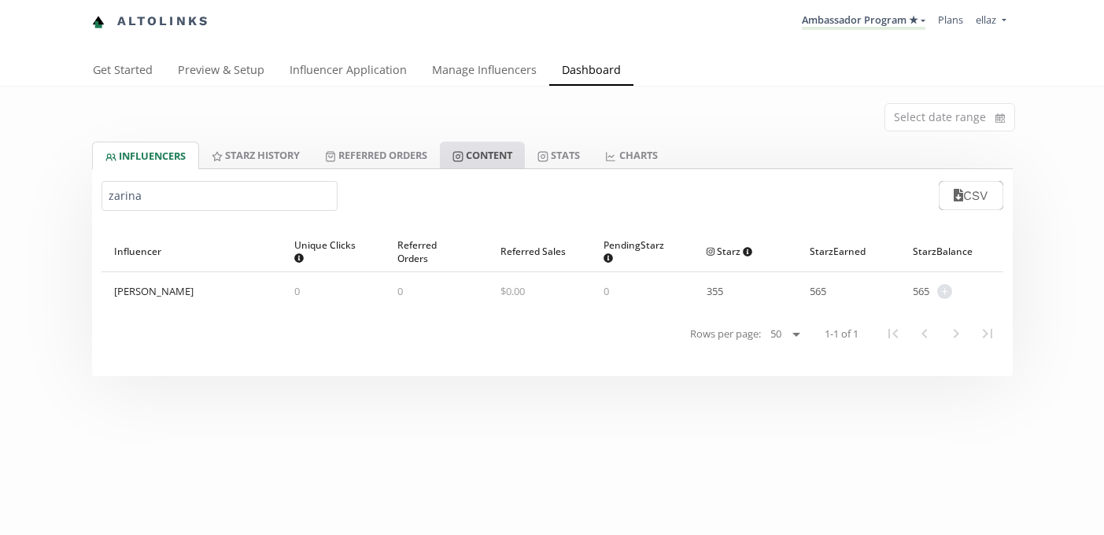
click at [507, 168] on link "Content" at bounding box center [482, 155] width 85 height 27
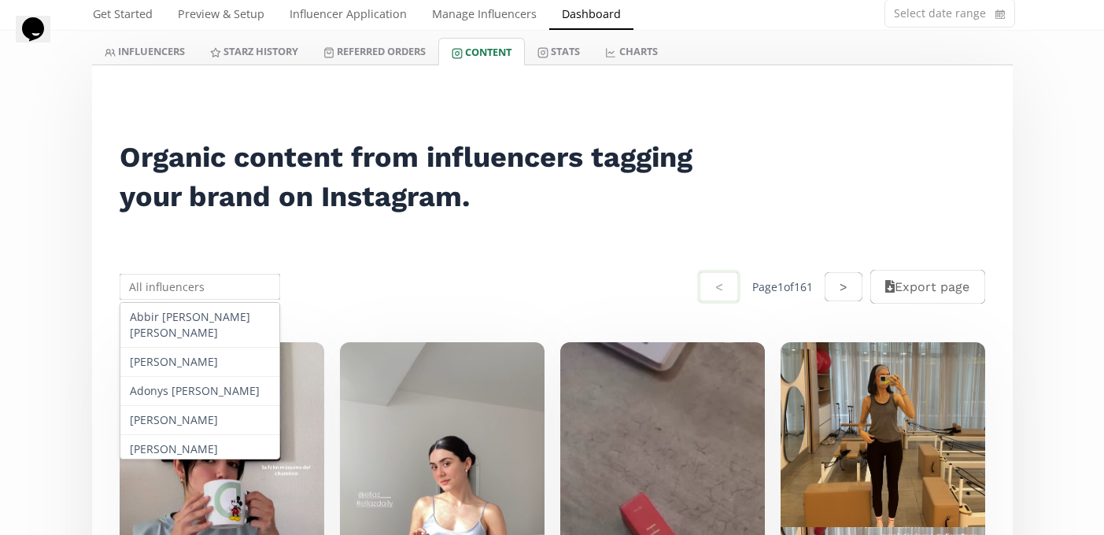
click at [202, 286] on input "text" at bounding box center [200, 286] width 166 height 31
paste input "[PERSON_NAME]"
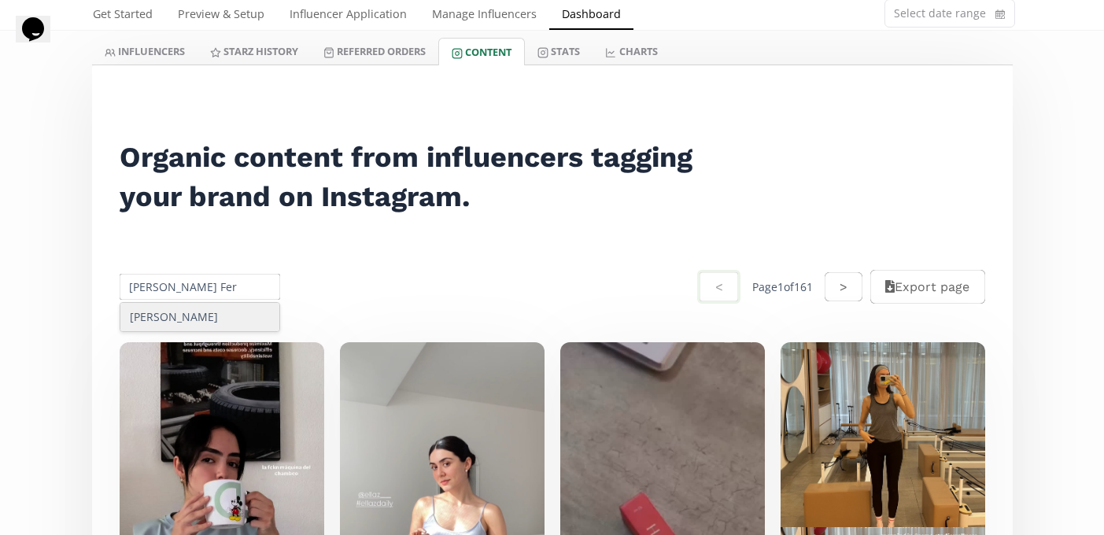
click at [252, 312] on div "[PERSON_NAME]" at bounding box center [200, 317] width 160 height 28
type input "[PERSON_NAME]"
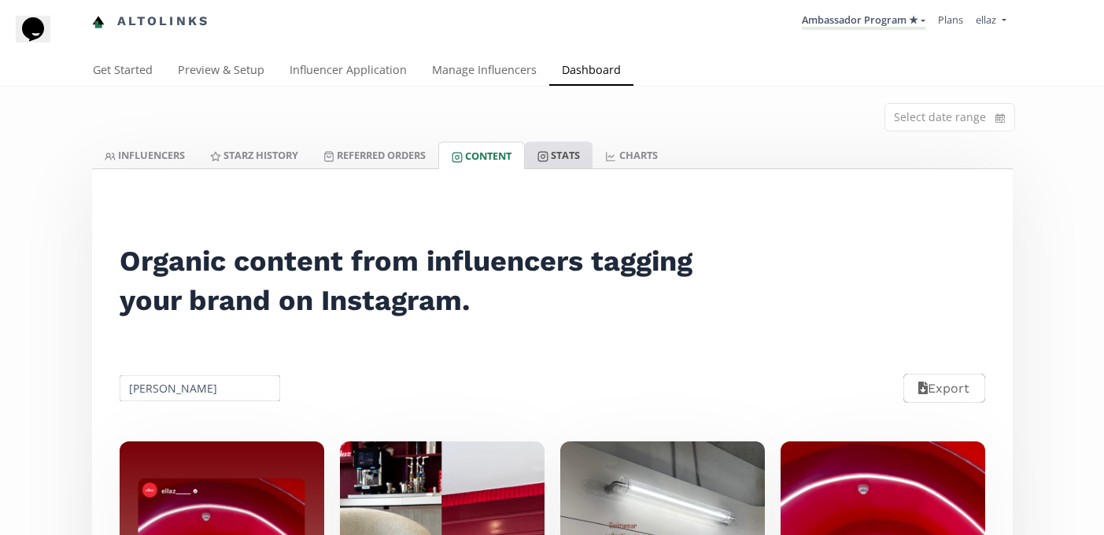
click at [566, 157] on link "Stats" at bounding box center [559, 155] width 68 height 27
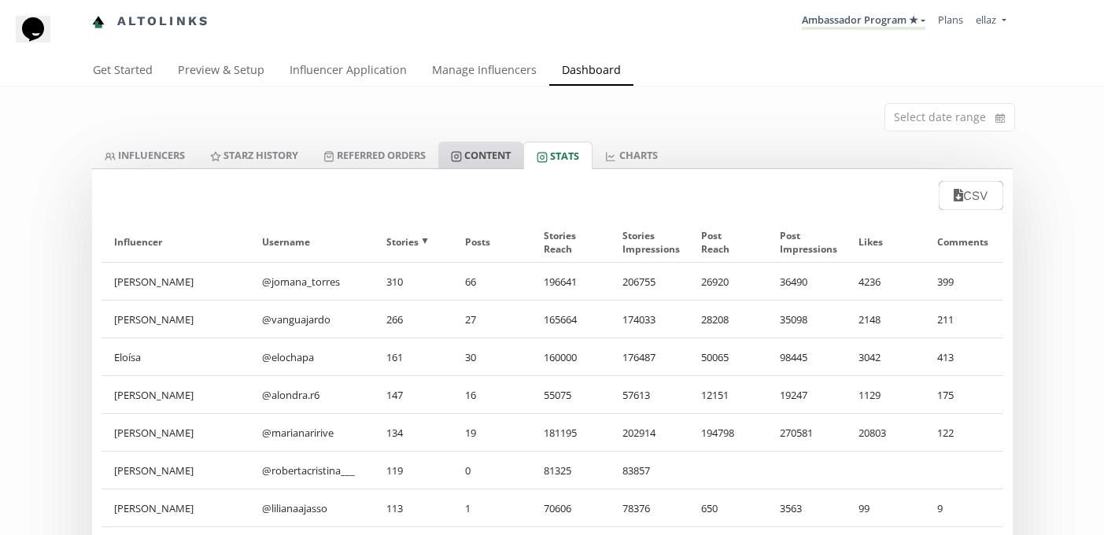
click at [489, 167] on link "Content" at bounding box center [480, 155] width 85 height 27
